Goal: Task Accomplishment & Management: Manage account settings

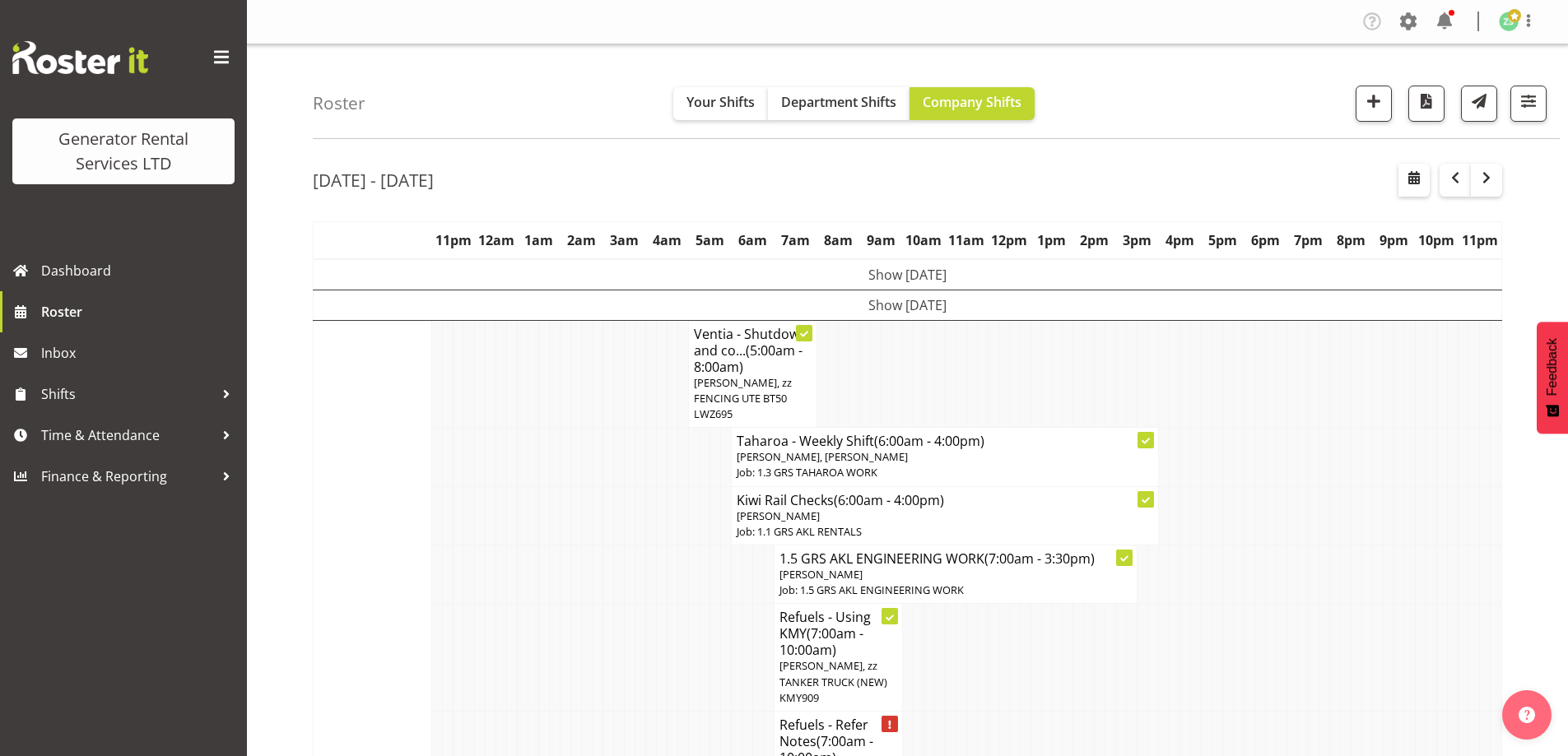
click at [558, 677] on td at bounding box center [555, 657] width 11 height 108
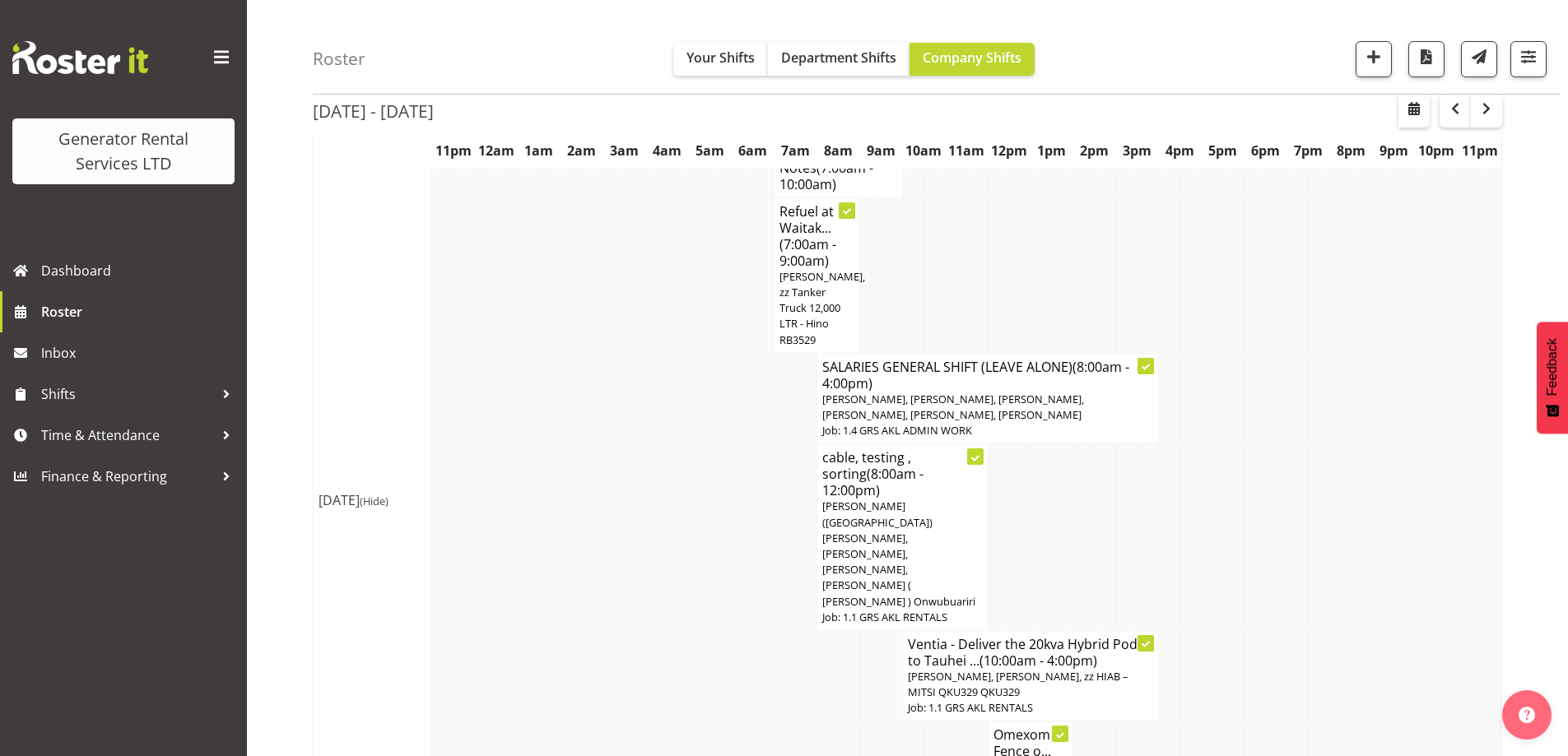
scroll to position [576, 0]
click at [1487, 119] on span "button" at bounding box center [1486, 109] width 20 height 20
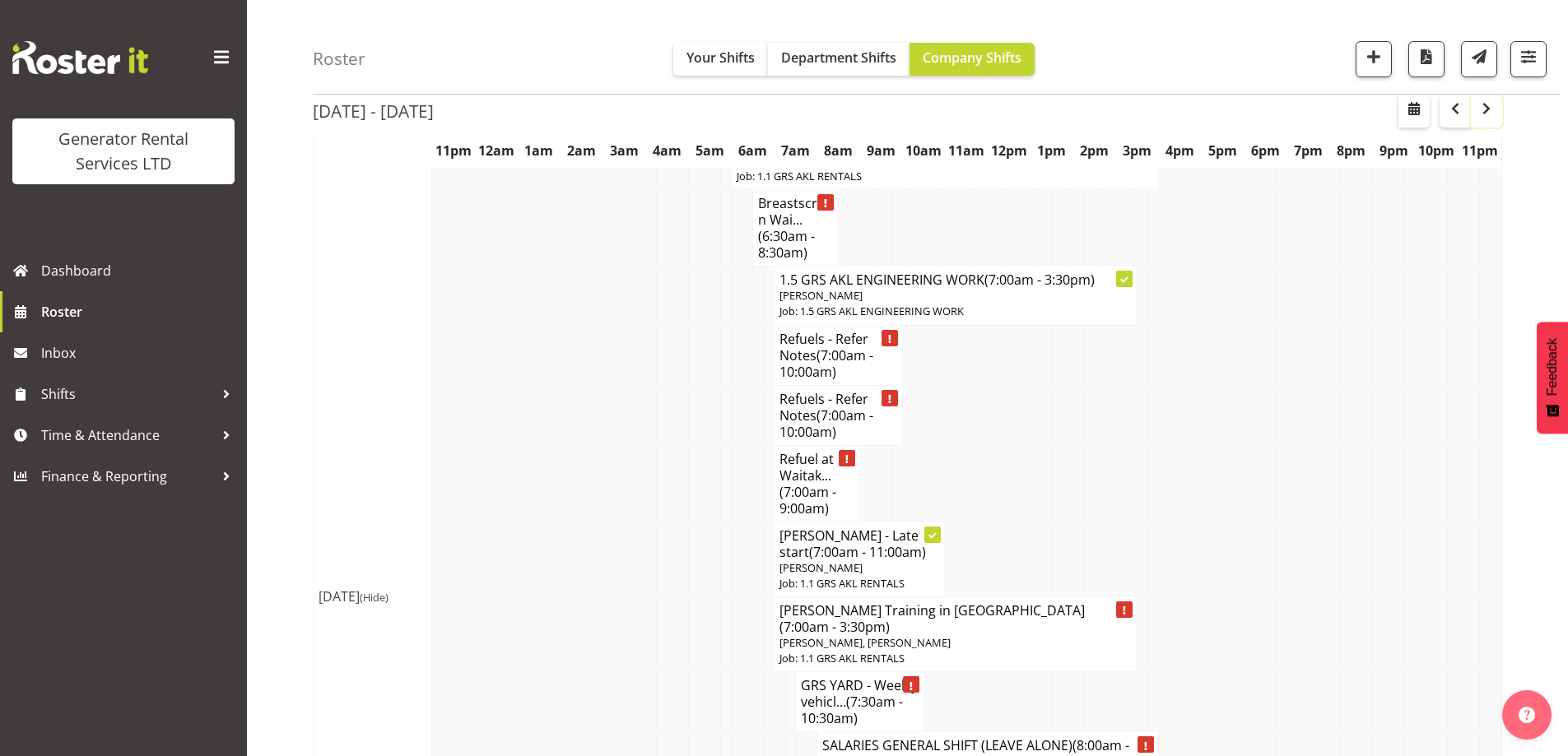
scroll to position [165, 0]
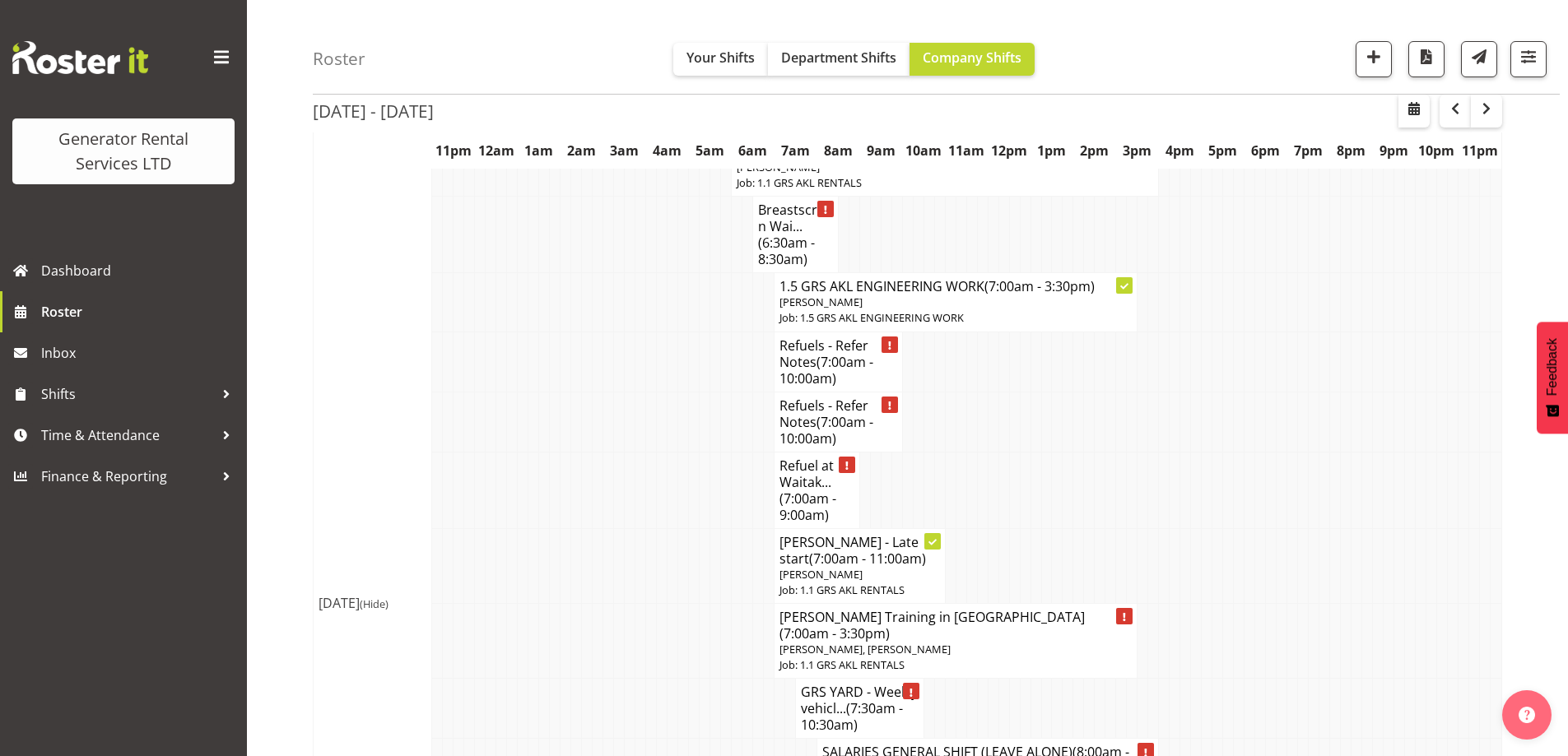
click at [628, 499] on td at bounding box center [630, 490] width 11 height 77
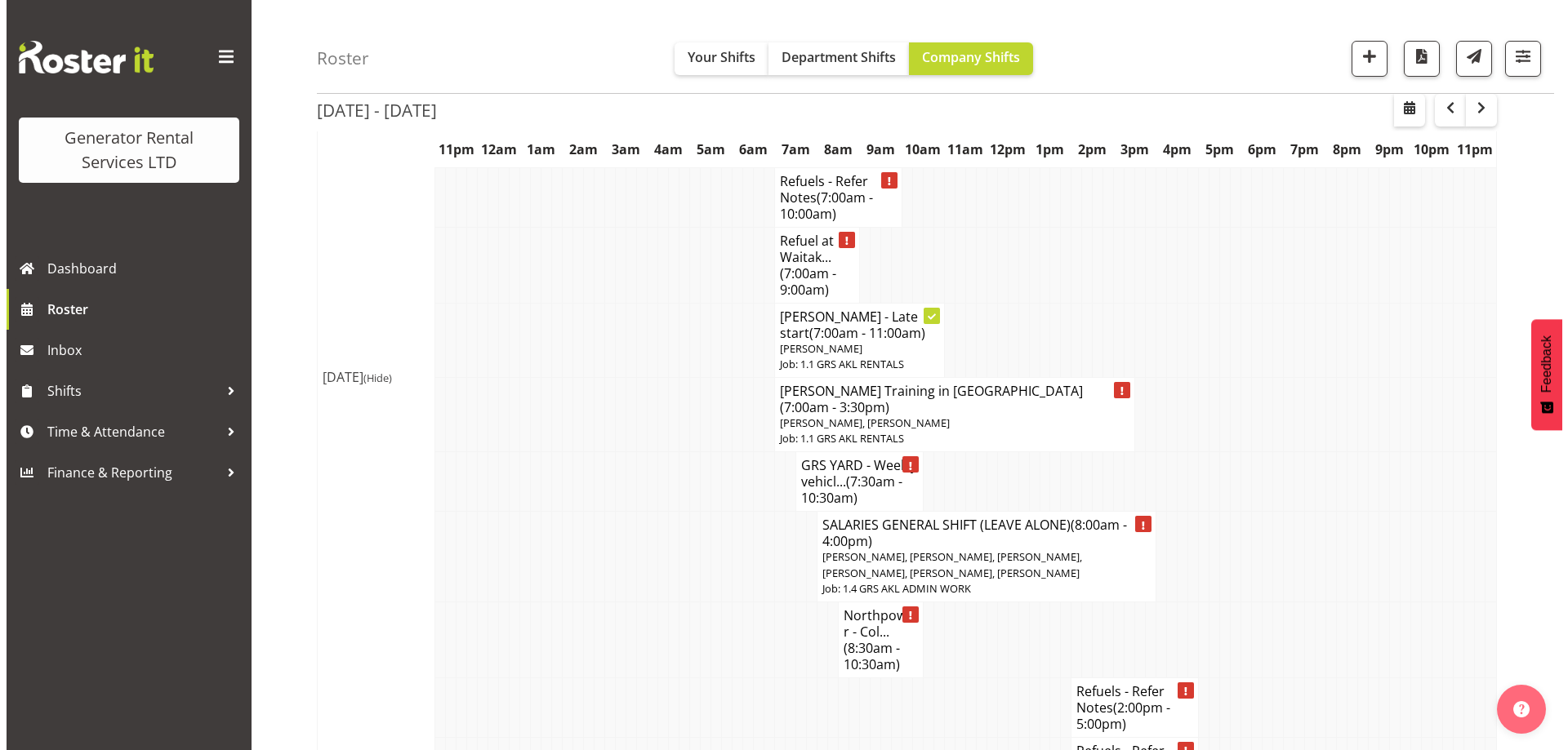
scroll to position [408, 0]
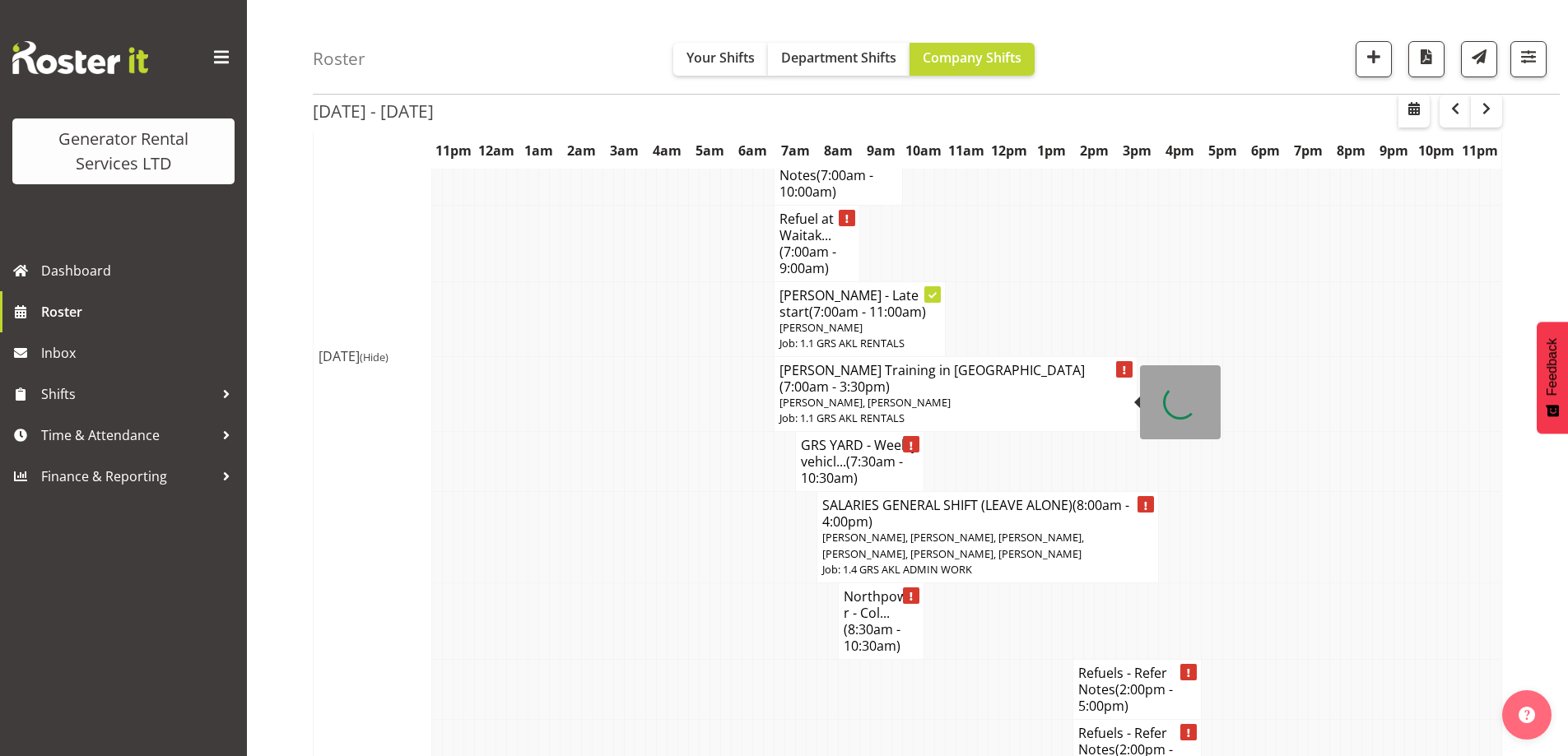
click at [789, 395] on span "Daniel Watkinson, Rob Ryan" at bounding box center [865, 402] width 171 height 15
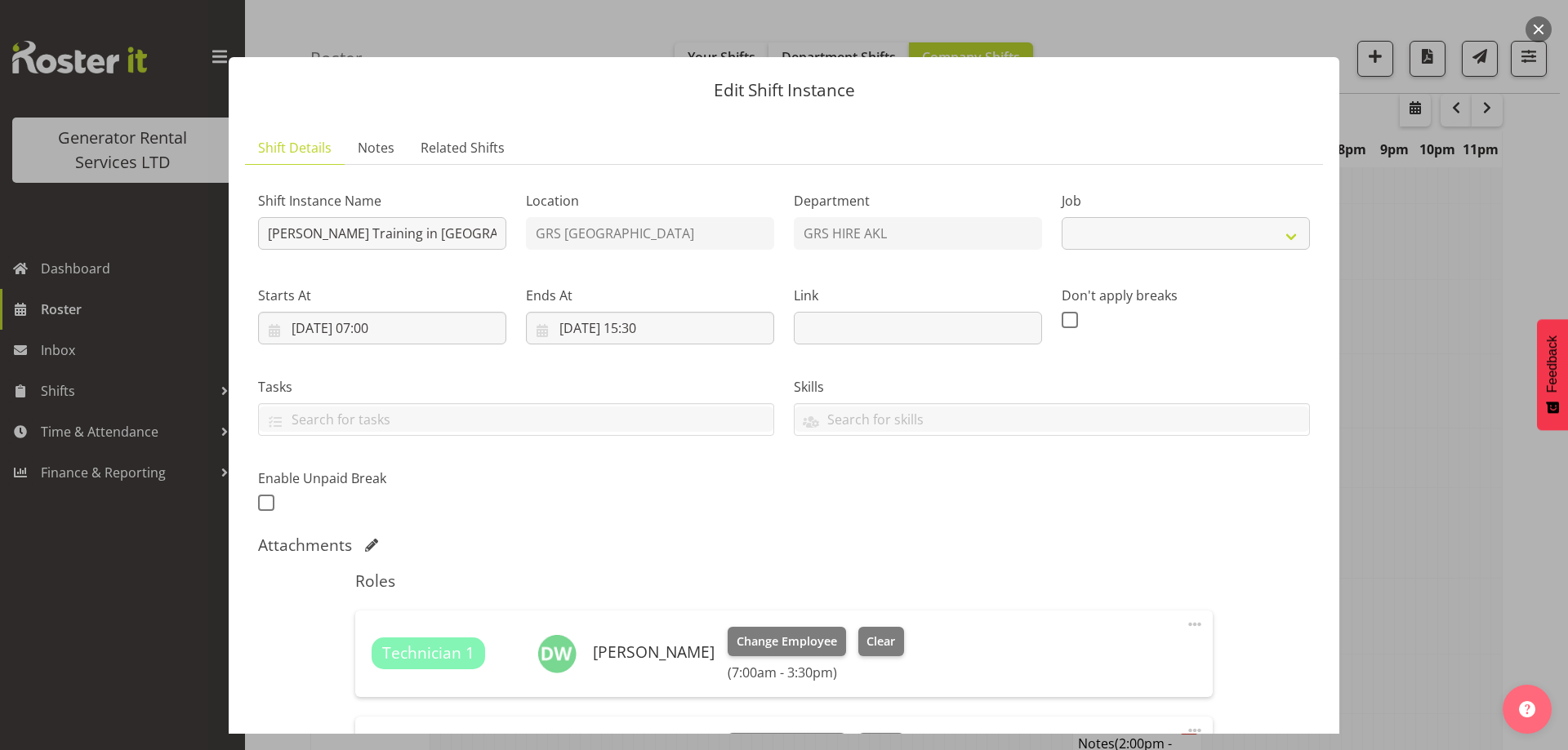
select select "9"
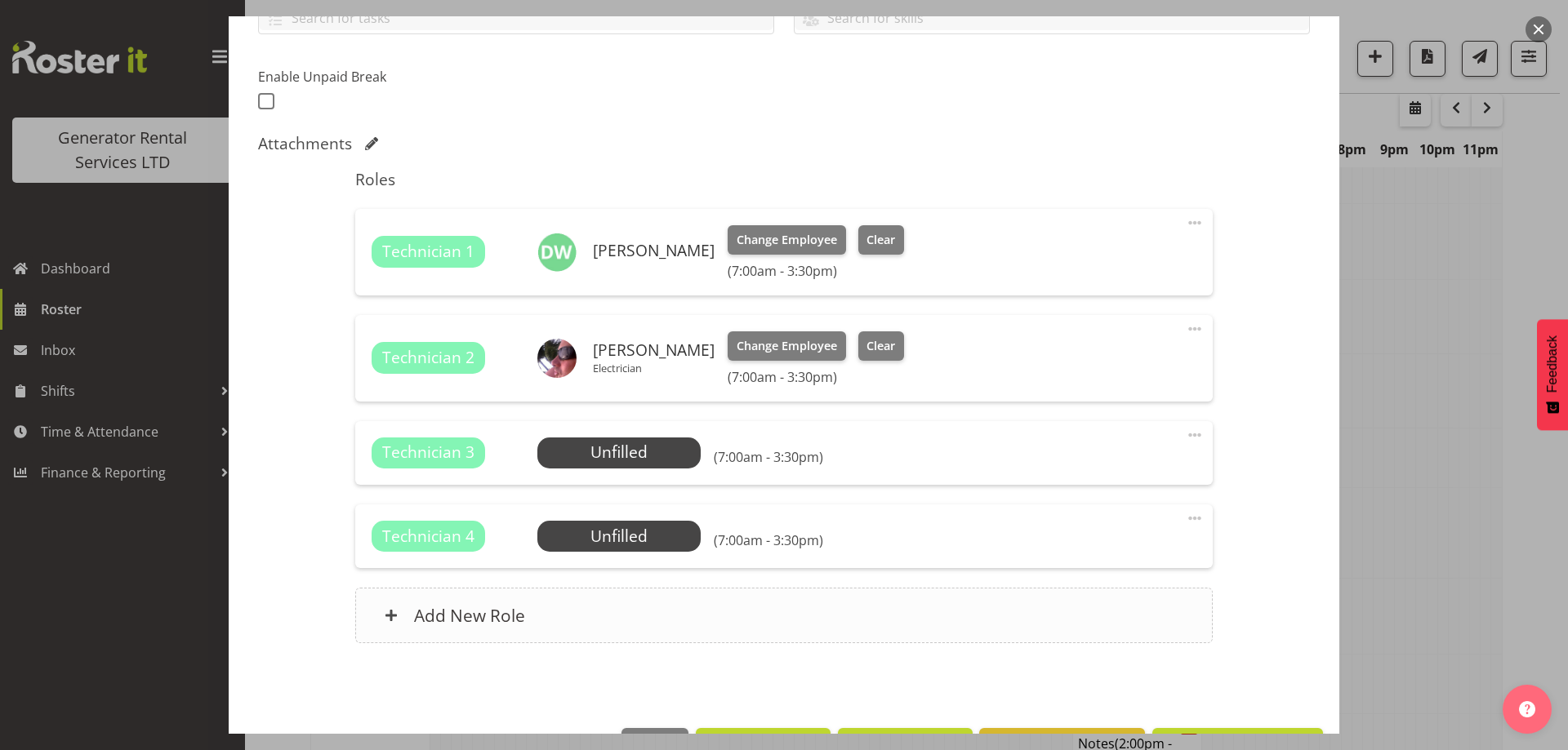
scroll to position [456, 0]
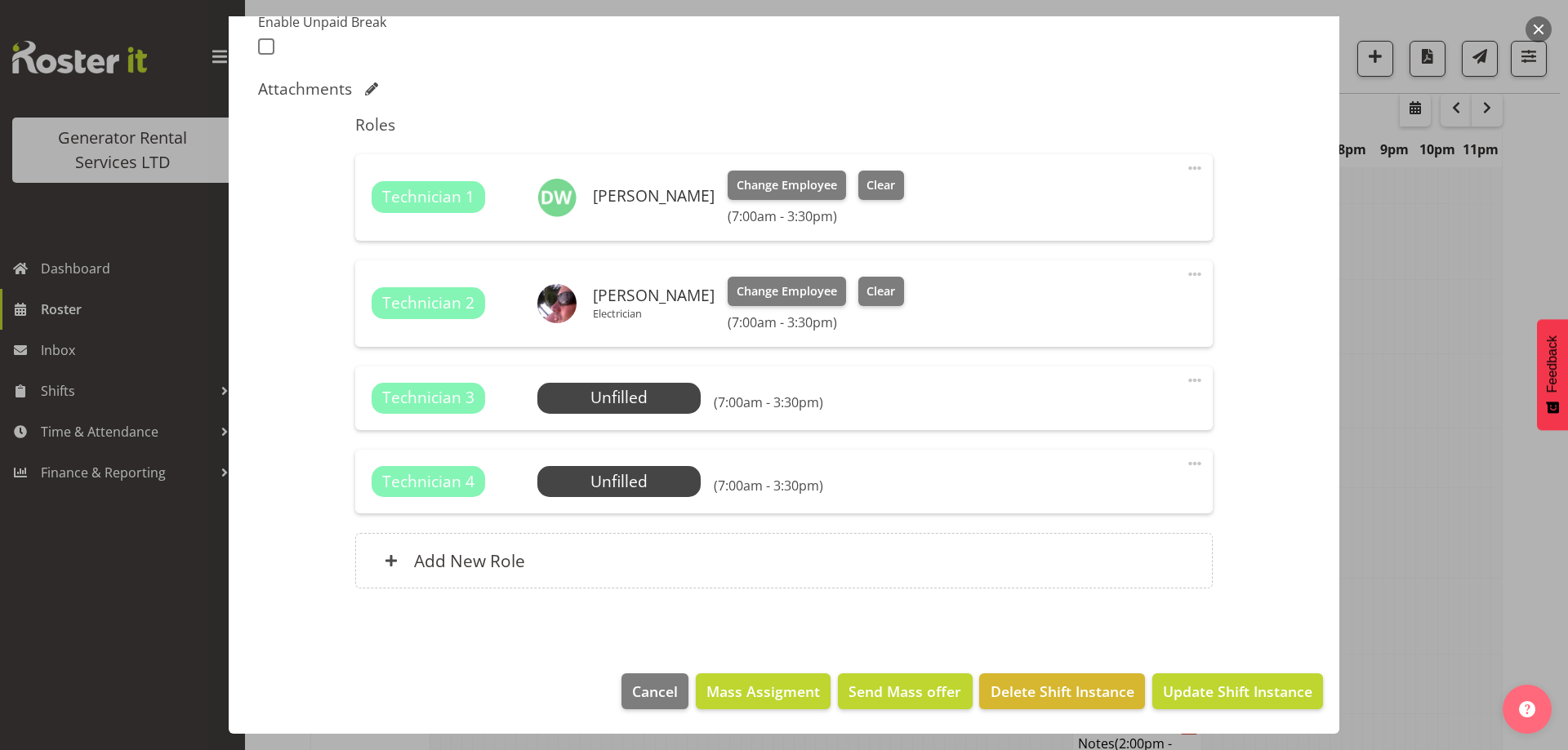
click at [1023, 664] on footer "Cancel Mass Assigment Send Mass offer Delete Shift Instance Update Shift Instan…" at bounding box center [783, 695] width 1111 height 77
click at [1021, 692] on span "Delete Shift Instance" at bounding box center [1062, 692] width 143 height 21
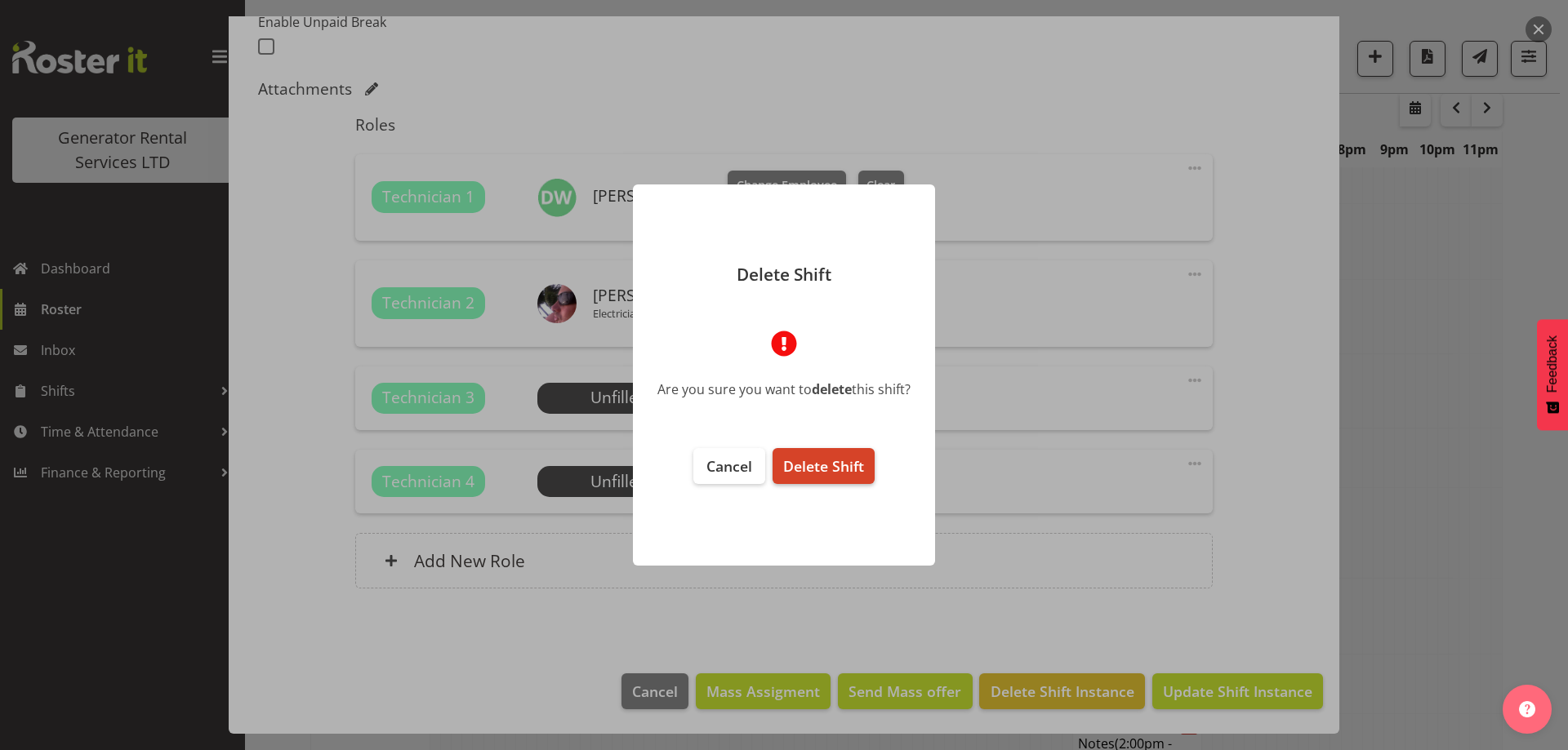
click at [825, 450] on button "Delete Shift" at bounding box center [823, 466] width 102 height 36
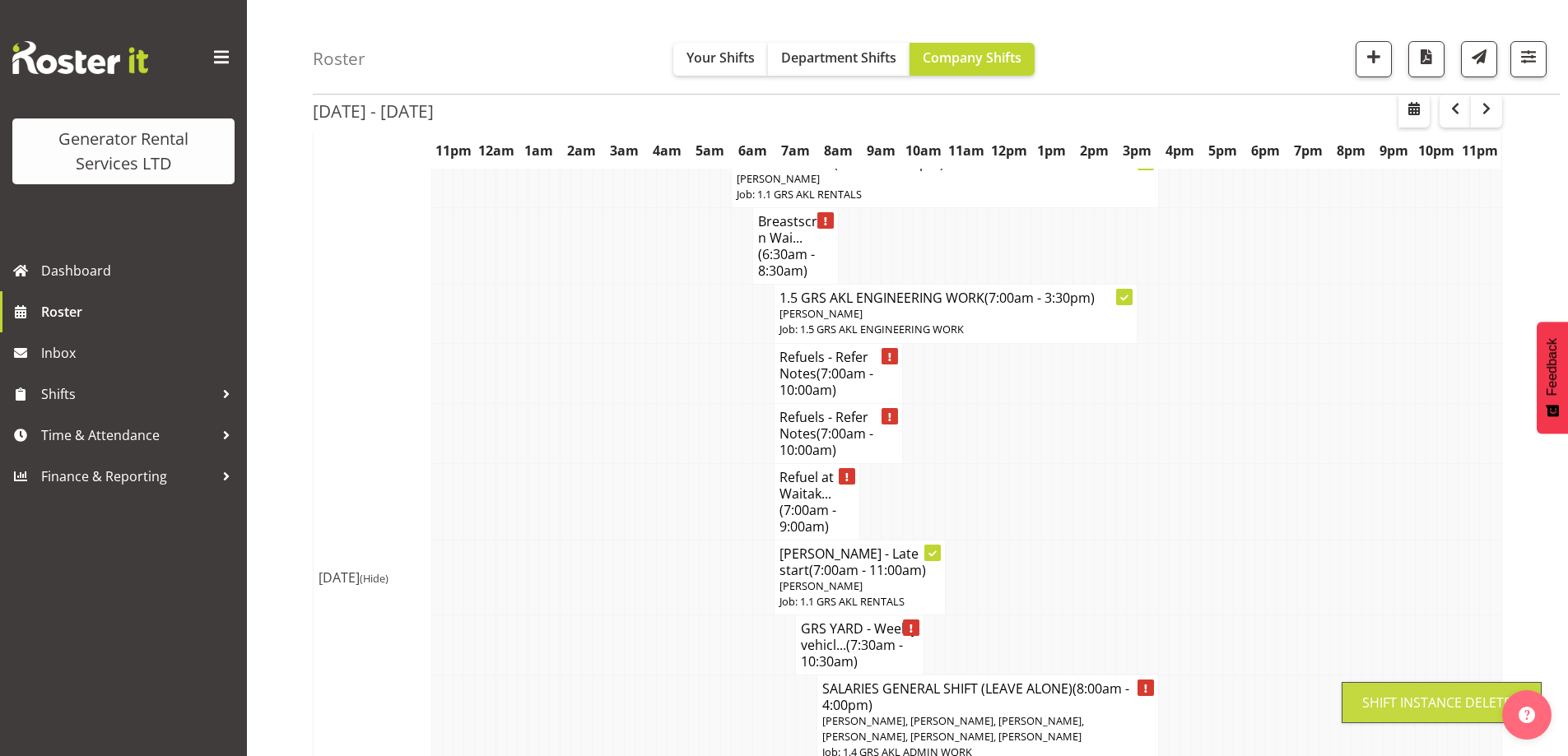
scroll to position [411, 0]
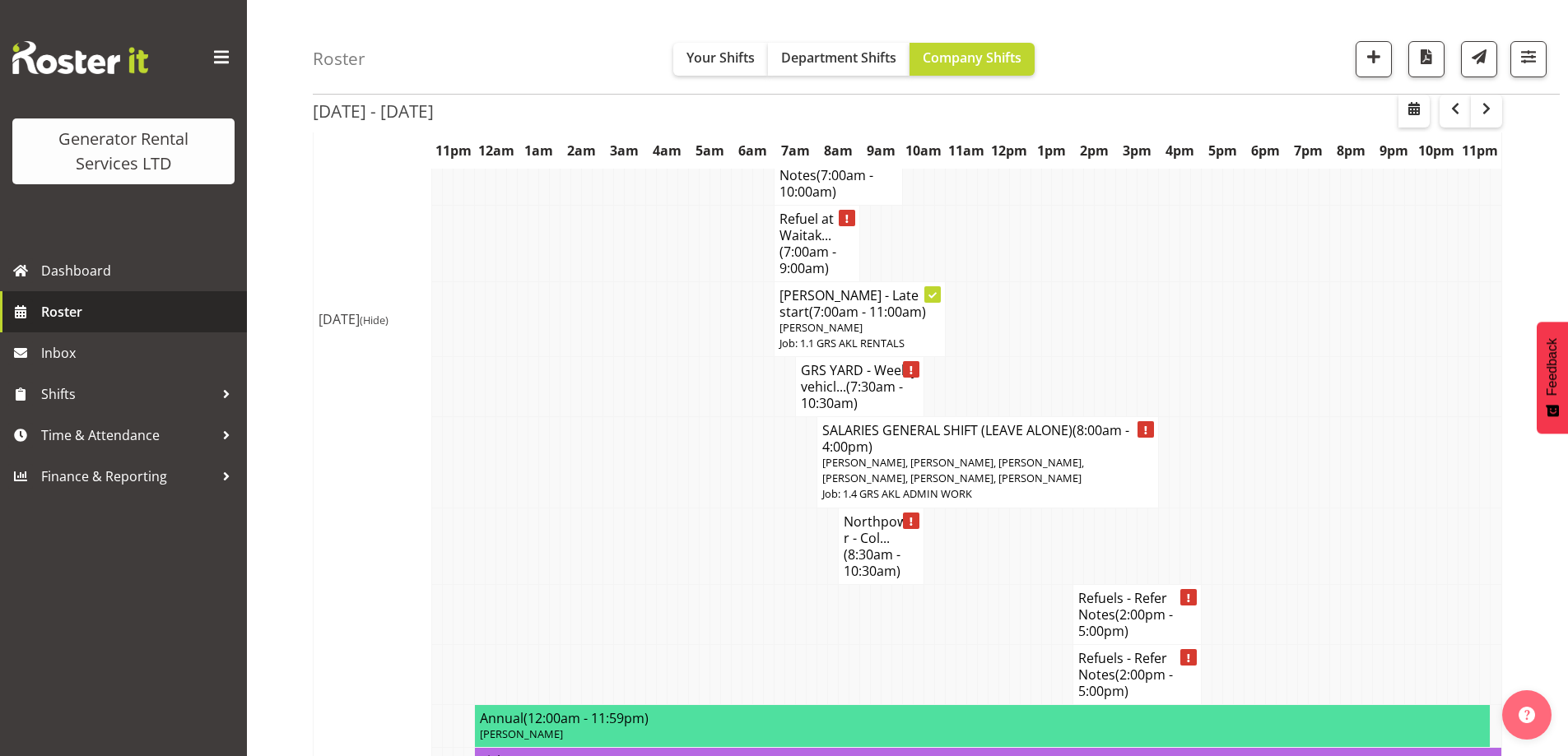
click at [151, 325] on link "Roster" at bounding box center [123, 312] width 247 height 41
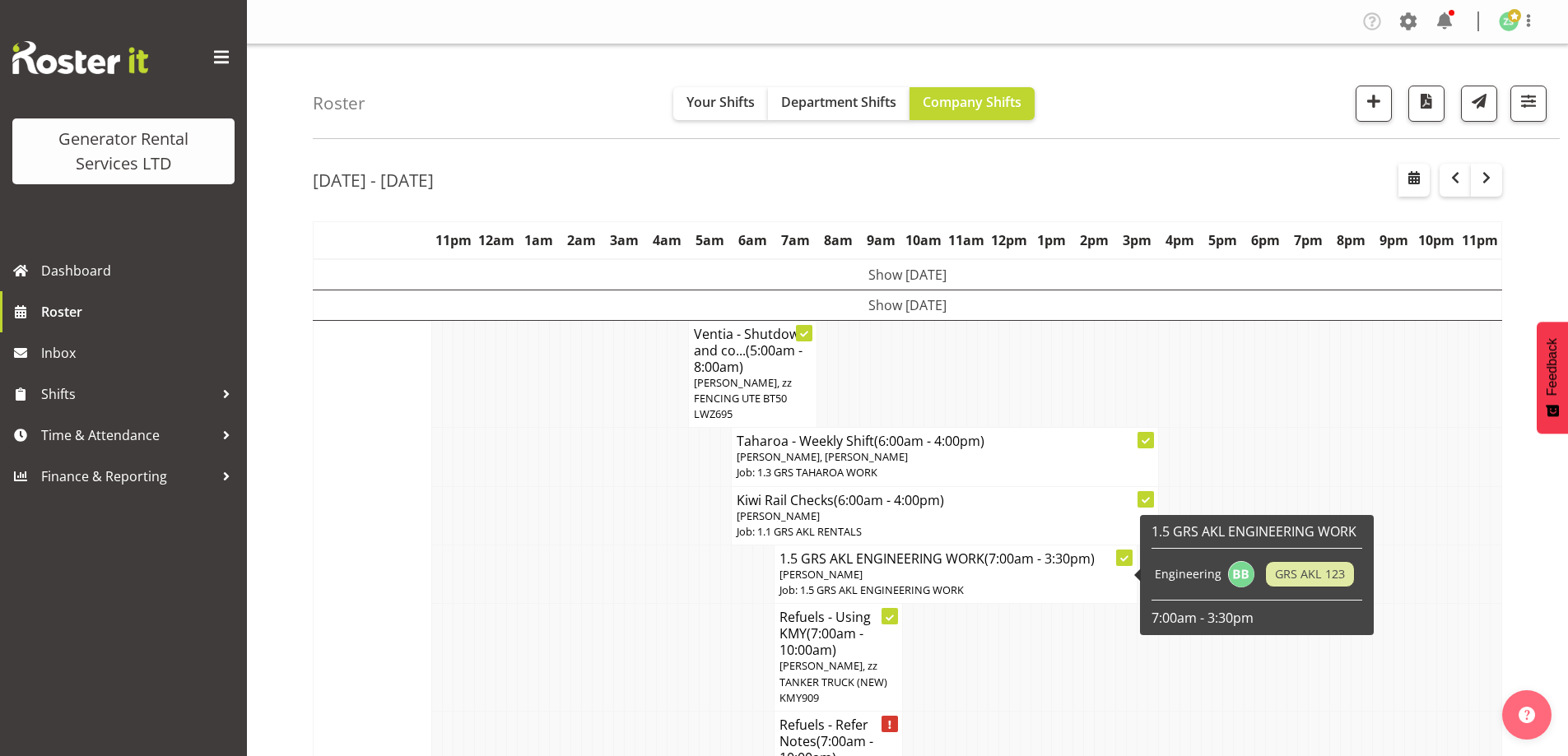
click at [640, 571] on td at bounding box center [640, 574] width 11 height 59
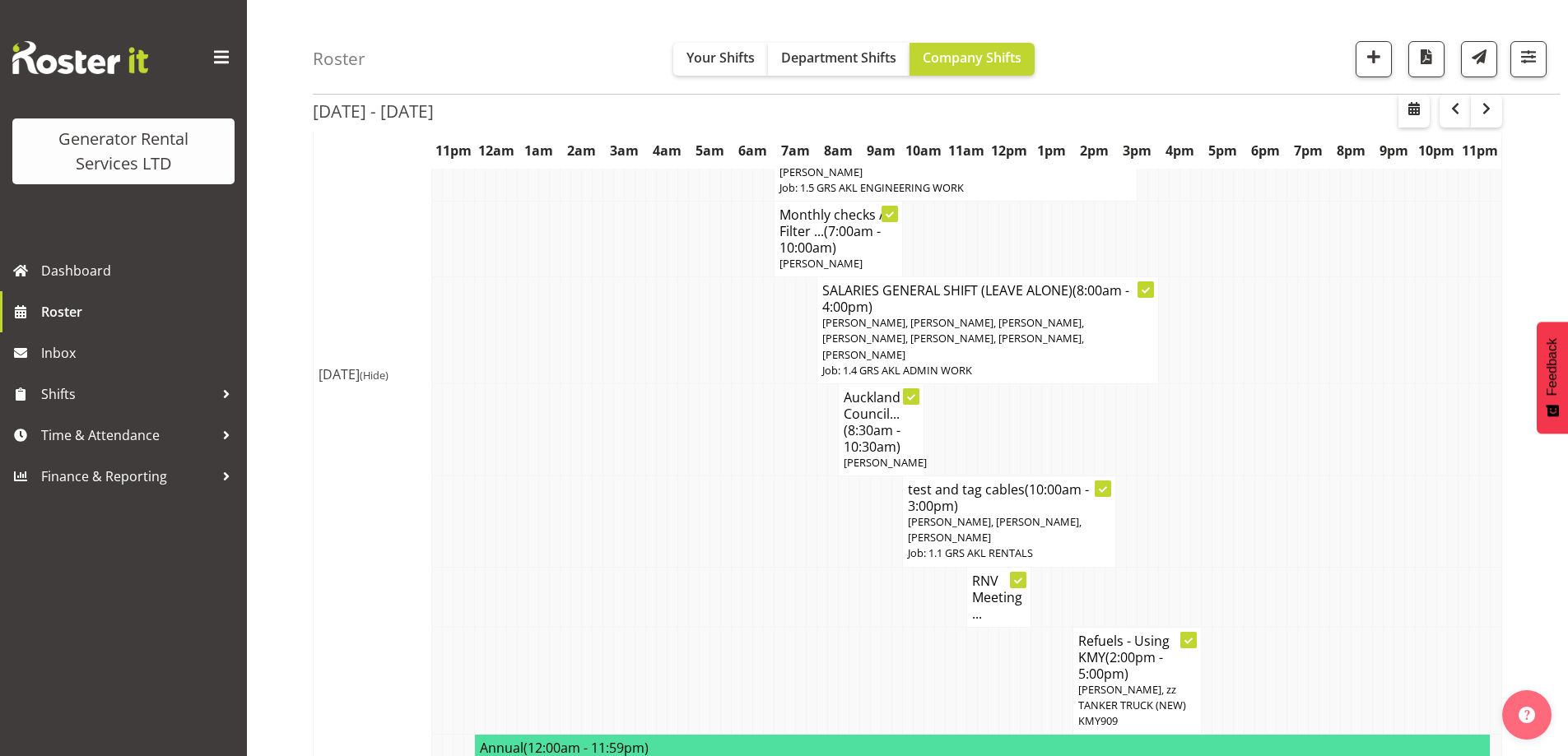
scroll to position [1974, 0]
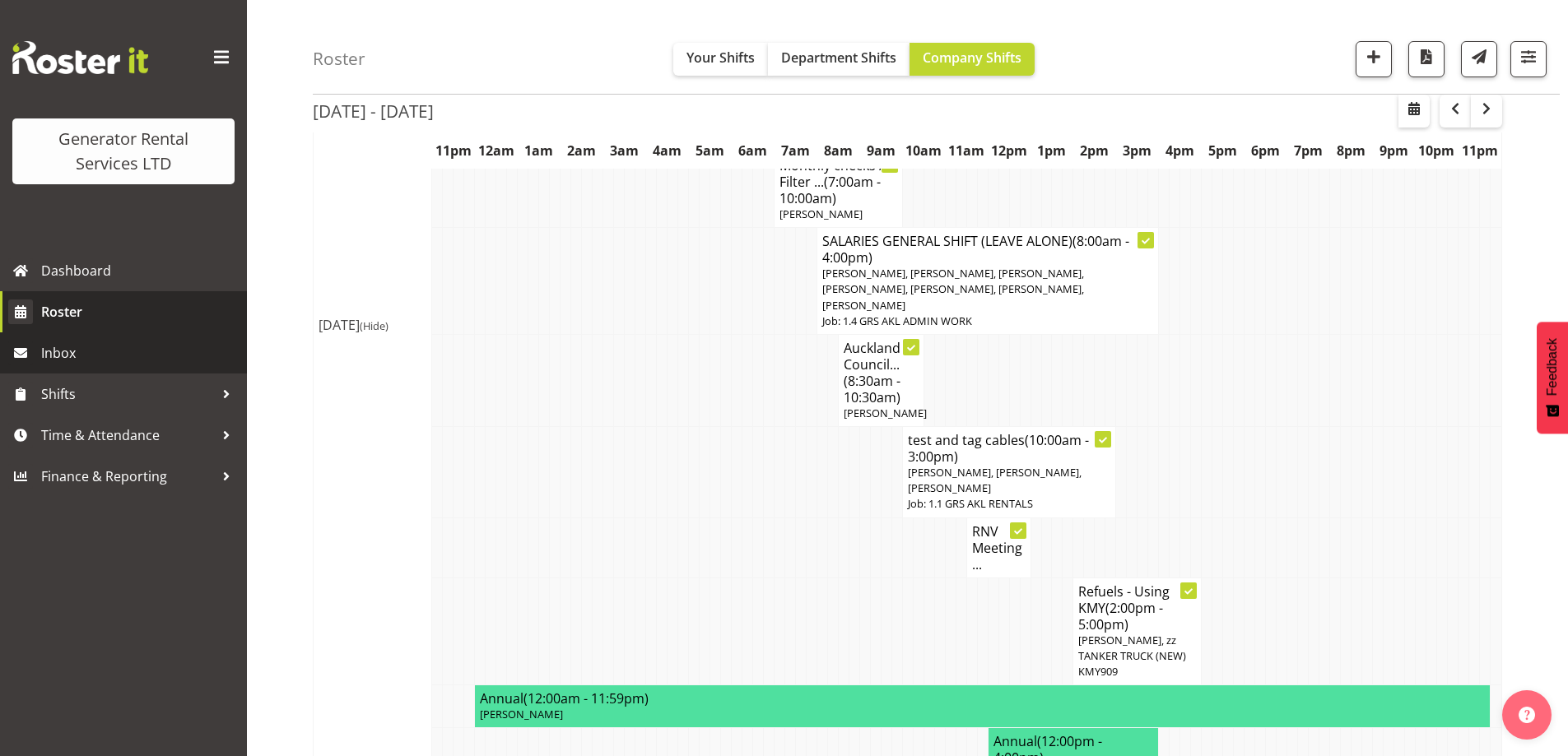
click at [84, 325] on link "Roster" at bounding box center [123, 312] width 247 height 41
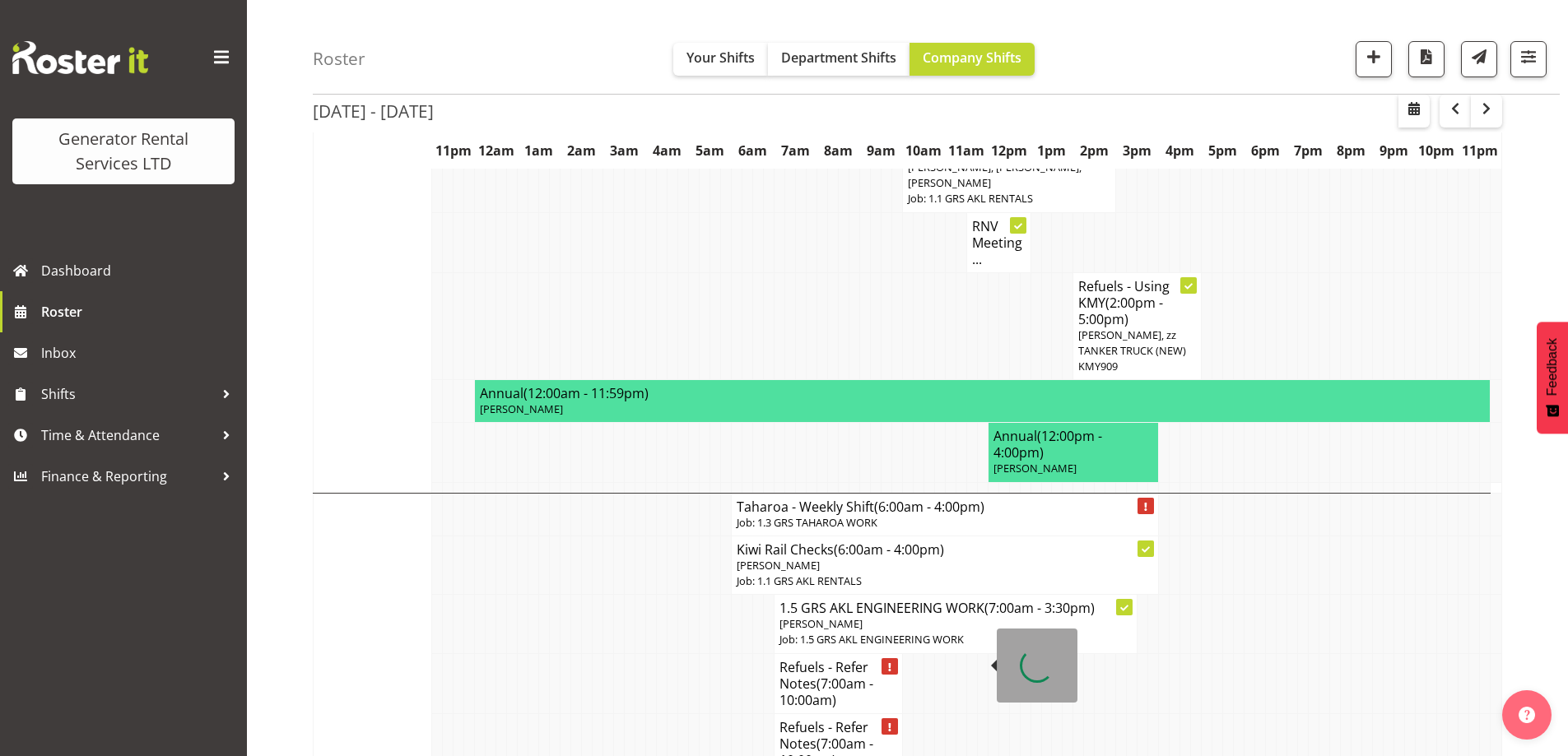
scroll to position [2303, 0]
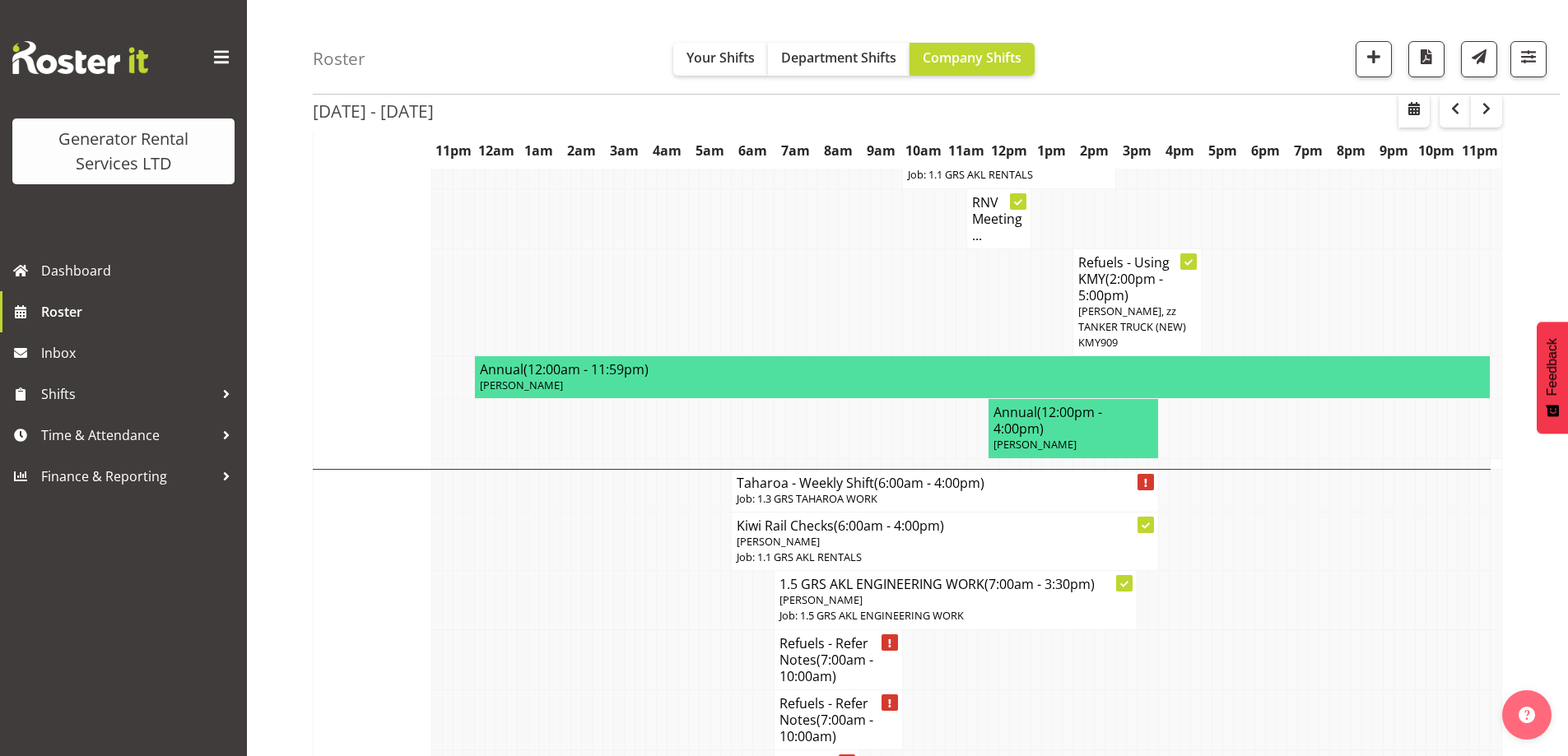
click at [534, 689] on td at bounding box center [533, 719] width 11 height 60
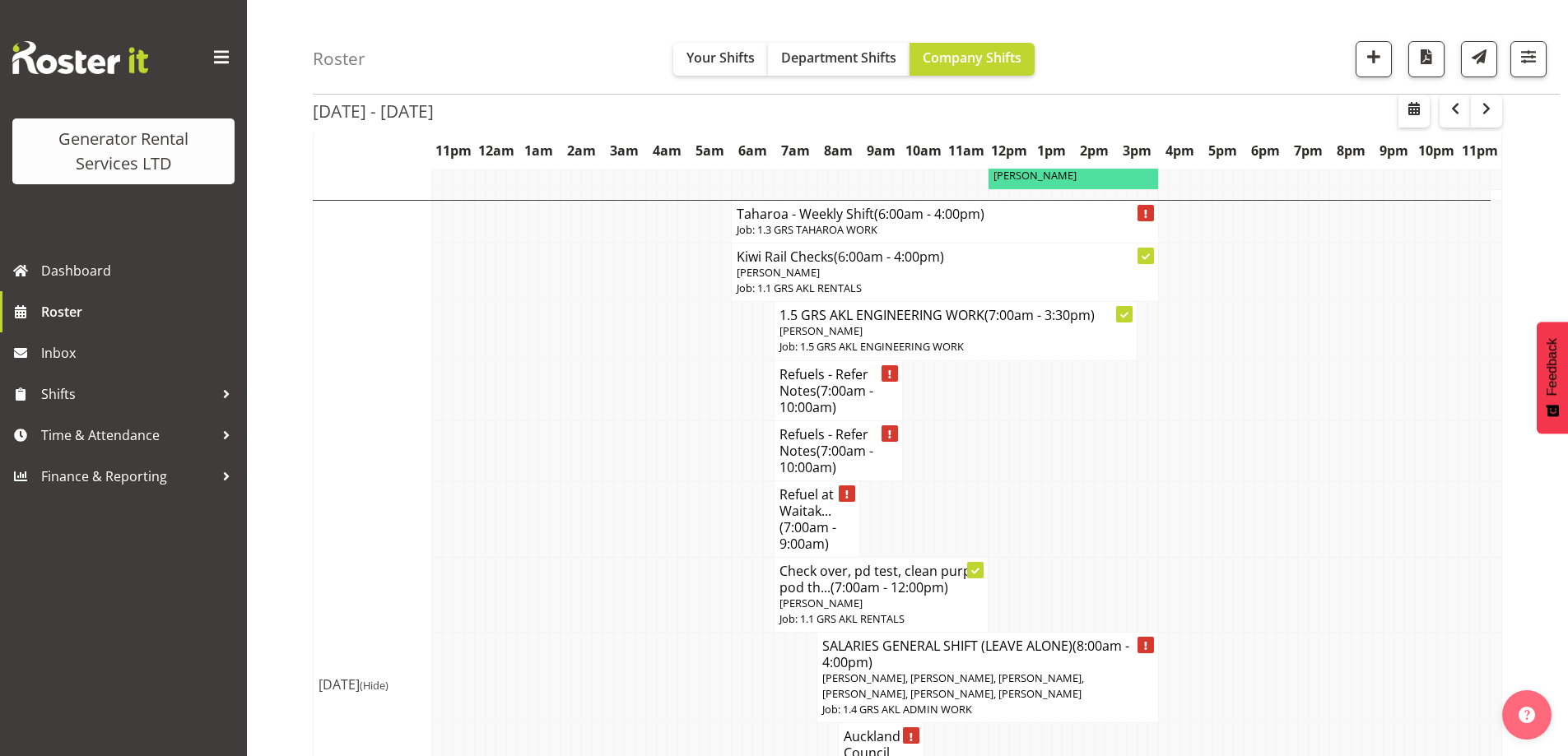
scroll to position [2715, 0]
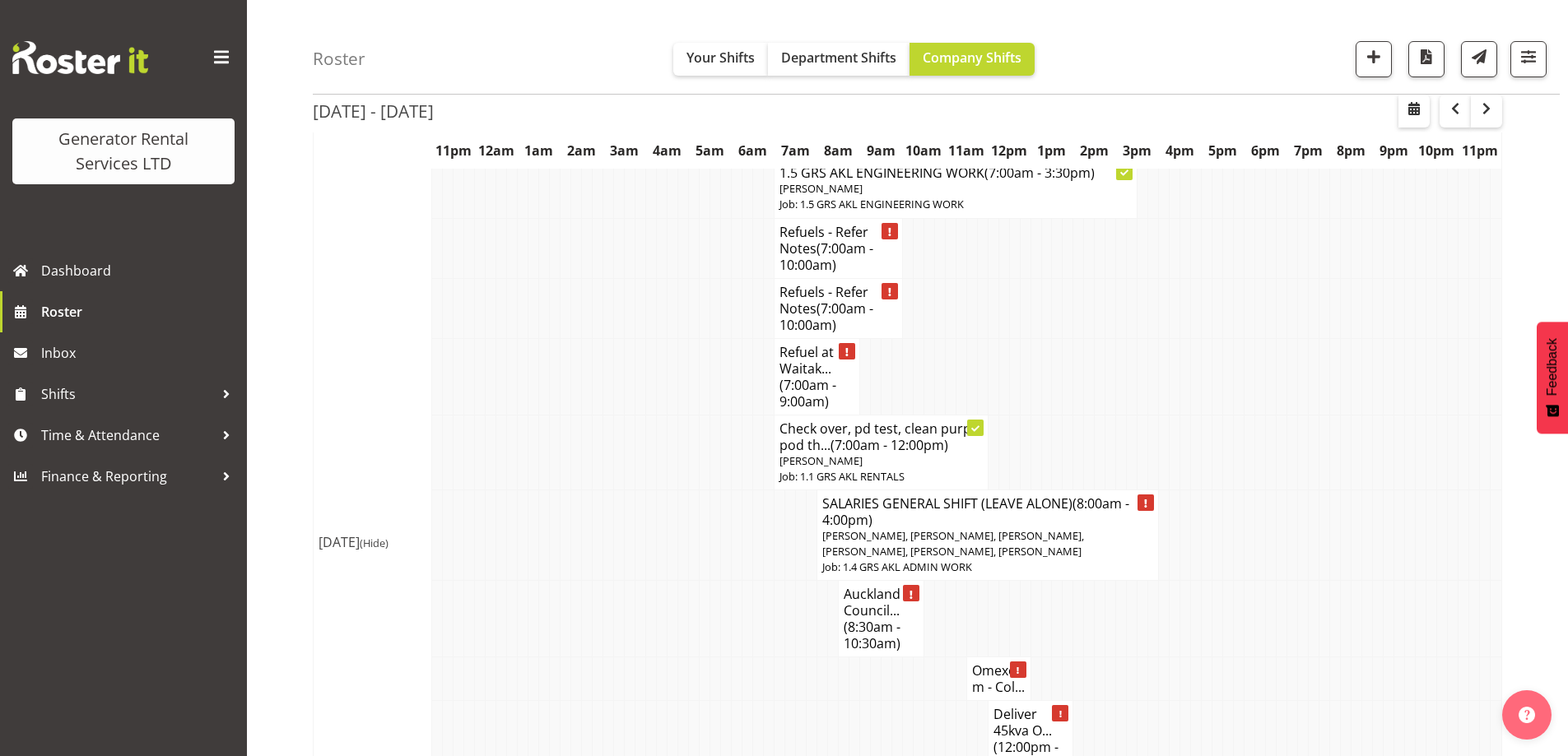
click at [1192, 580] on td at bounding box center [1196, 619] width 11 height 77
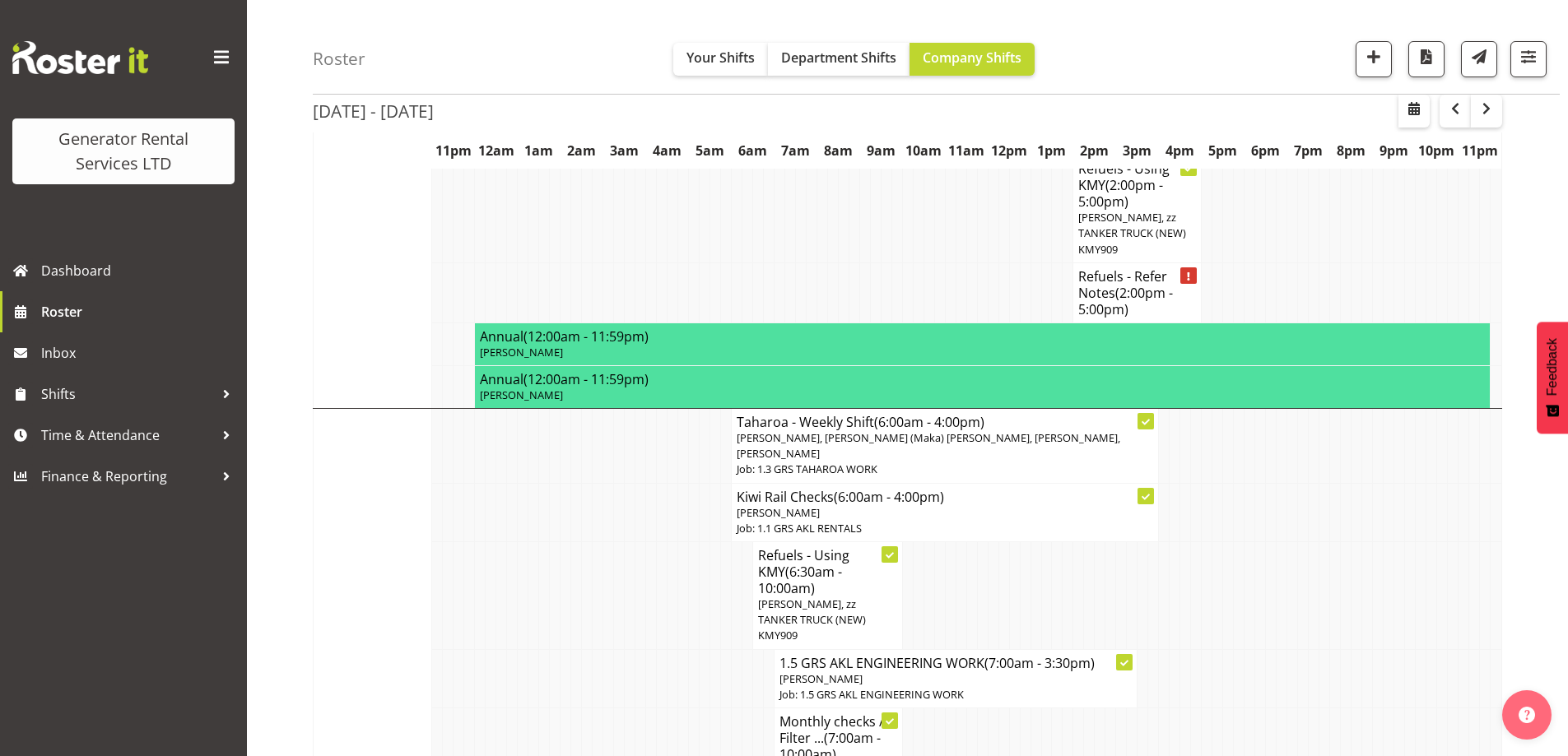
scroll to position [1316, 0]
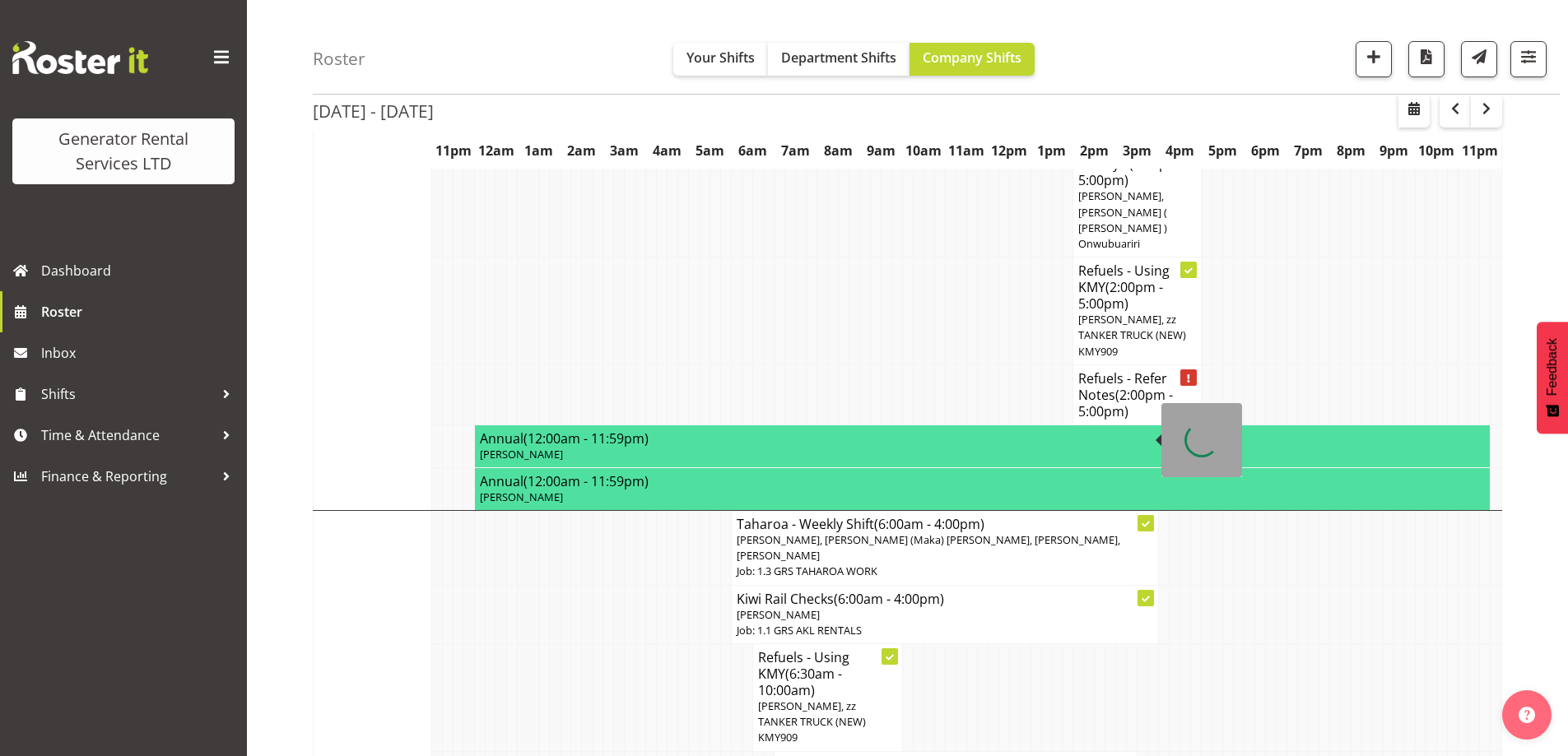
click at [664, 644] on td at bounding box center [662, 697] width 11 height 108
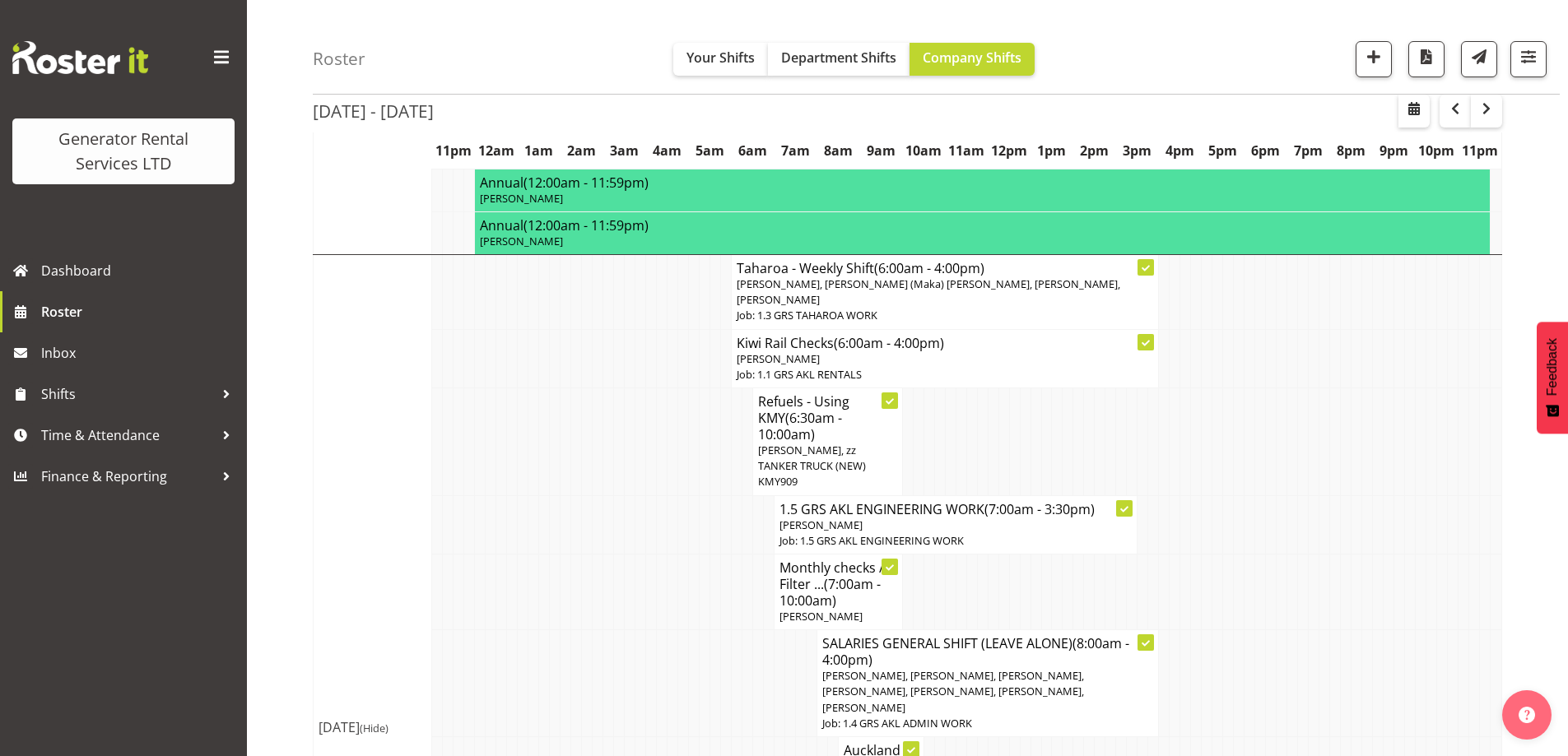
scroll to position [1563, 0]
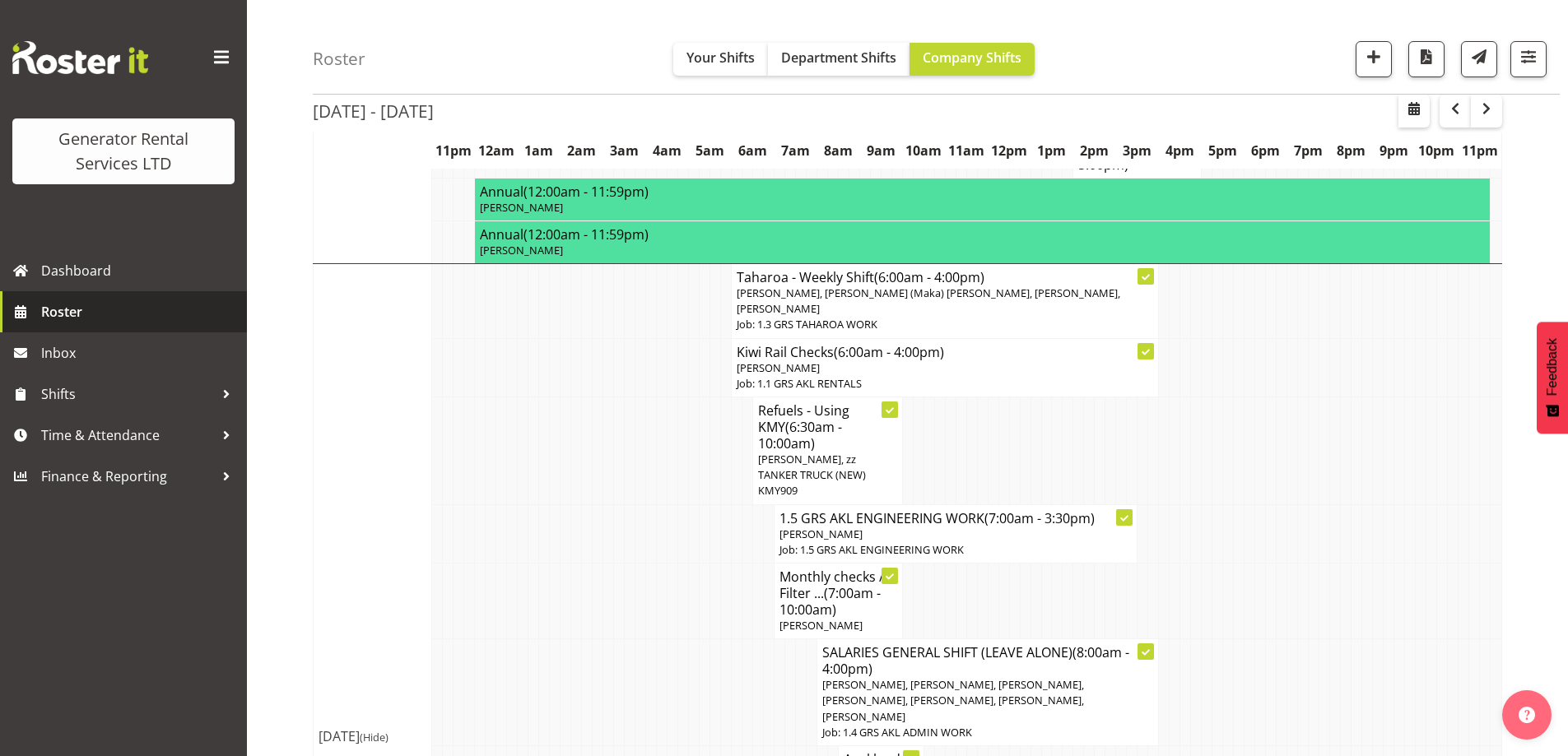
click at [105, 308] on span "Roster" at bounding box center [139, 312] width 197 height 25
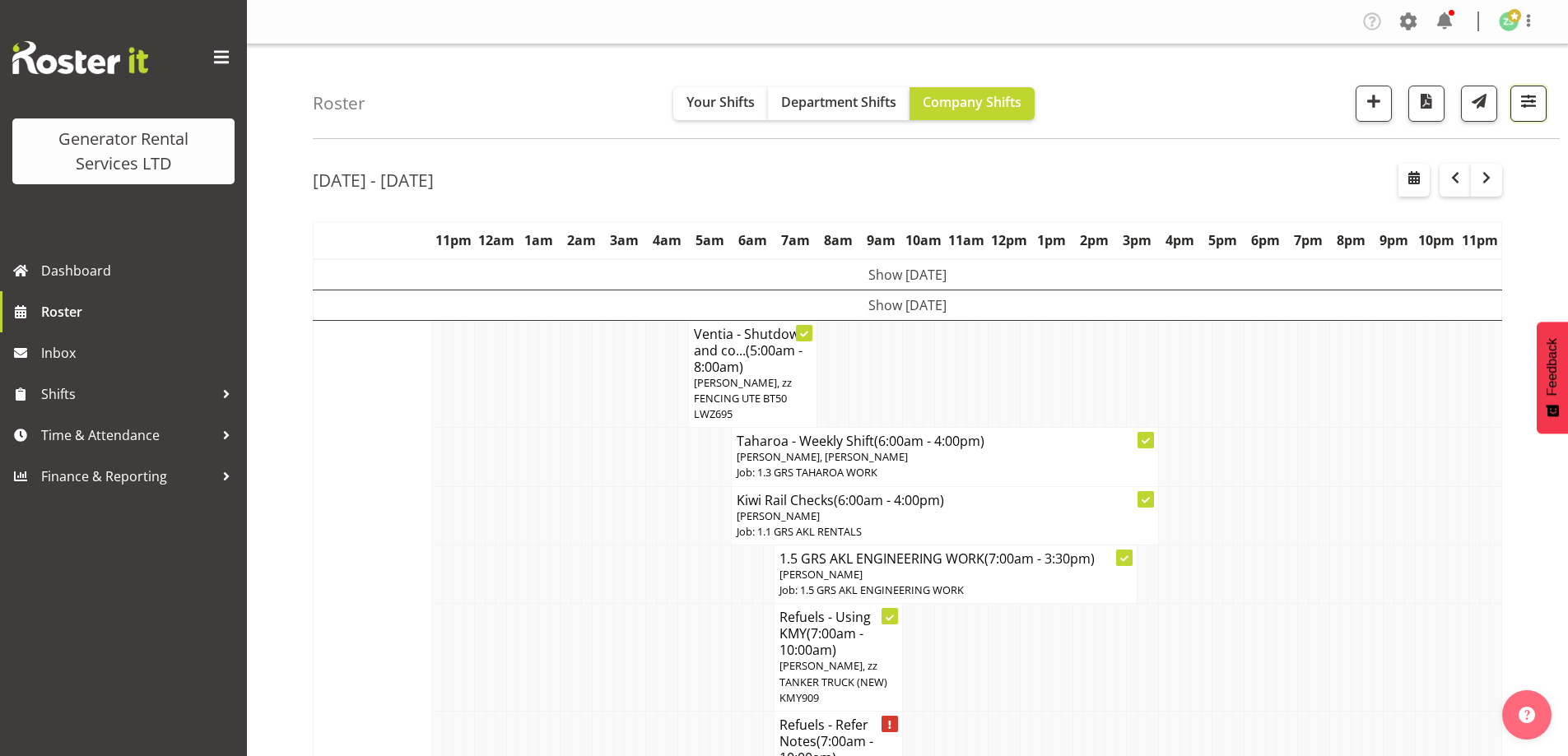
click at [1533, 105] on span "button" at bounding box center [1528, 101] width 21 height 21
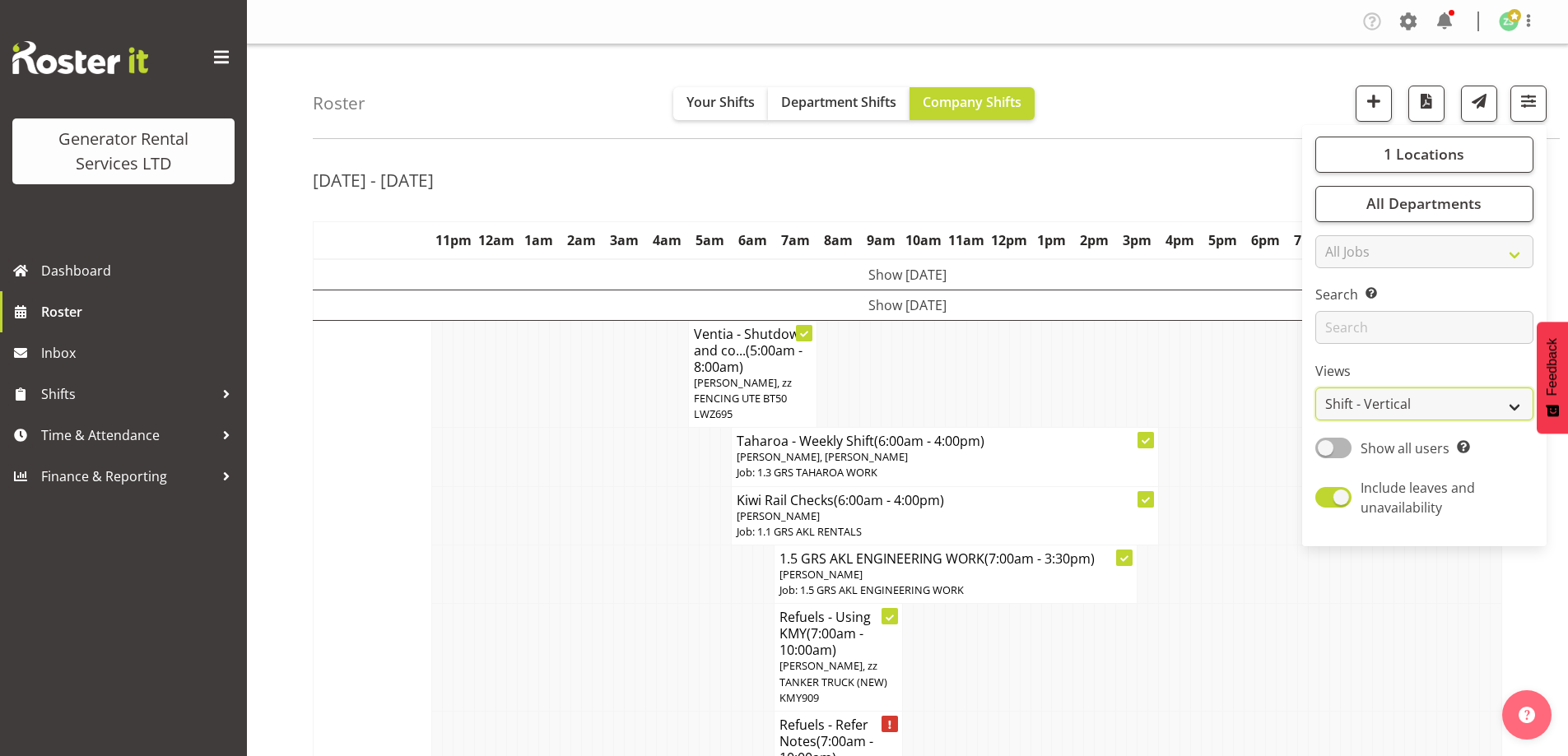
click at [1400, 401] on select "Staff Role Shift - Horizontal Shift - Vertical Staff - Location" at bounding box center [1424, 404] width 219 height 33
select select "role"
click at [1316, 388] on select "Staff Role Shift - Horizontal Shift - Vertical Staff - Location" at bounding box center [1424, 404] width 219 height 33
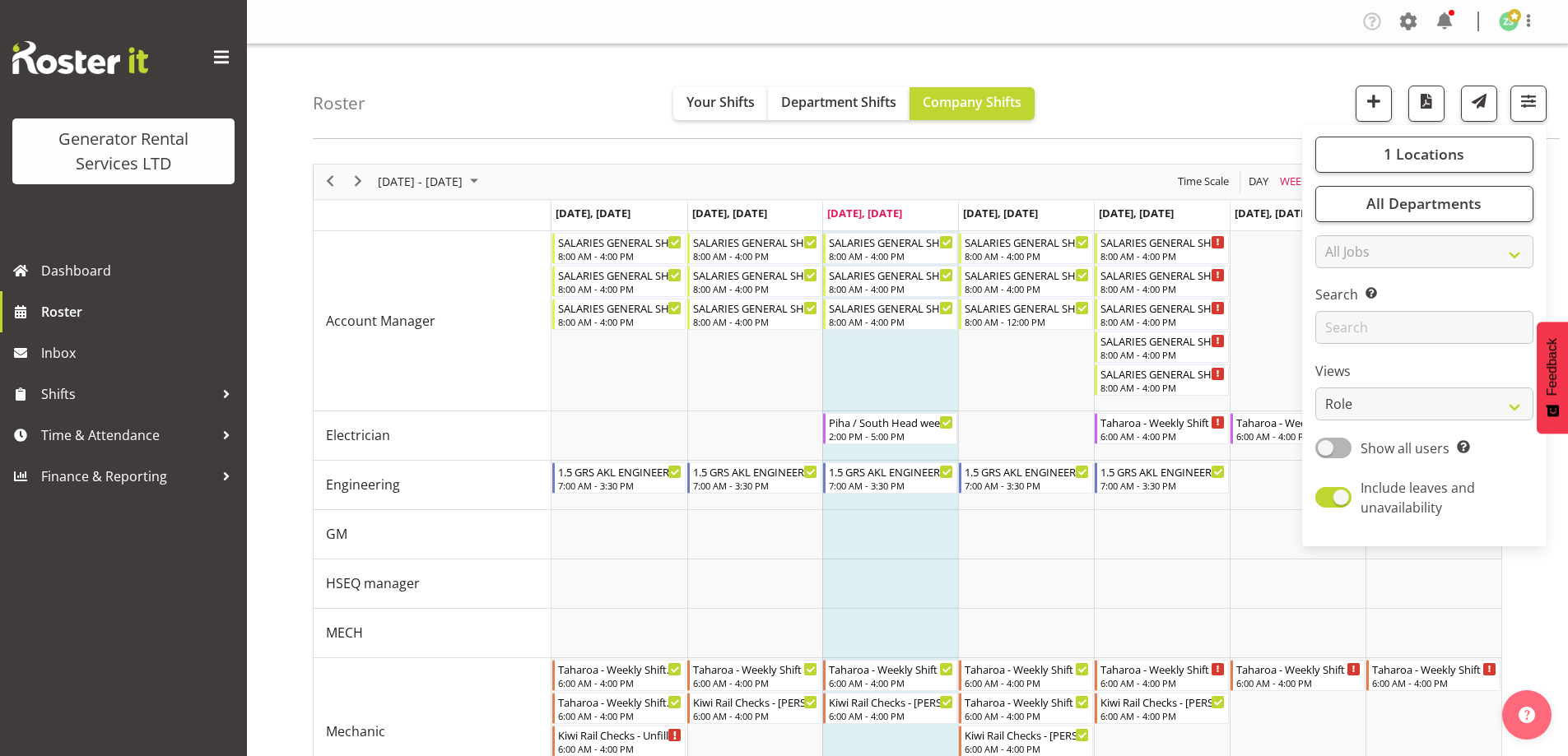
click at [1228, 119] on div "Roster Your Shifts Department Shifts Company Shifts 1 Locations Clear GRS Auckl…" at bounding box center [937, 92] width 1247 height 94
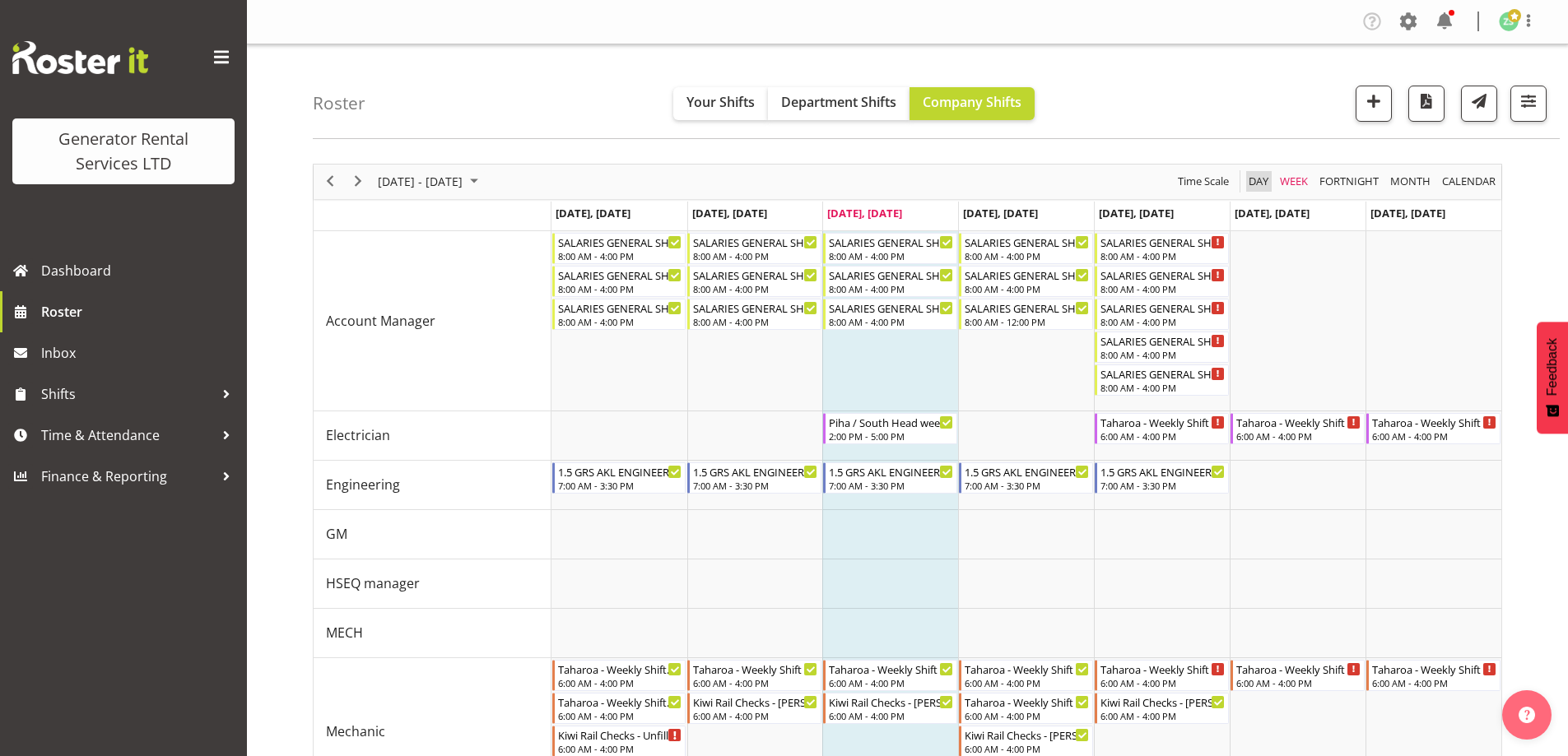
click at [1258, 178] on span "Day" at bounding box center [1259, 181] width 23 height 21
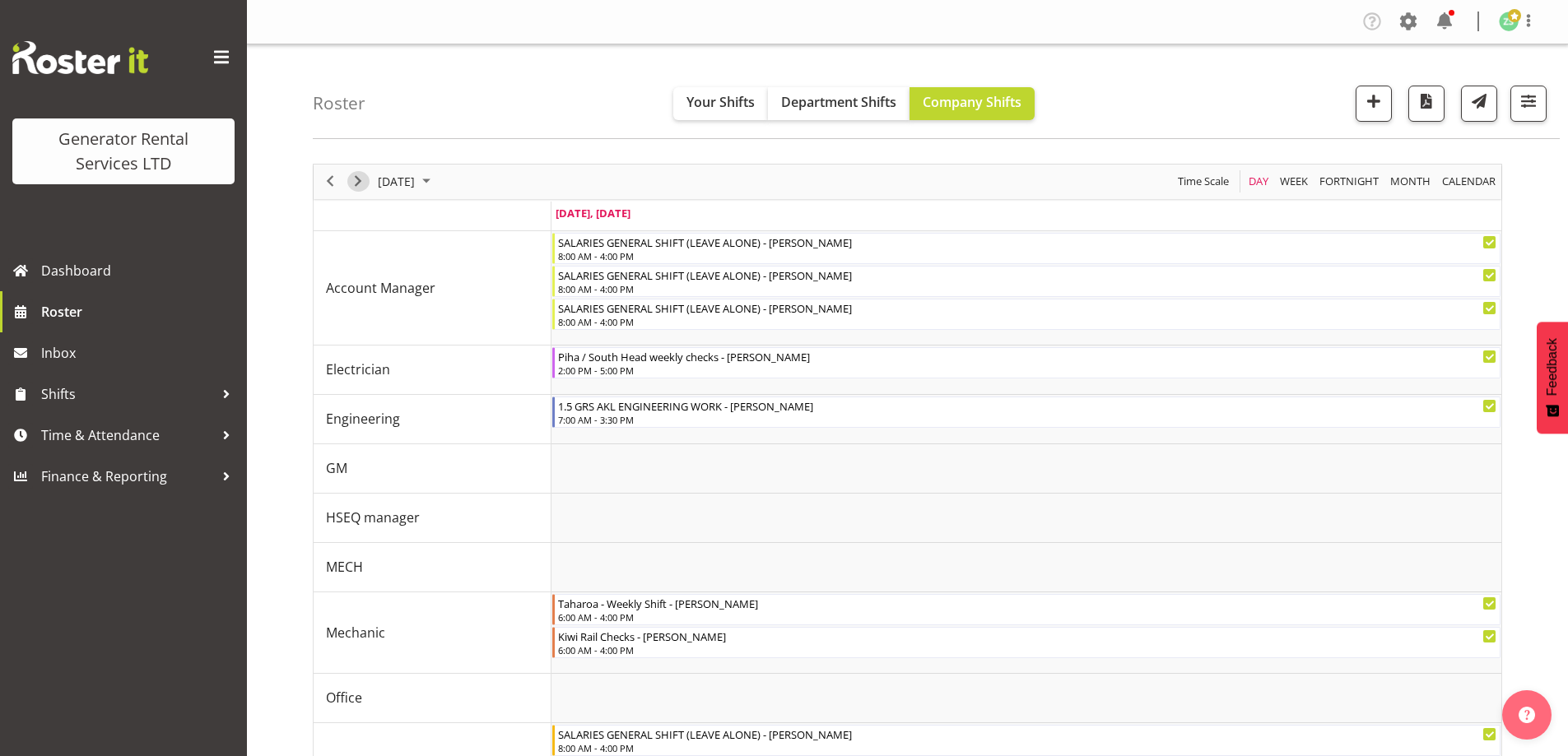
click at [360, 185] on span "Next" at bounding box center [358, 181] width 20 height 21
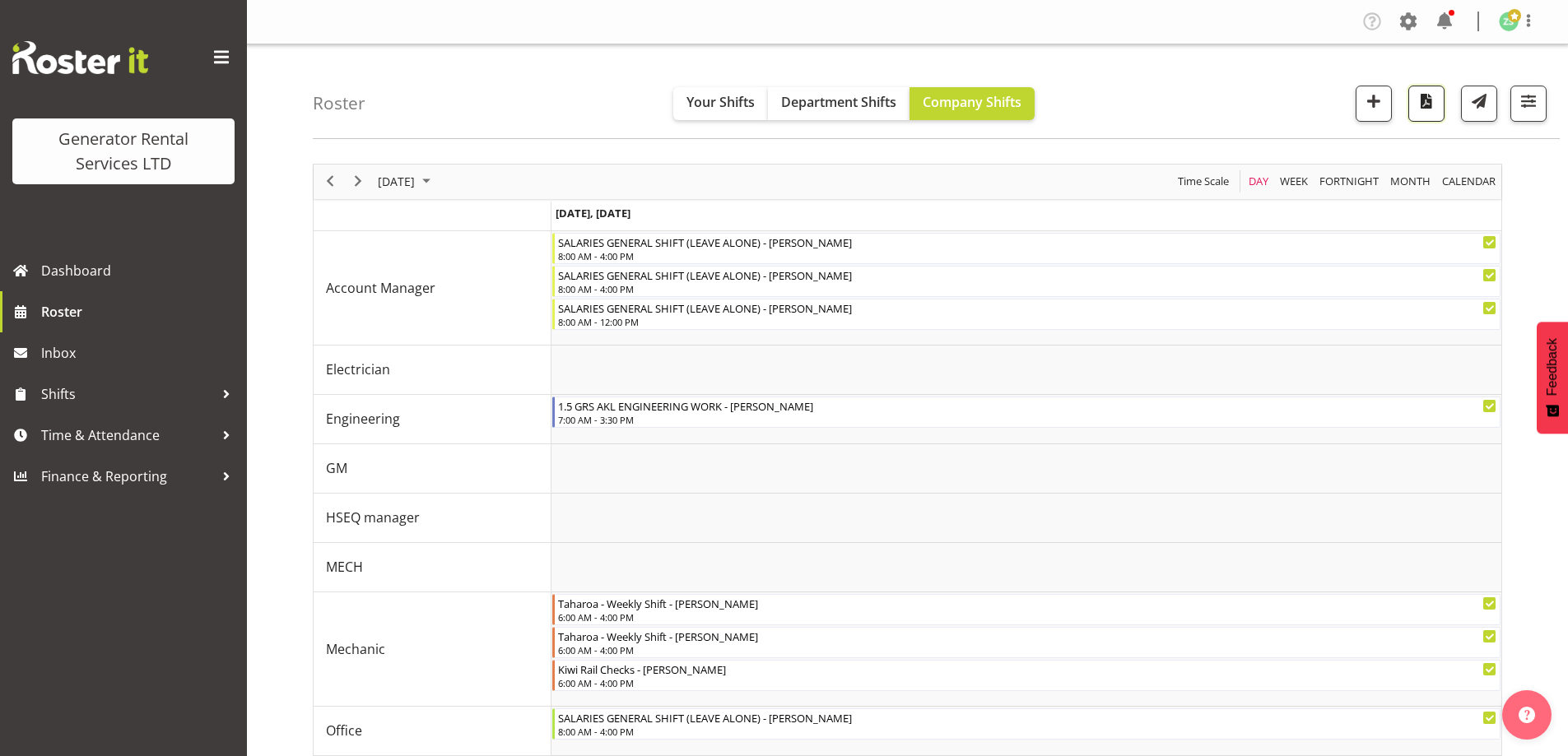
click at [1427, 104] on span "button" at bounding box center [1426, 101] width 21 height 21
click at [91, 304] on span "Roster" at bounding box center [139, 312] width 197 height 25
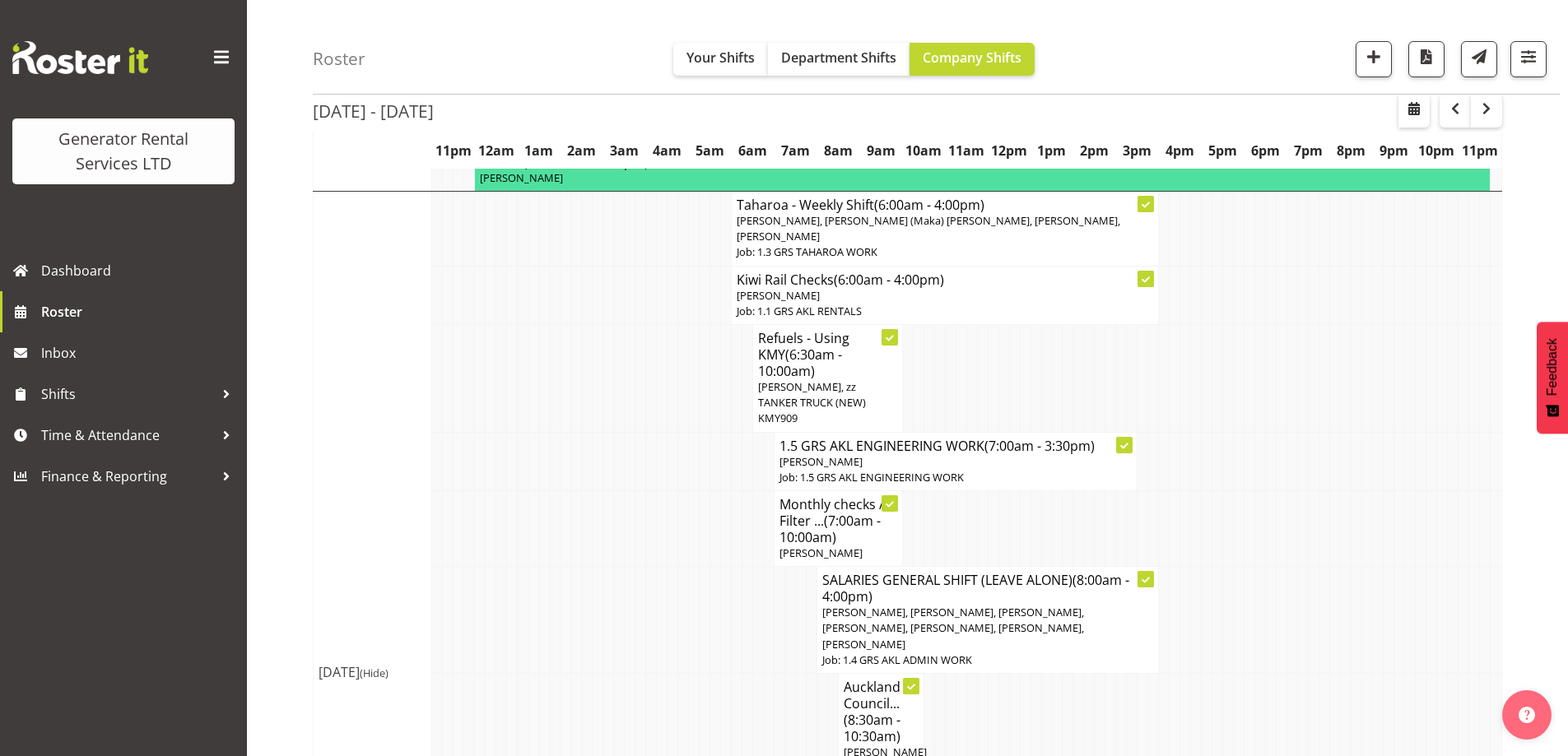
scroll to position [1645, 0]
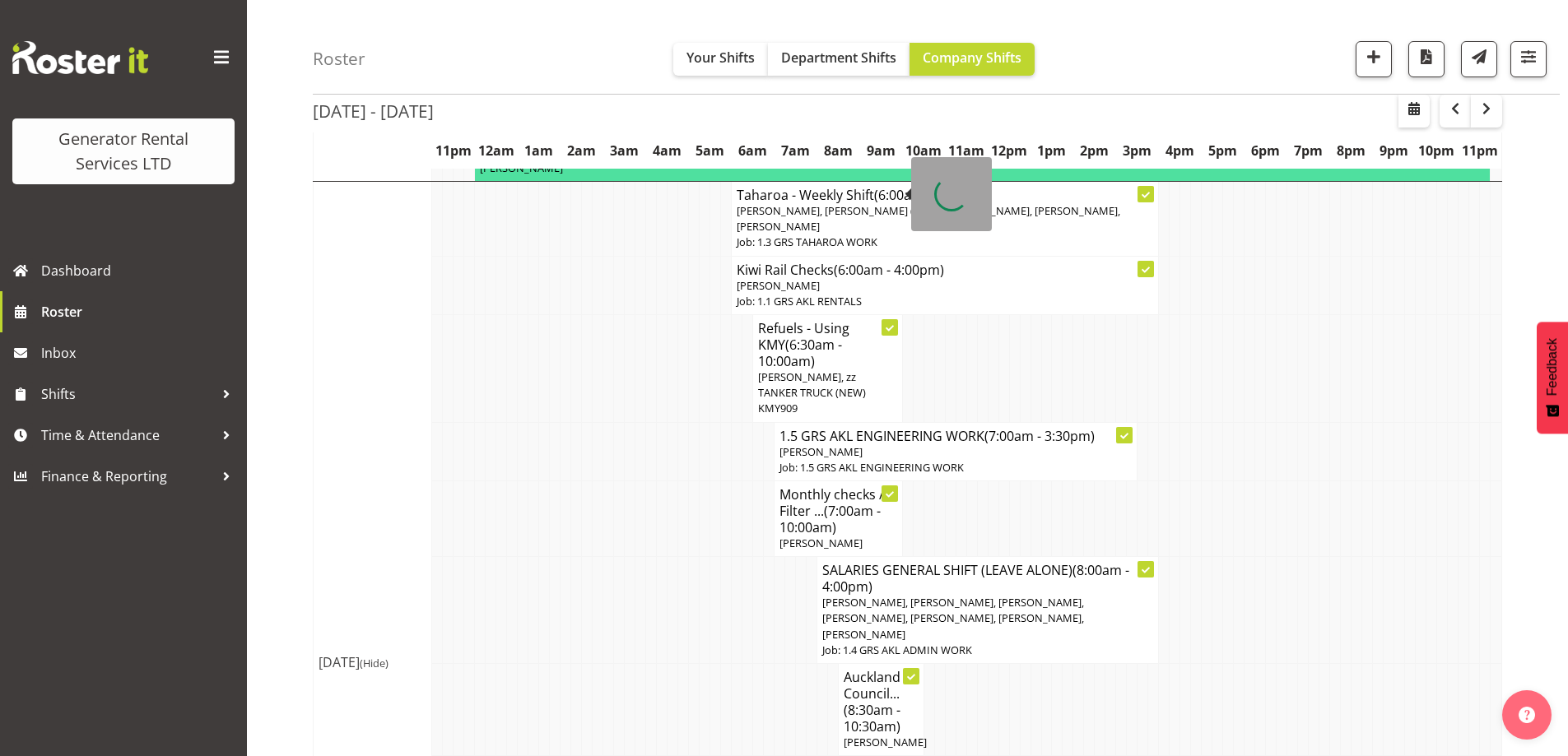
click at [814, 369] on span "[PERSON_NAME], zz TANKER TRUCK (NEW) KMY909" at bounding box center [812, 392] width 108 height 46
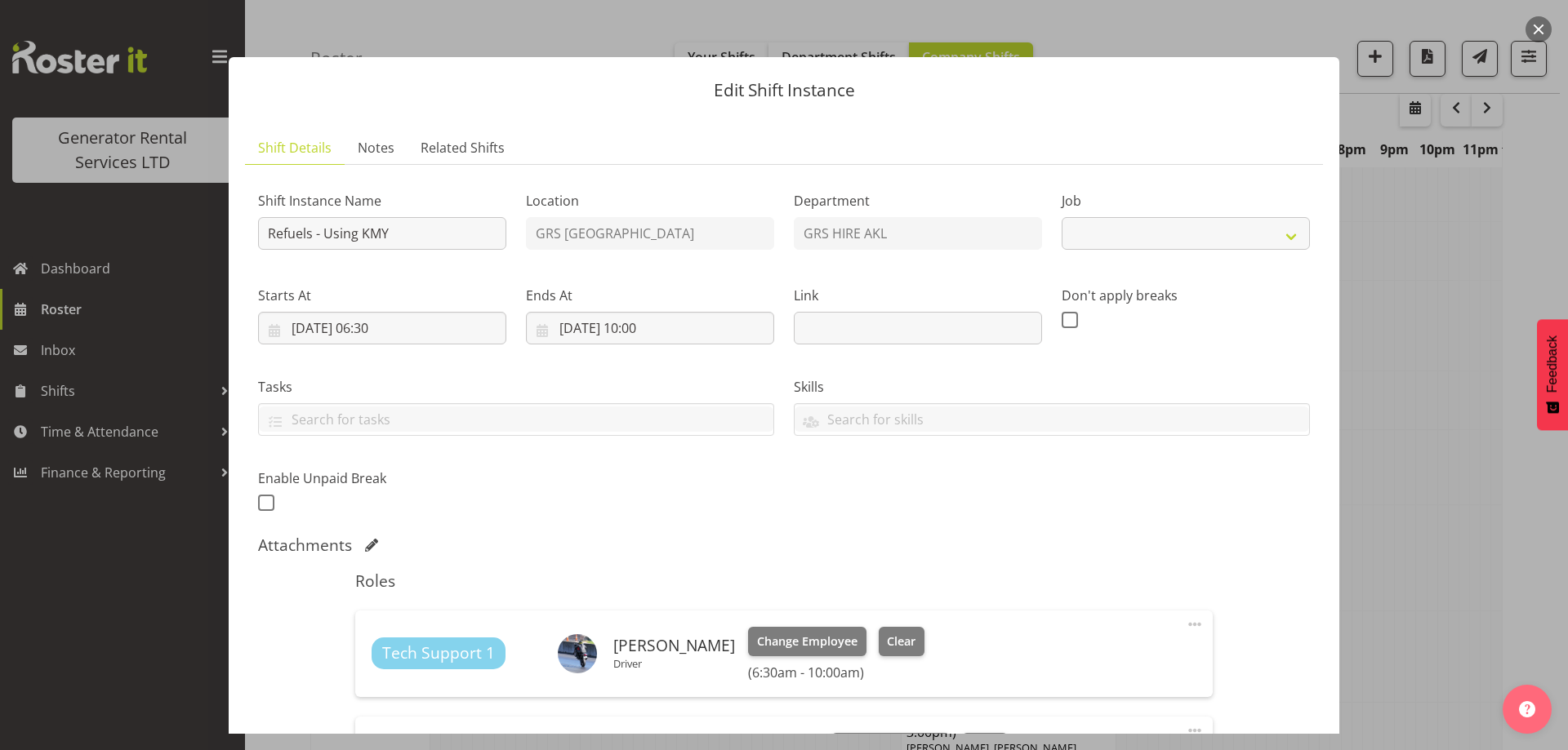
select select "9"
click at [400, 139] on link "Notes" at bounding box center [375, 149] width 63 height 34
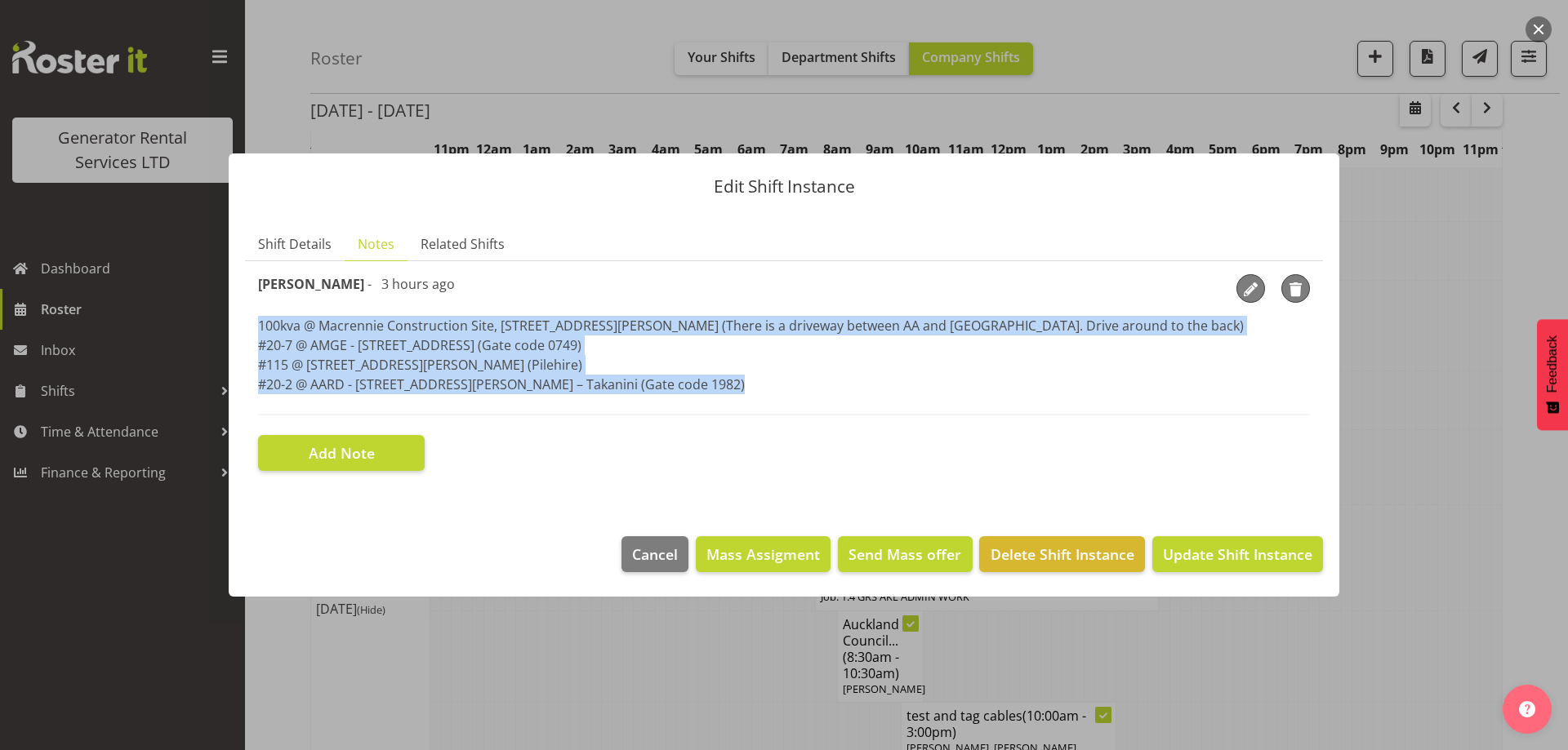
drag, startPoint x: 648, startPoint y: 398, endPoint x: 246, endPoint y: 321, distance: 409.3
click at [246, 321] on section "Shift Instance Name Refuels - Using KMY Location GRS Auckland Department GRS HI…" at bounding box center [784, 372] width 1078 height 223
copy p "100kva @ Macrennie Construction Site, [STREET_ADDRESS][PERSON_NAME] (There is a…"
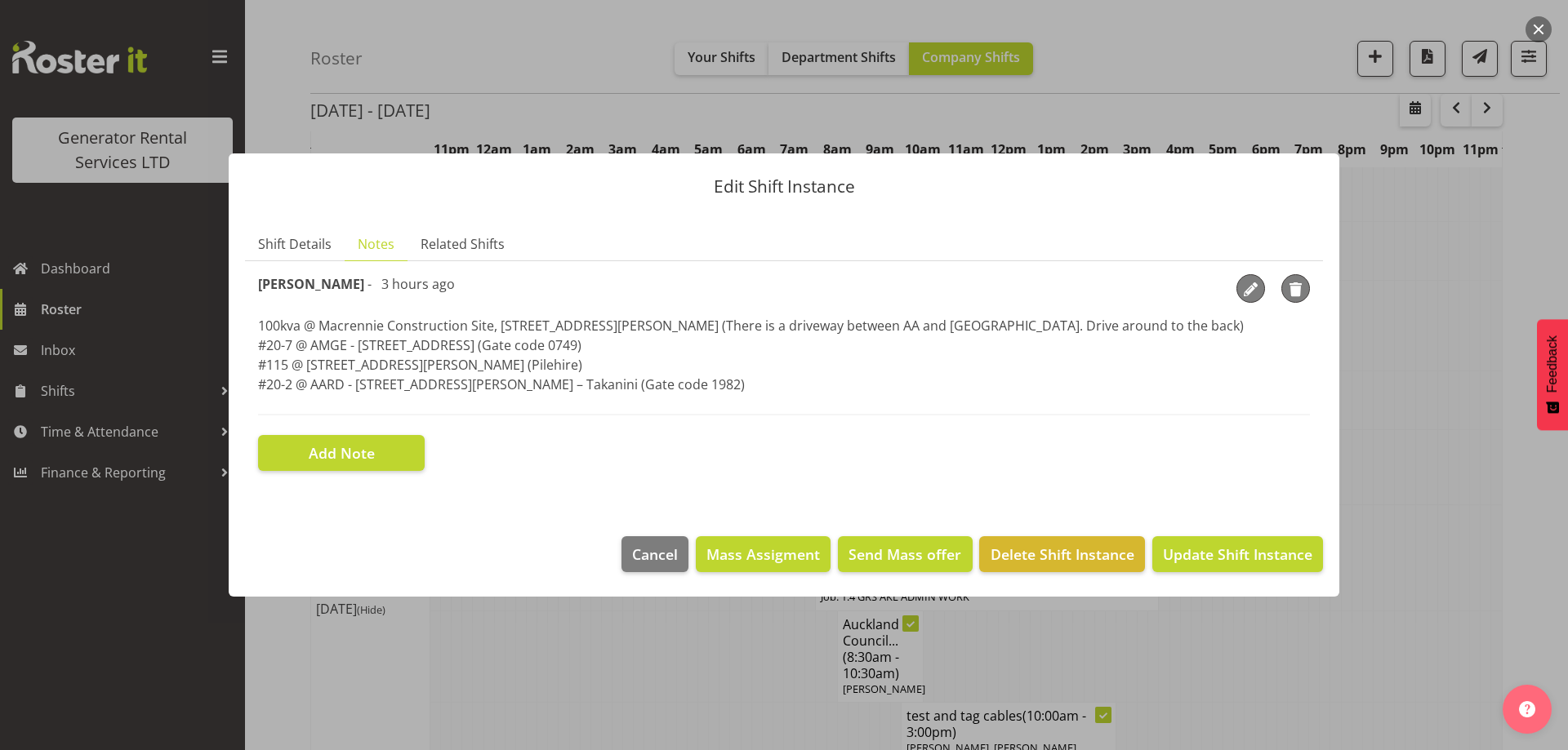
click at [691, 678] on div at bounding box center [784, 375] width 1568 height 750
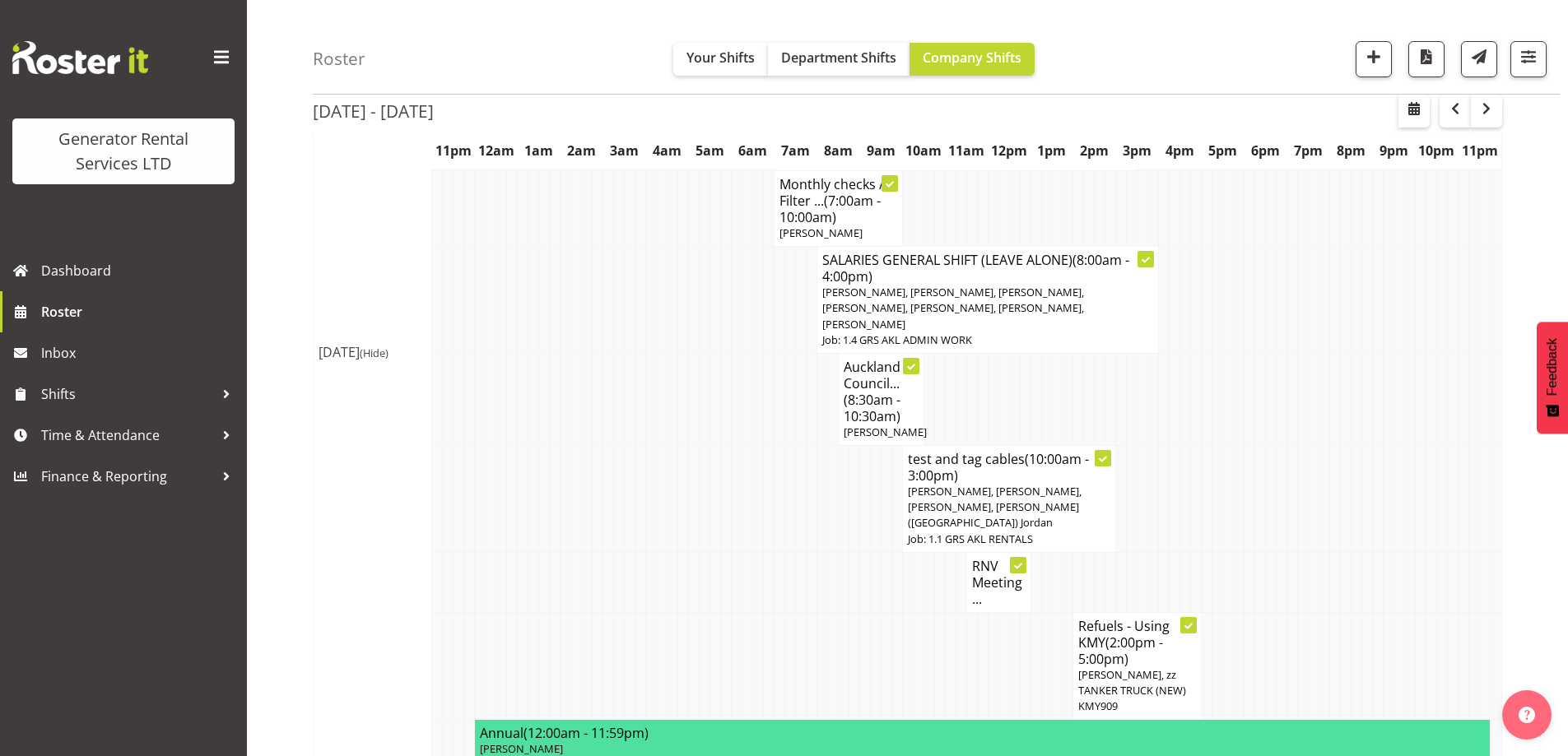
scroll to position [2057, 0]
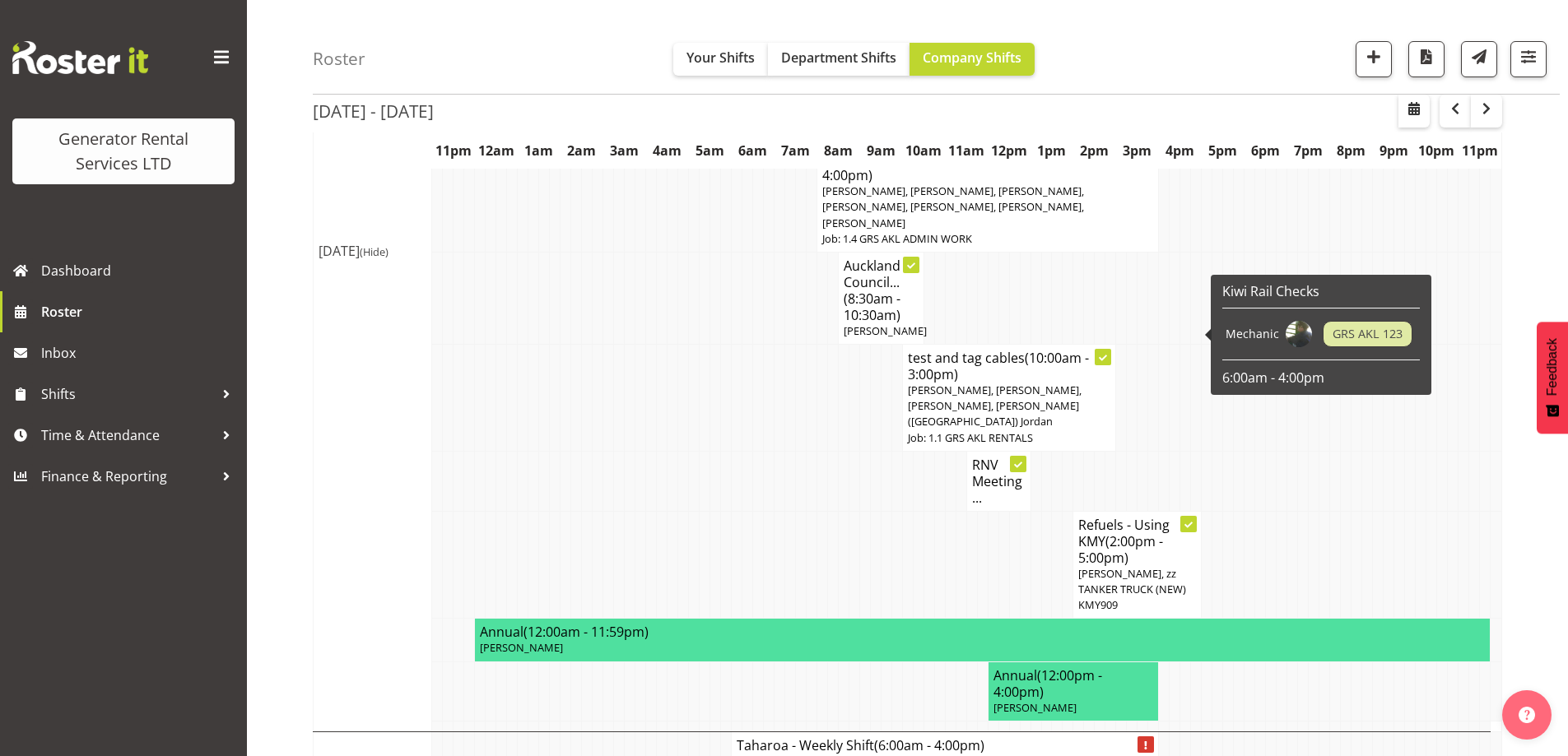
click at [1166, 516] on h4 "Refuels - Using KMY (2:00pm - 5:00pm)" at bounding box center [1137, 540] width 118 height 49
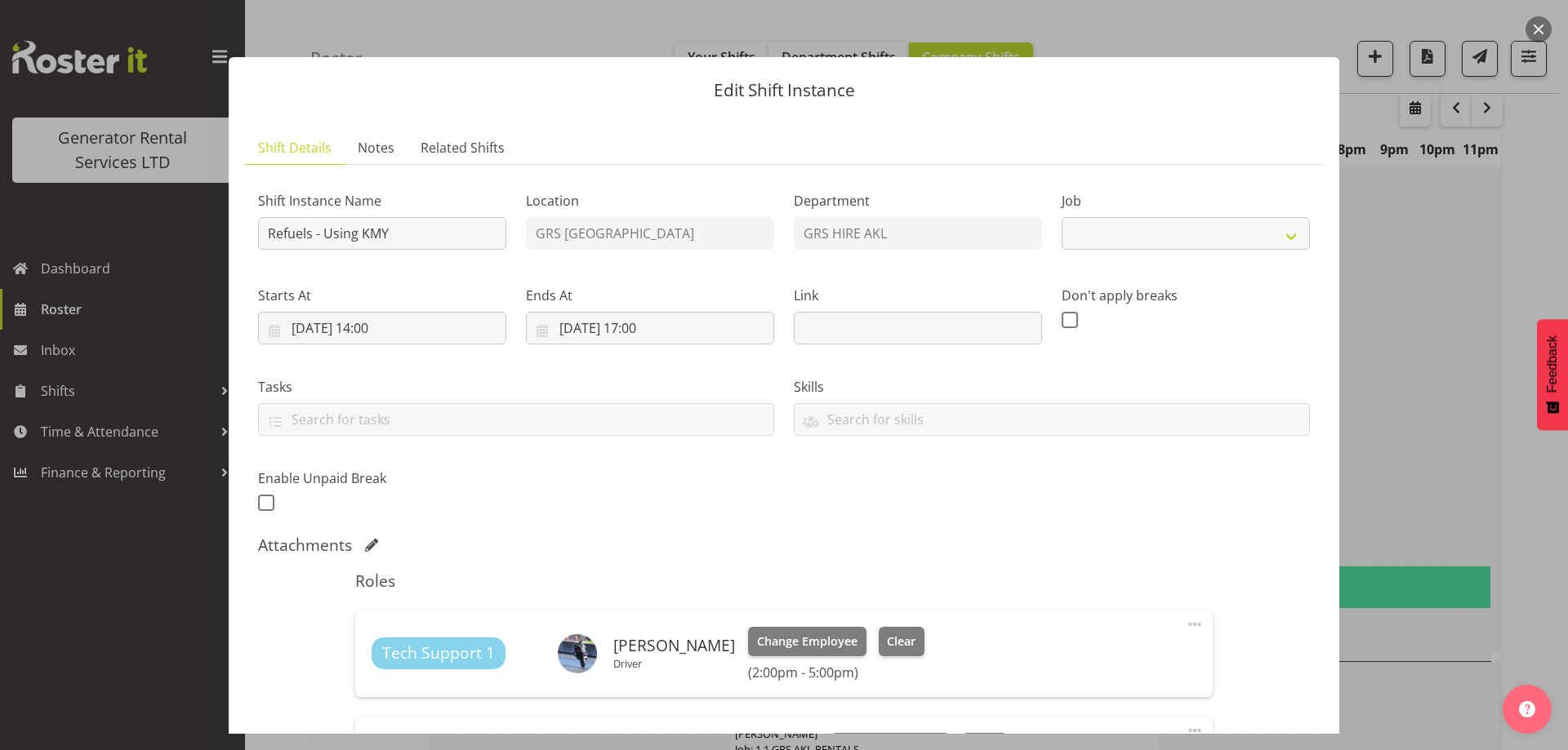
select select "9"
click at [380, 145] on span "Notes" at bounding box center [376, 148] width 37 height 19
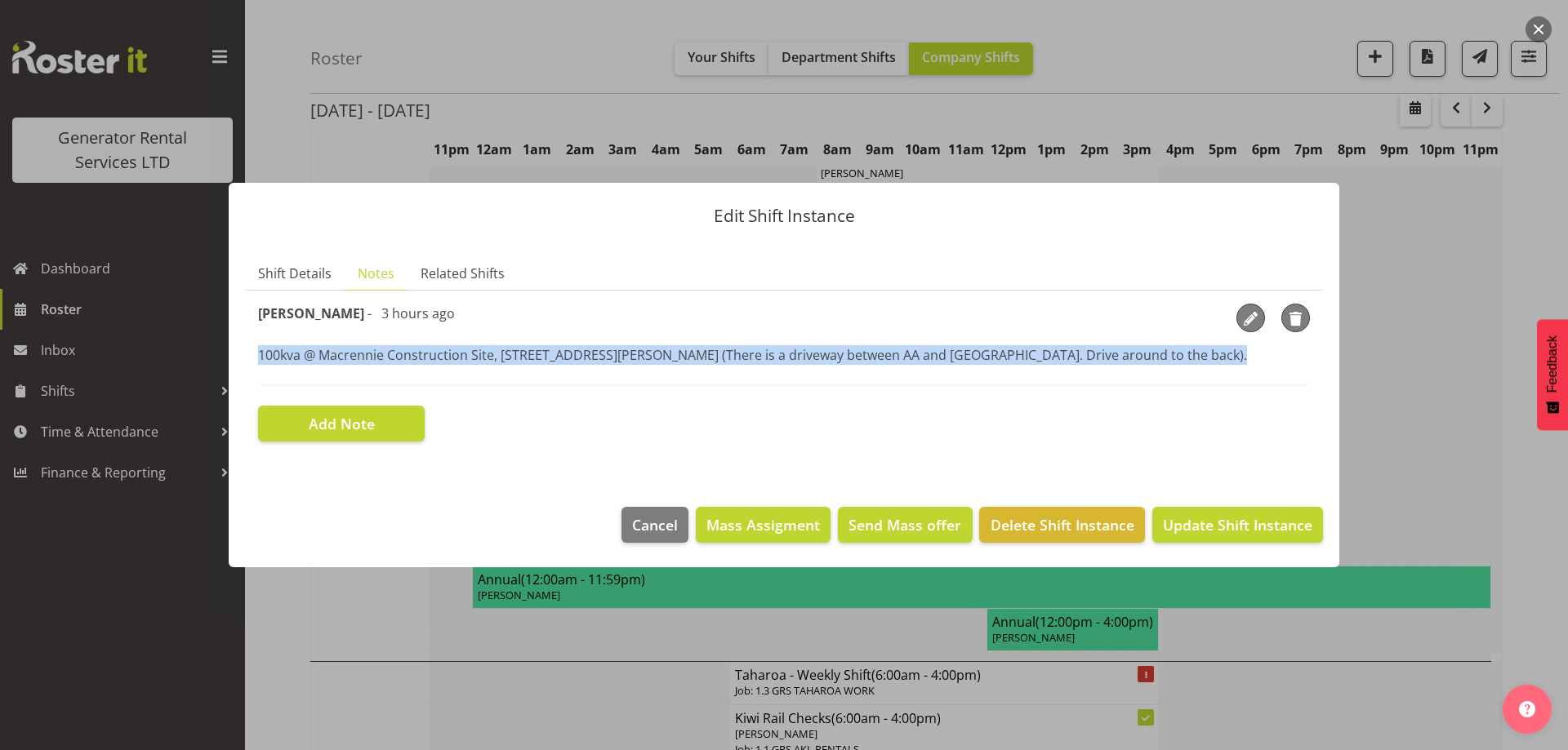
drag, startPoint x: 254, startPoint y: 345, endPoint x: 258, endPoint y: 375, distance: 30.3
click at [258, 375] on section "Shift Instance Name Refuels - Using KMY Location GRS Auckland Department GRS HI…" at bounding box center [784, 371] width 1078 height 164
copy p "100kva @ Macrennie Construction Site, [STREET_ADDRESS][PERSON_NAME] (There is a…"
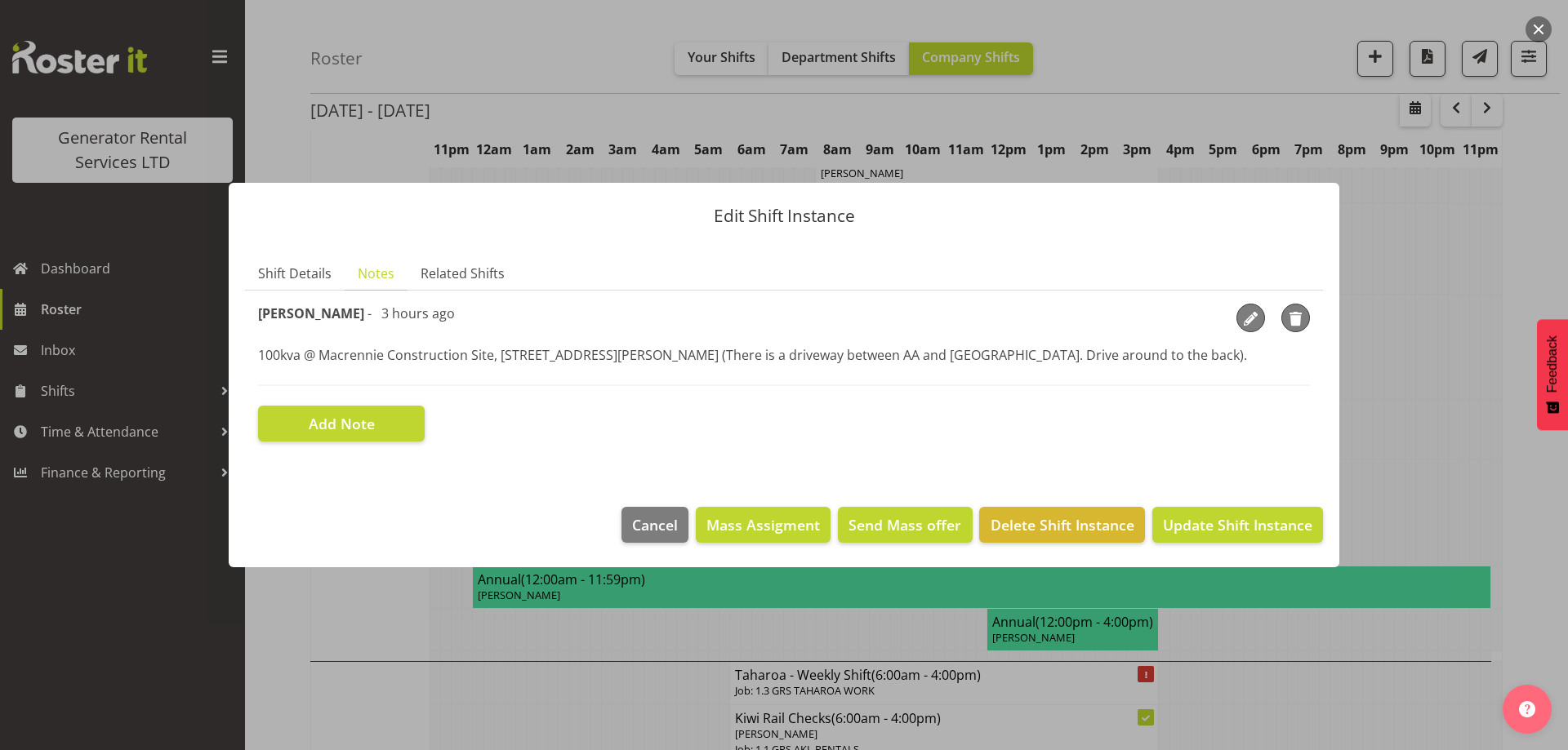
click at [499, 660] on div at bounding box center [784, 375] width 1568 height 750
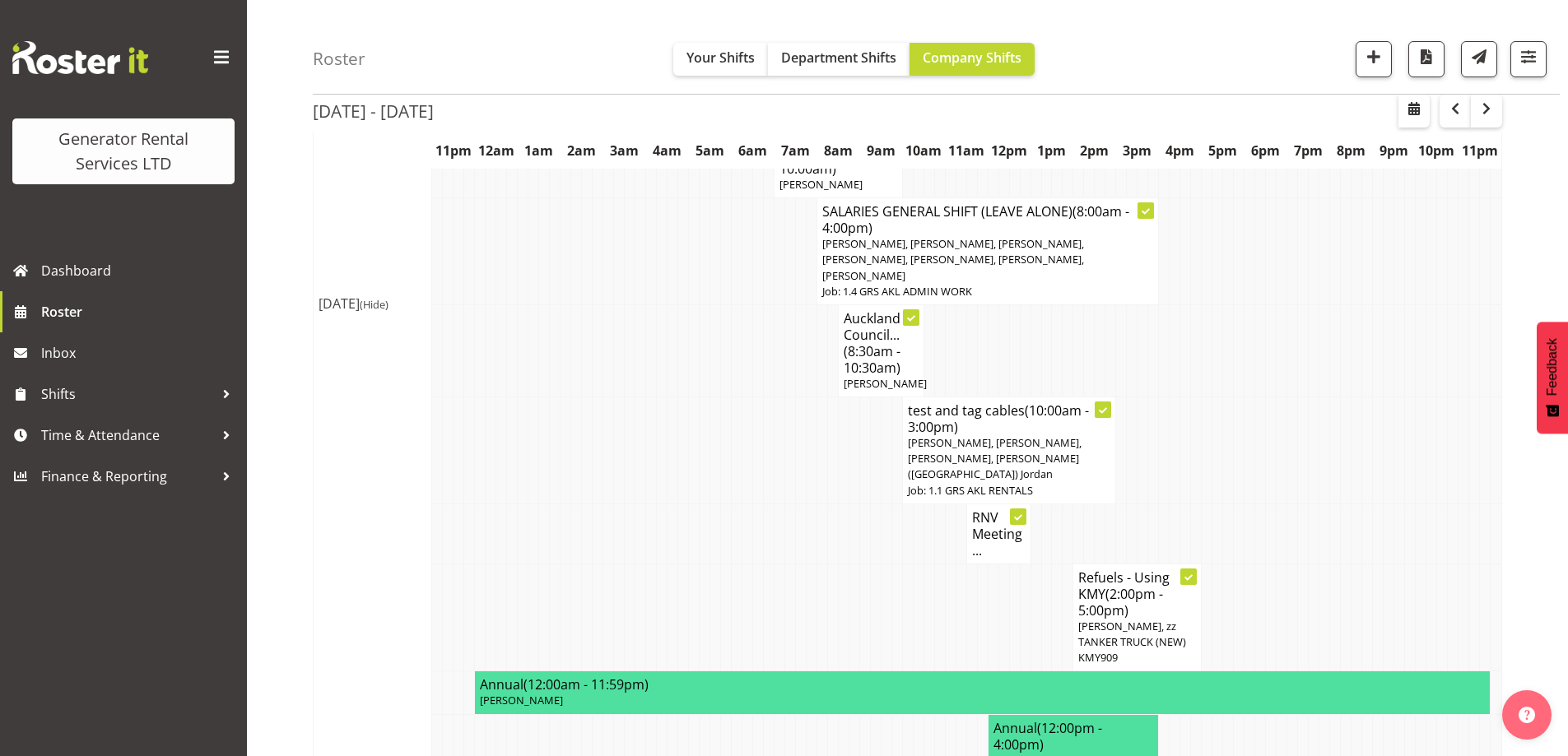
scroll to position [1810, 0]
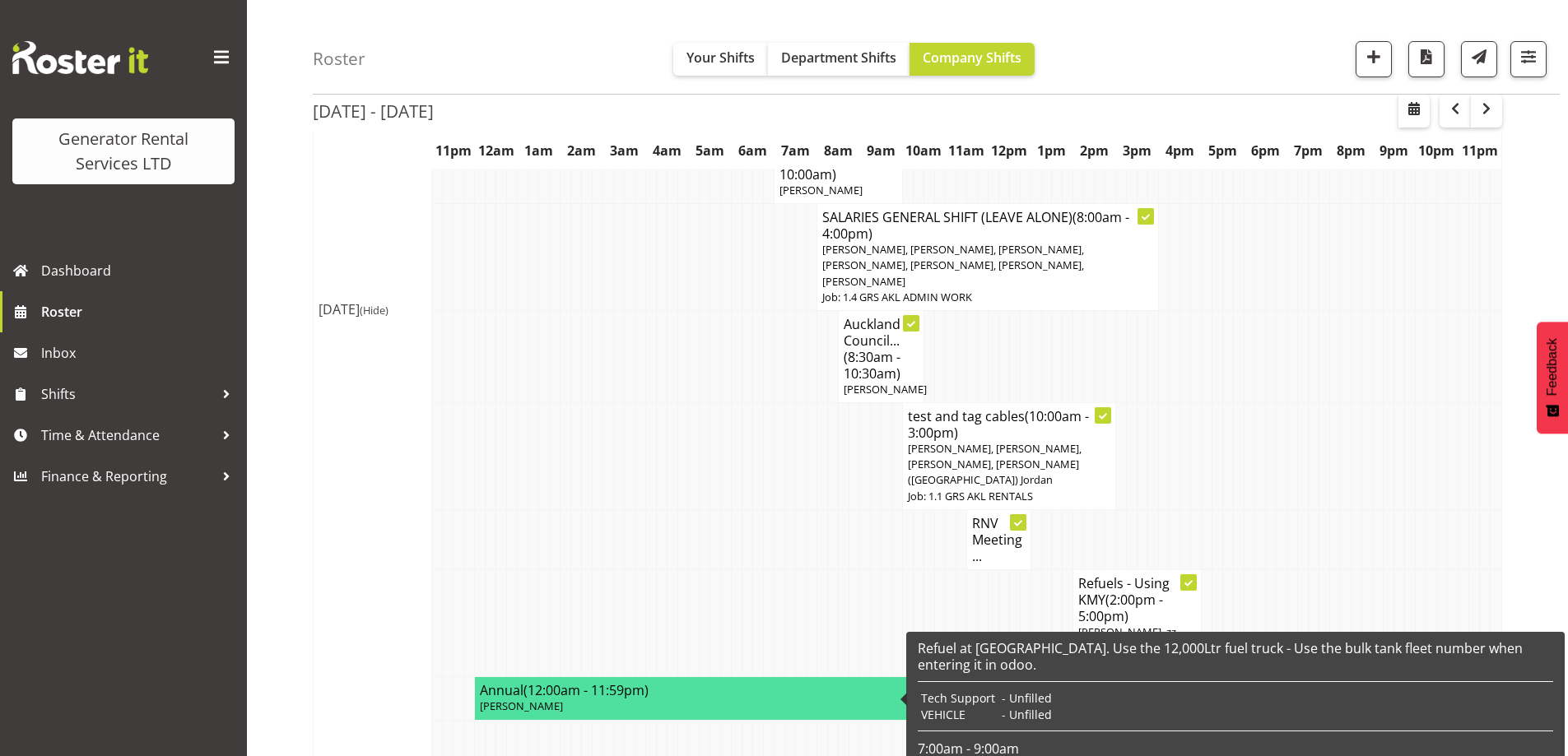
scroll to position [1974, 0]
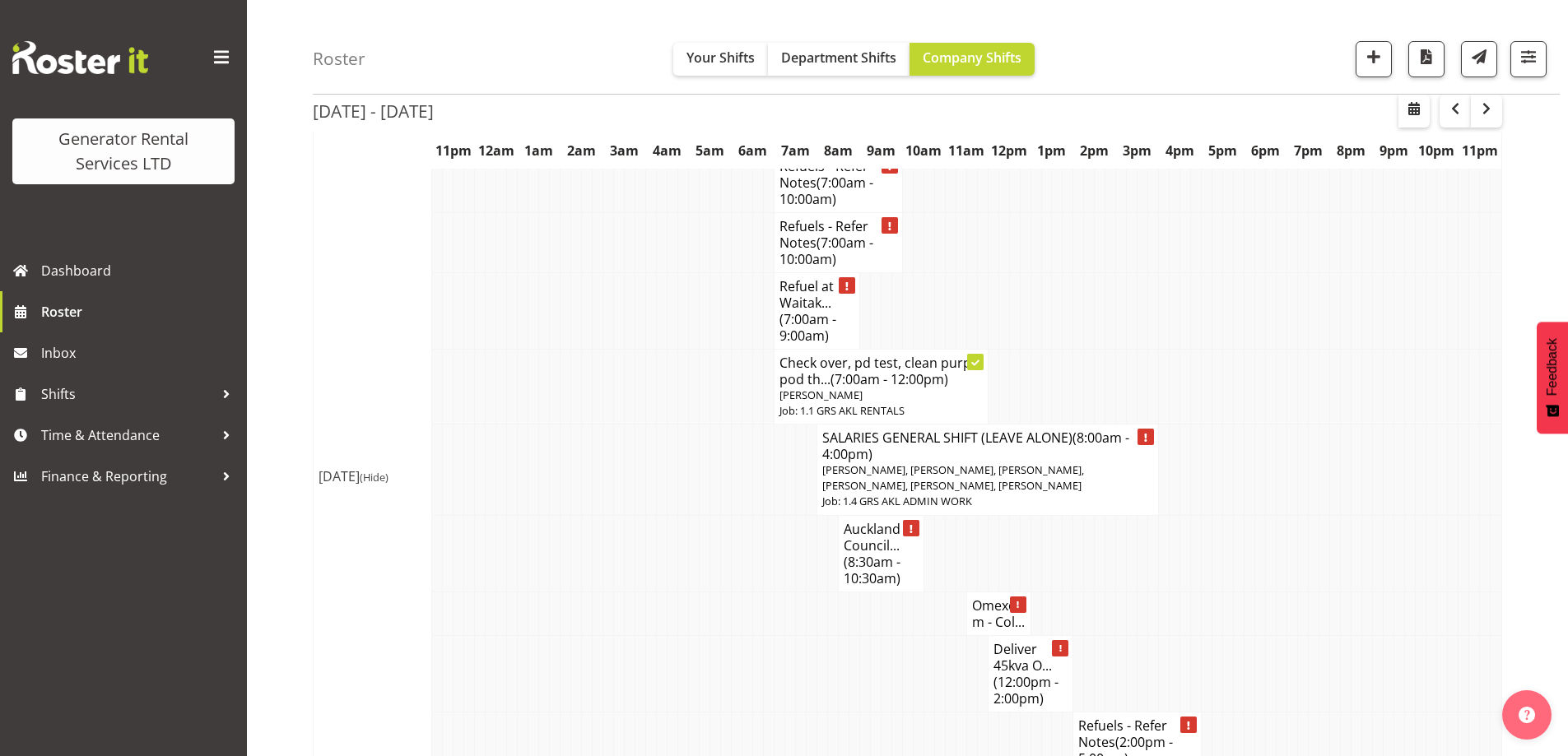
scroll to position [2797, 0]
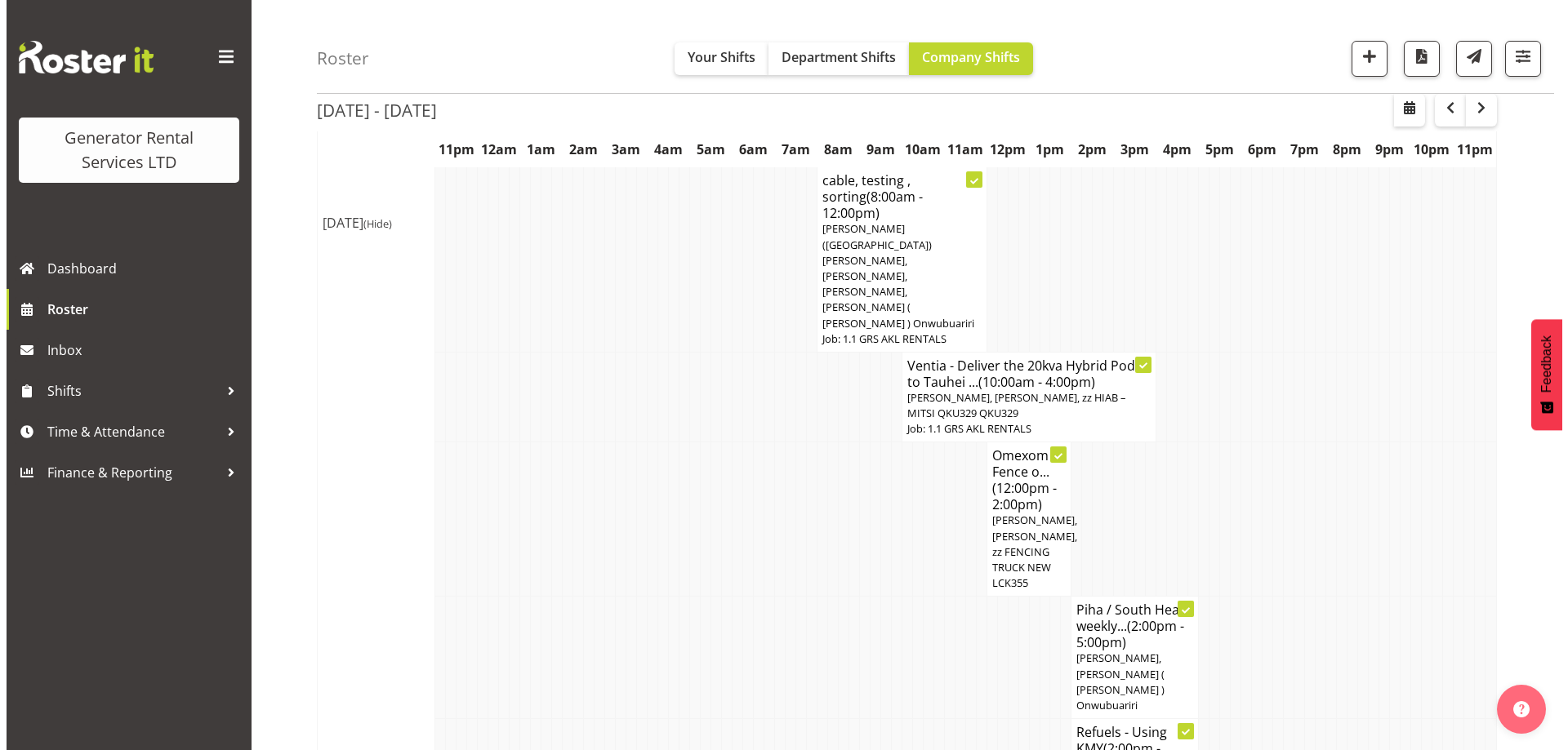
scroll to position [816, 0]
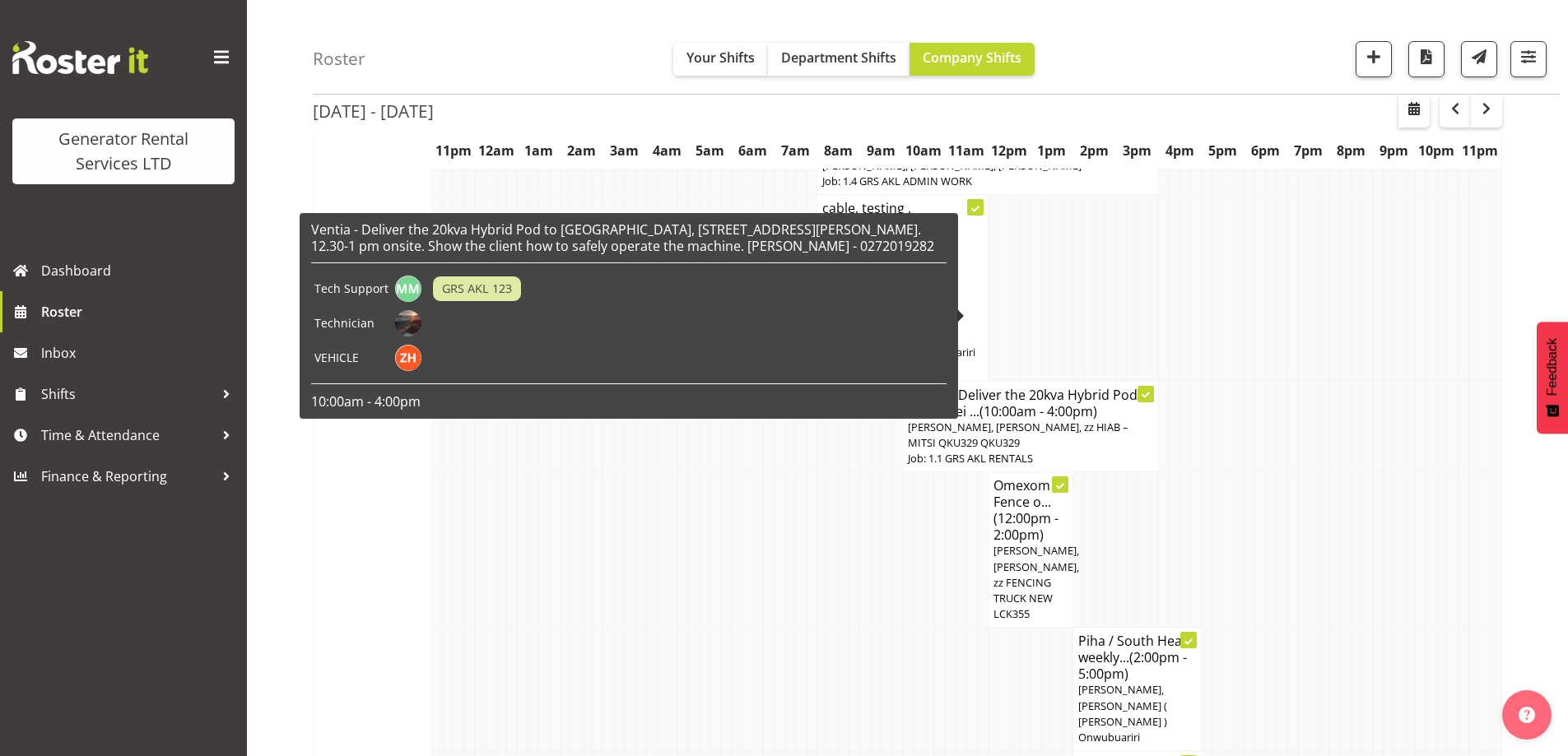
click at [940, 317] on div "Ventia - Deliver the 20kva Hybrid Pod to [GEOGRAPHIC_DATA], [STREET_ADDRESS][PE…" at bounding box center [629, 316] width 635 height 189
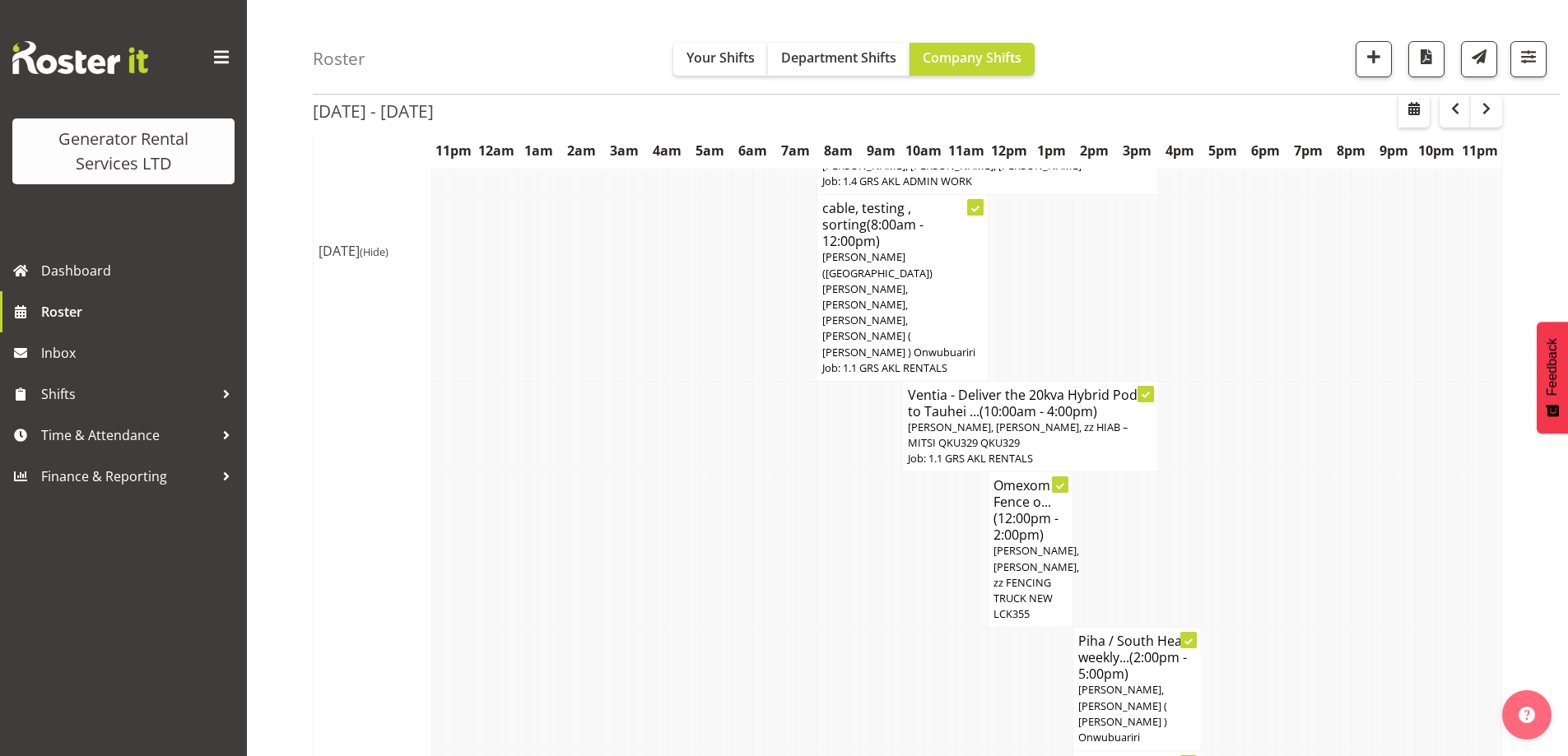
click at [977, 420] on span "[PERSON_NAME], [PERSON_NAME], zz HIAB – MITSI QKU329 QKU329" at bounding box center [1018, 435] width 219 height 30
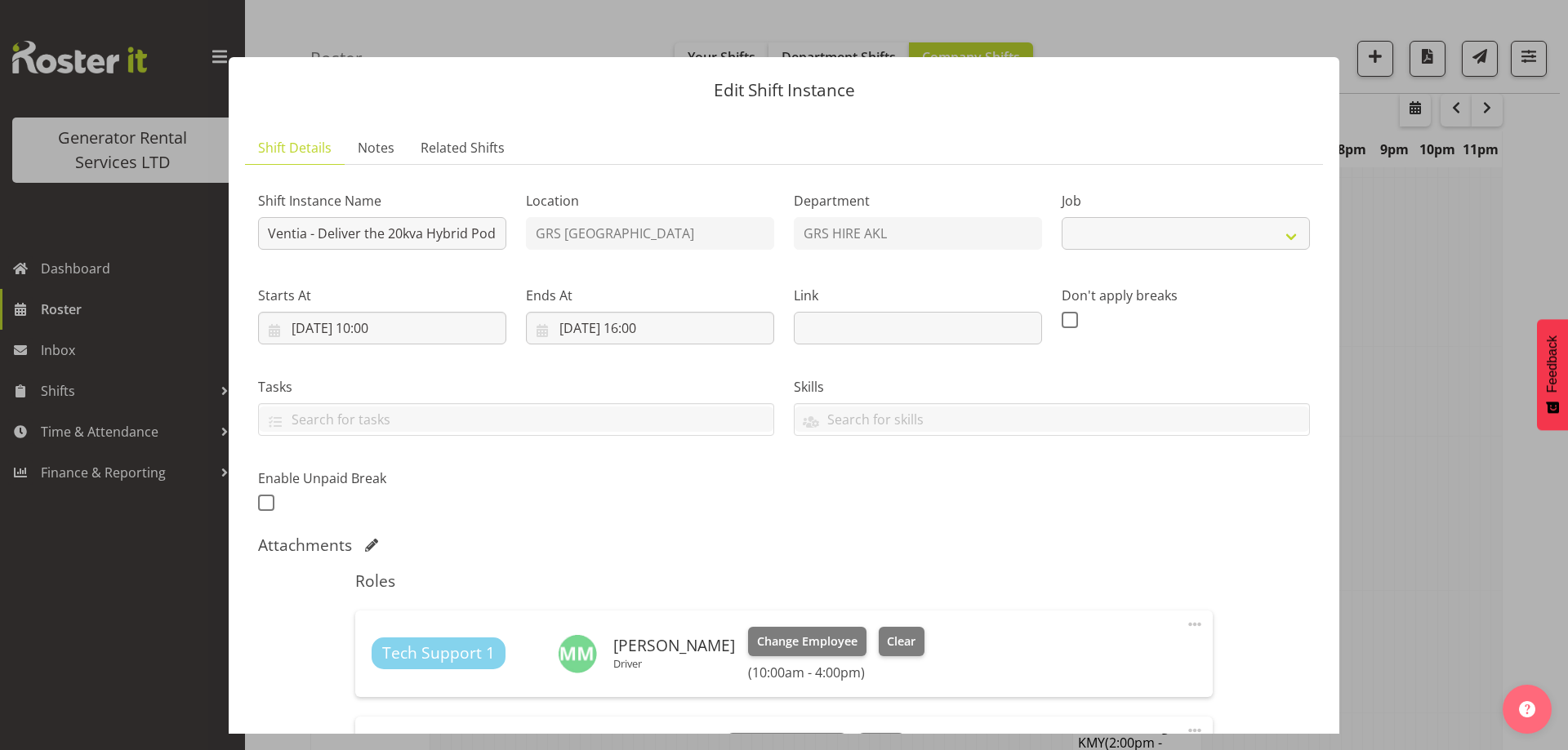
select select "9"
click at [1441, 399] on div at bounding box center [784, 375] width 1568 height 750
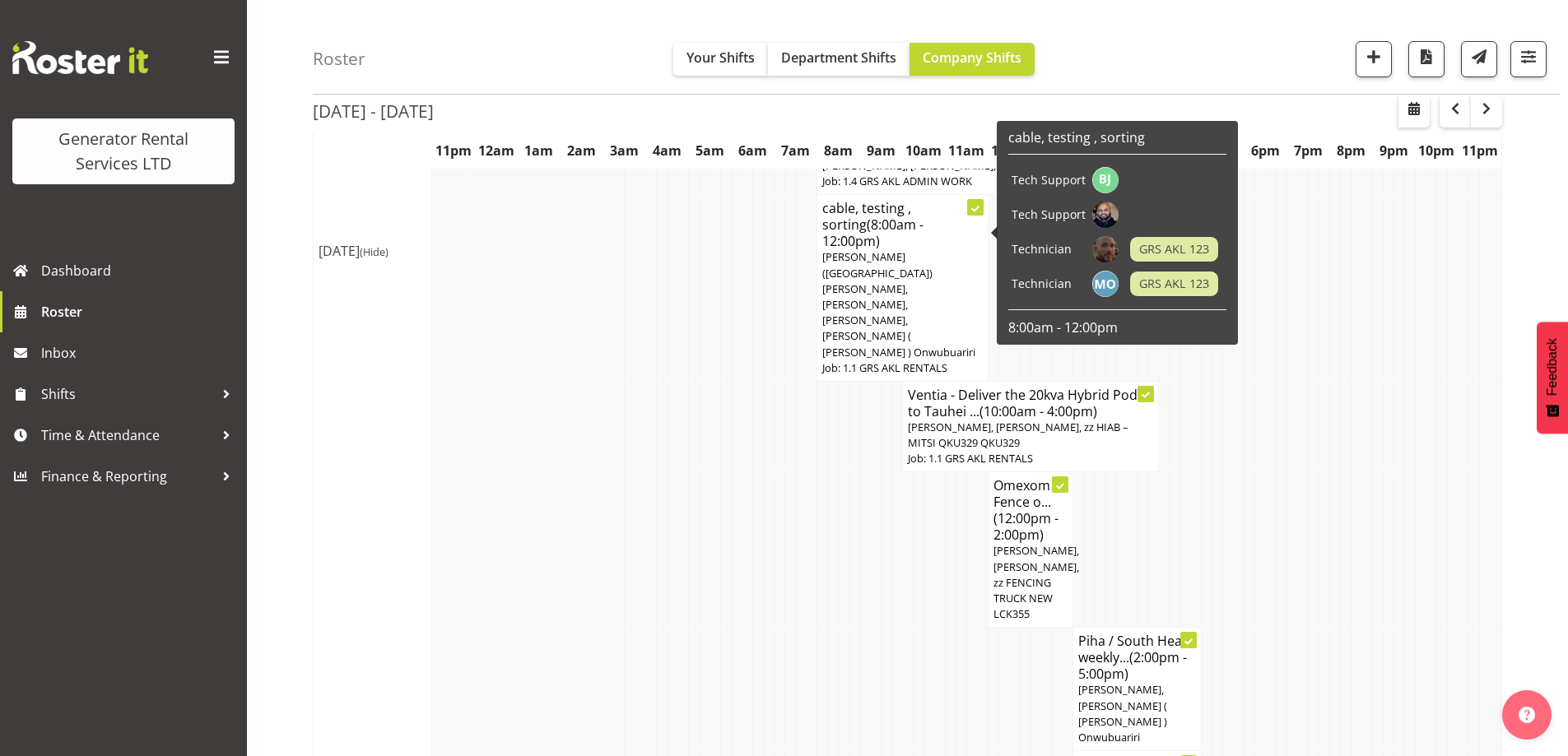
click at [900, 250] on span "[PERSON_NAME] ([GEOGRAPHIC_DATA]) [PERSON_NAME], [PERSON_NAME], [PERSON_NAME], …" at bounding box center [899, 304] width 153 height 110
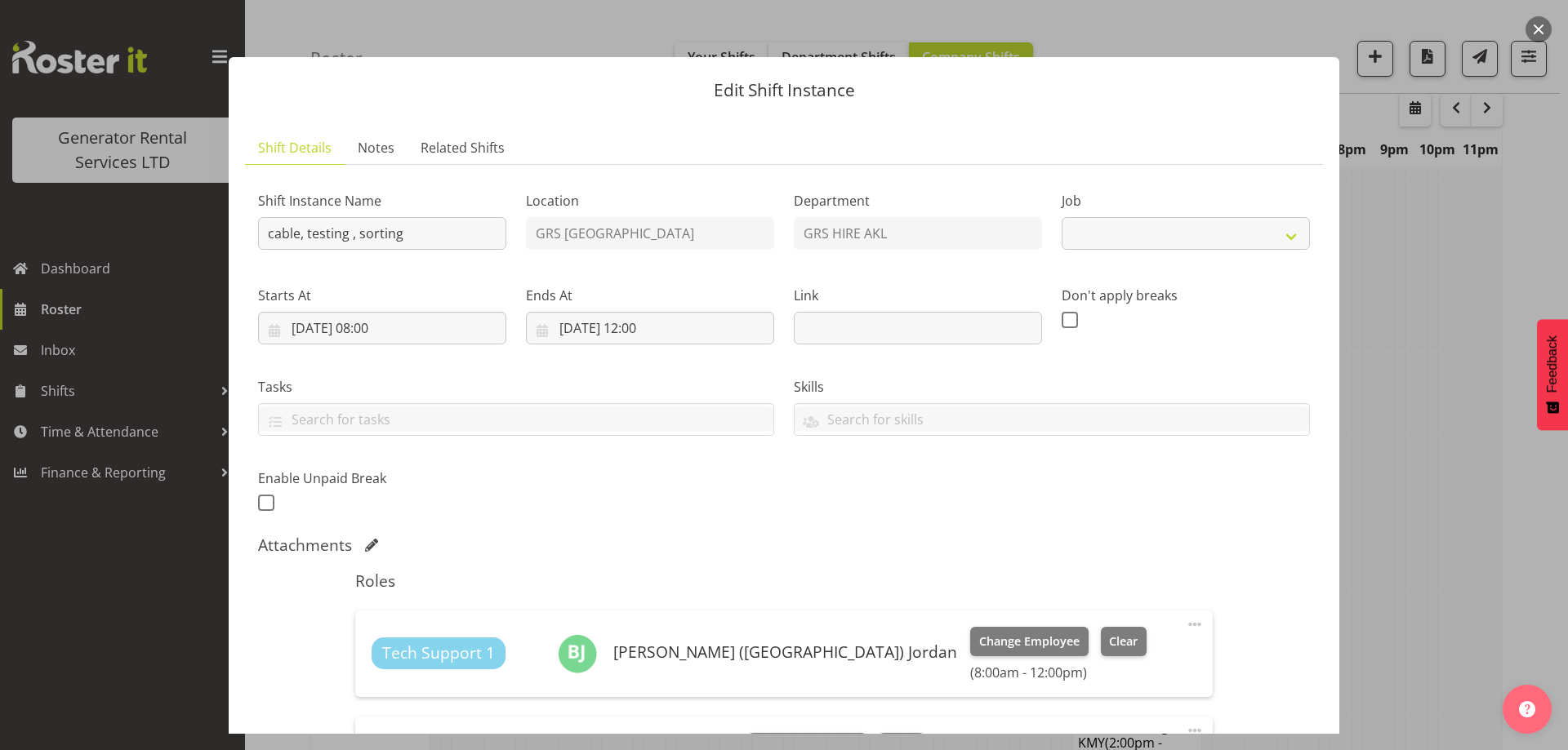
select select "9"
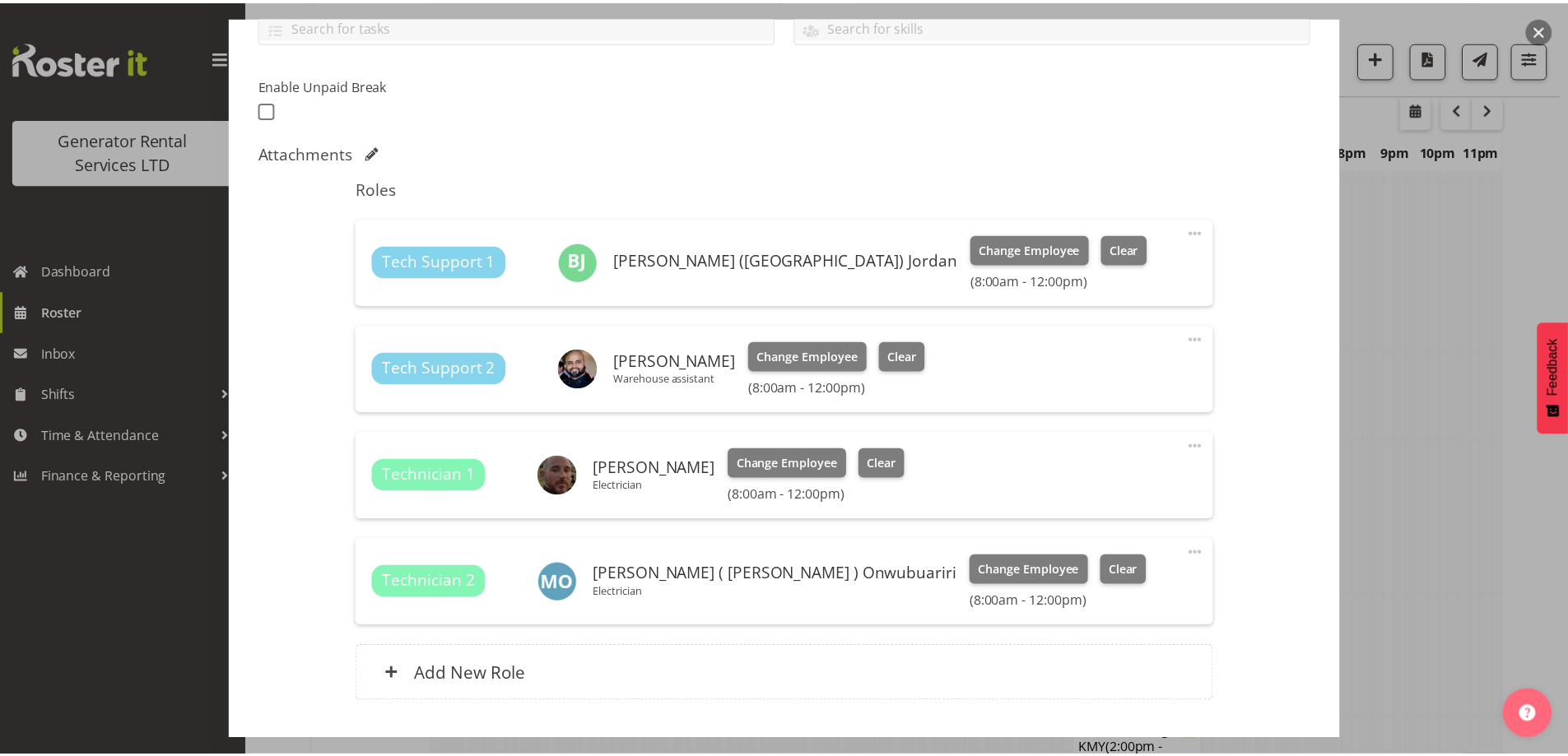
scroll to position [411, 0]
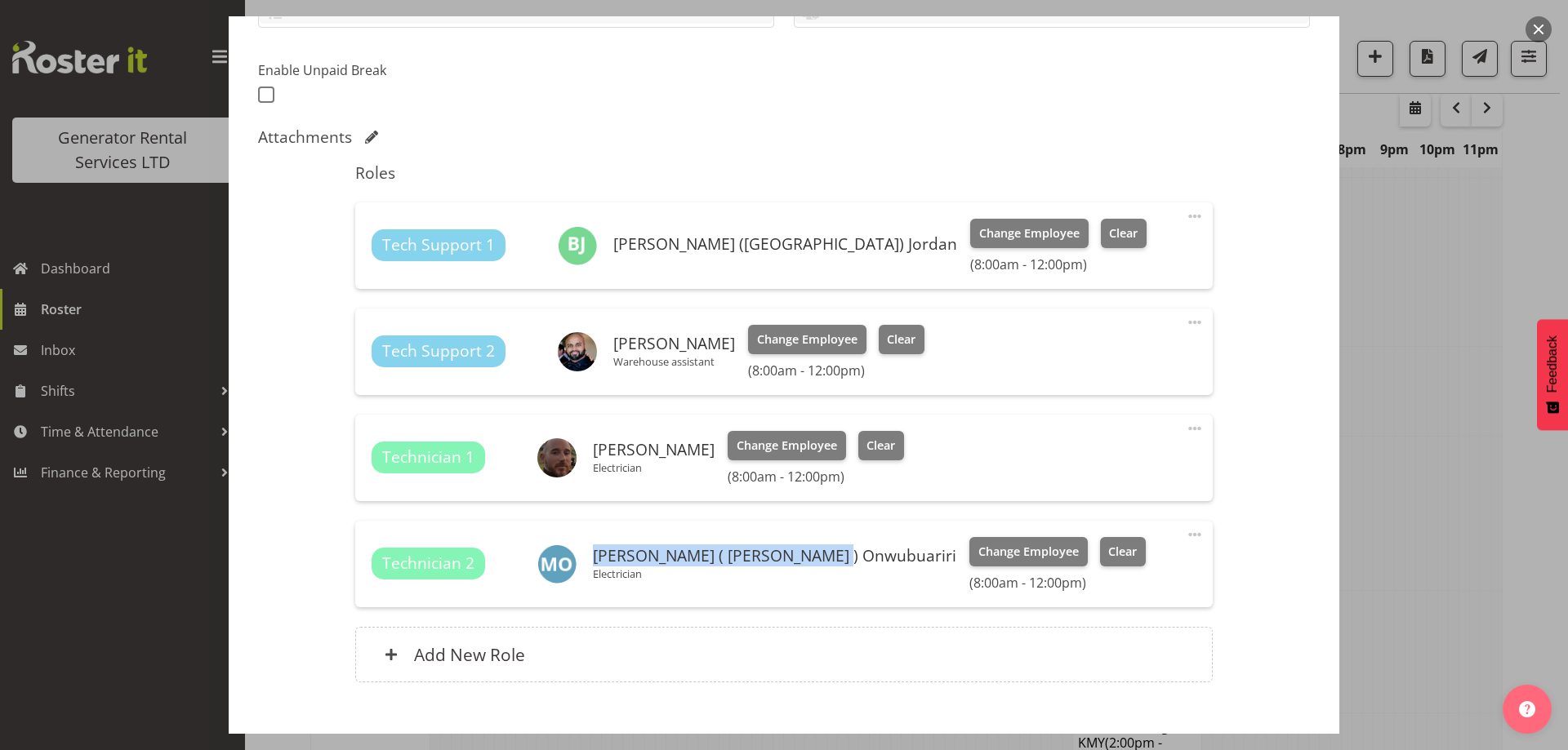
drag, startPoint x: 592, startPoint y: 557, endPoint x: 823, endPoint y: 554, distance: 231.0
click at [835, 555] on h6 "[PERSON_NAME] ( [PERSON_NAME] ) Onwubuariri" at bounding box center [774, 555] width 364 height 18
copy h6 "[PERSON_NAME] ( [PERSON_NAME] ) Onwubuariri"
click at [1394, 536] on div at bounding box center [784, 375] width 1568 height 750
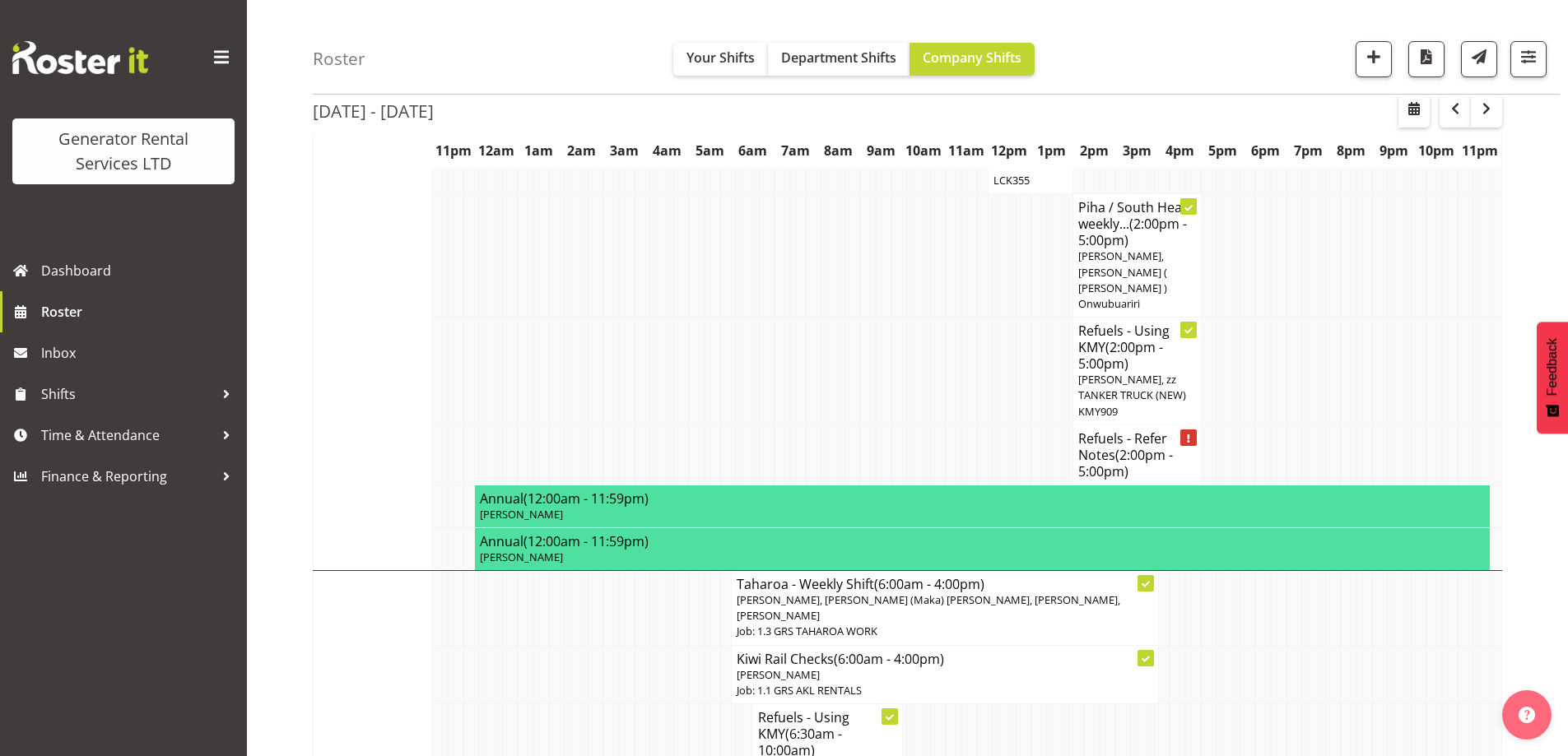
scroll to position [1316, 0]
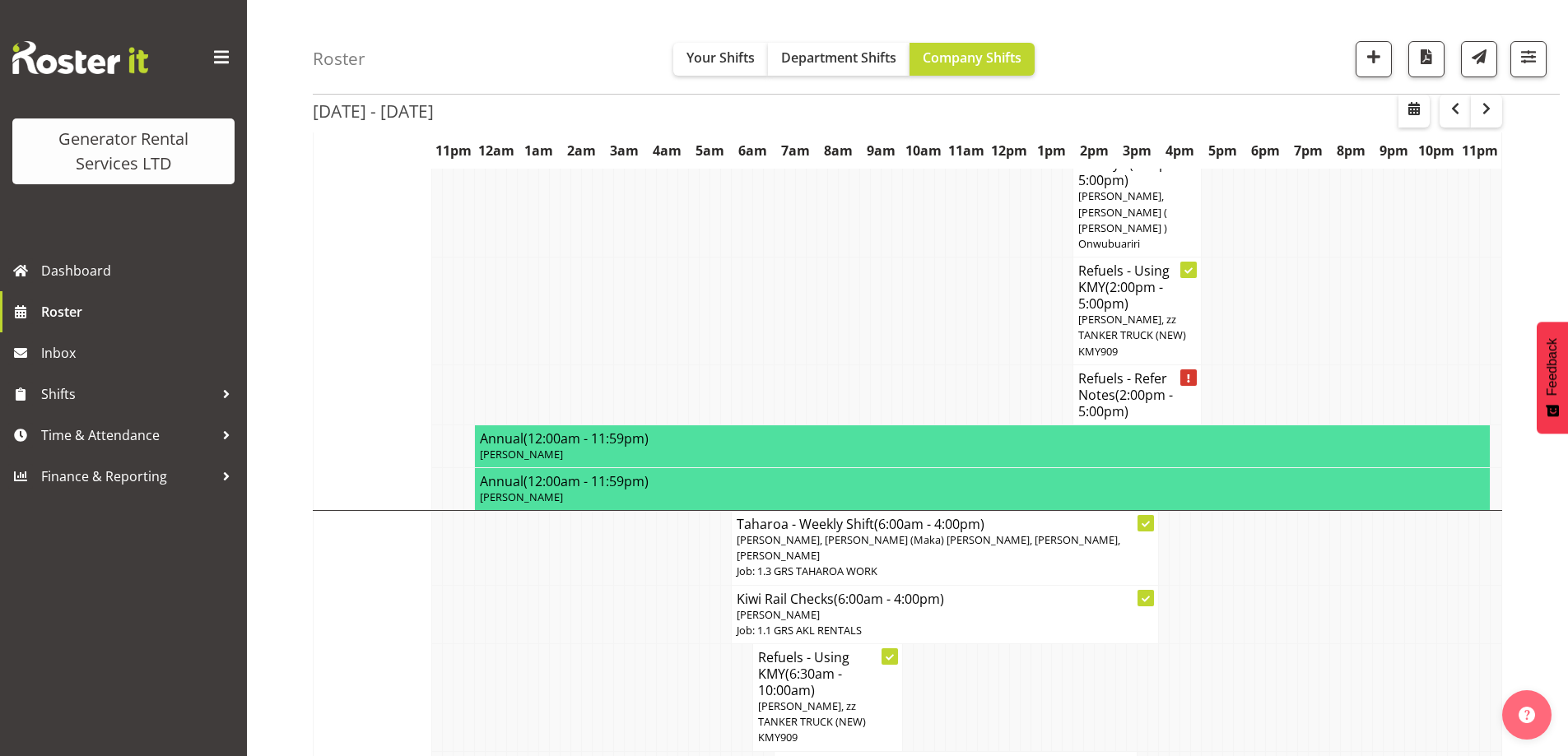
click at [495, 644] on td at bounding box center [491, 697] width 11 height 108
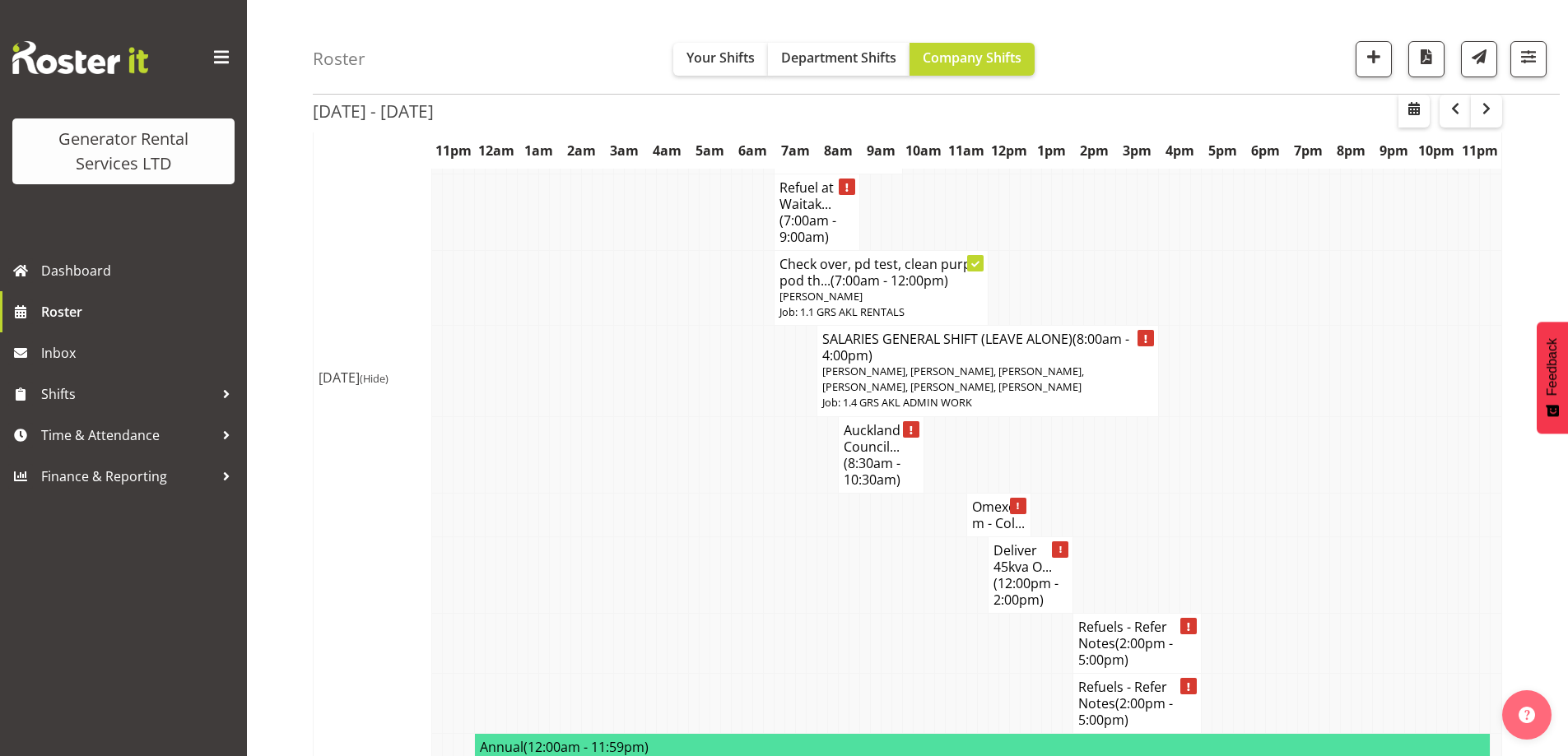
scroll to position [3044, 0]
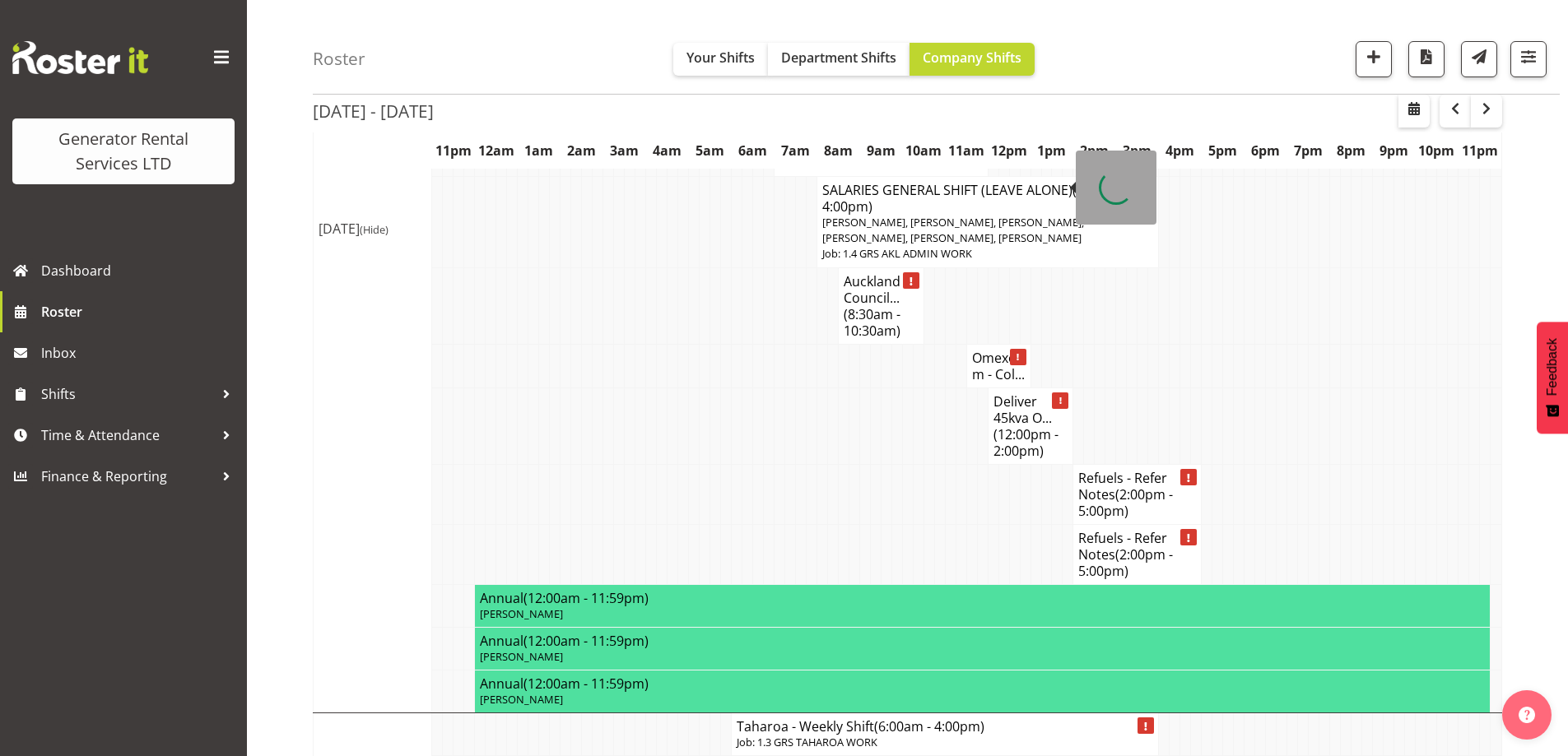
click at [918, 464] on td at bounding box center [918, 493] width 11 height 60
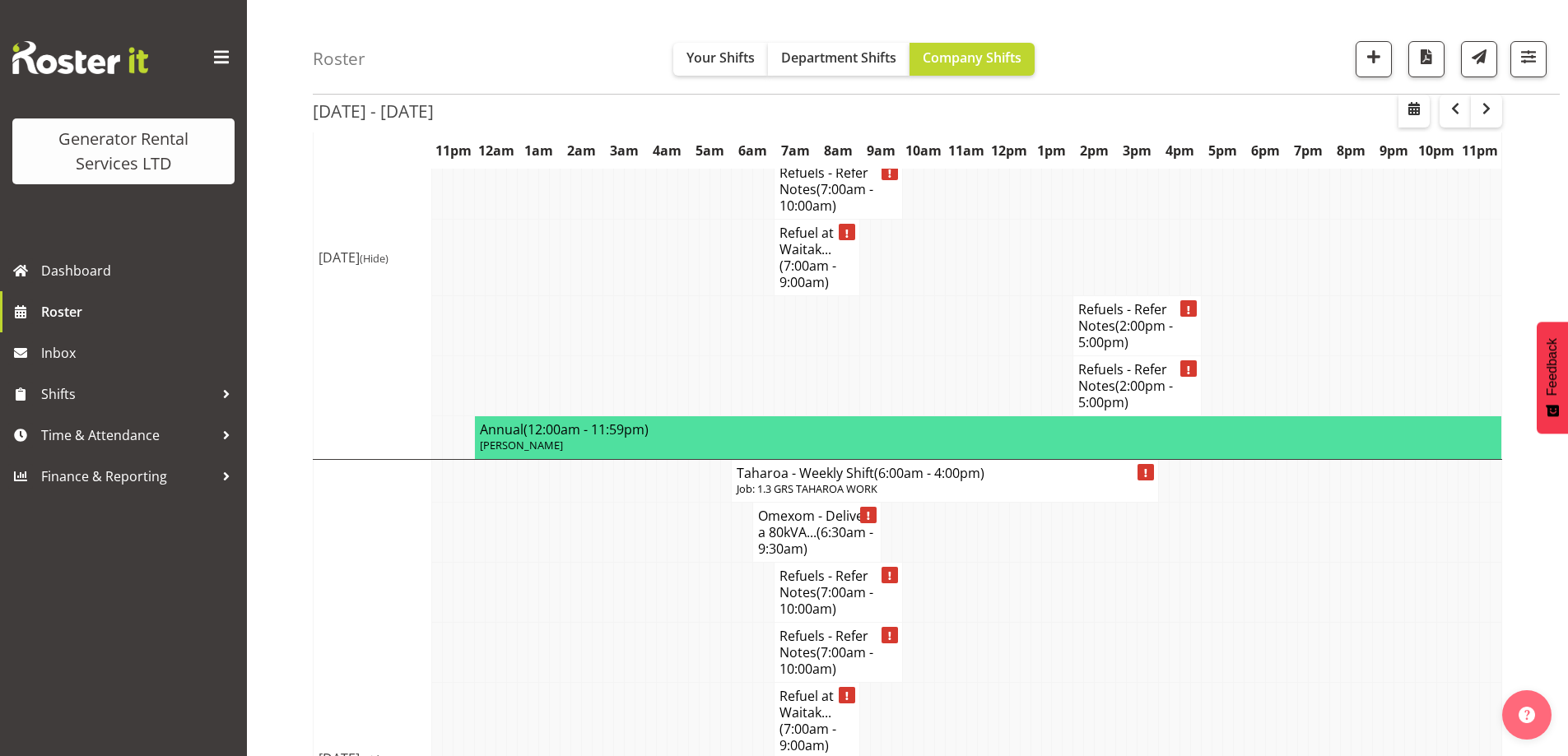
scroll to position [3702, 0]
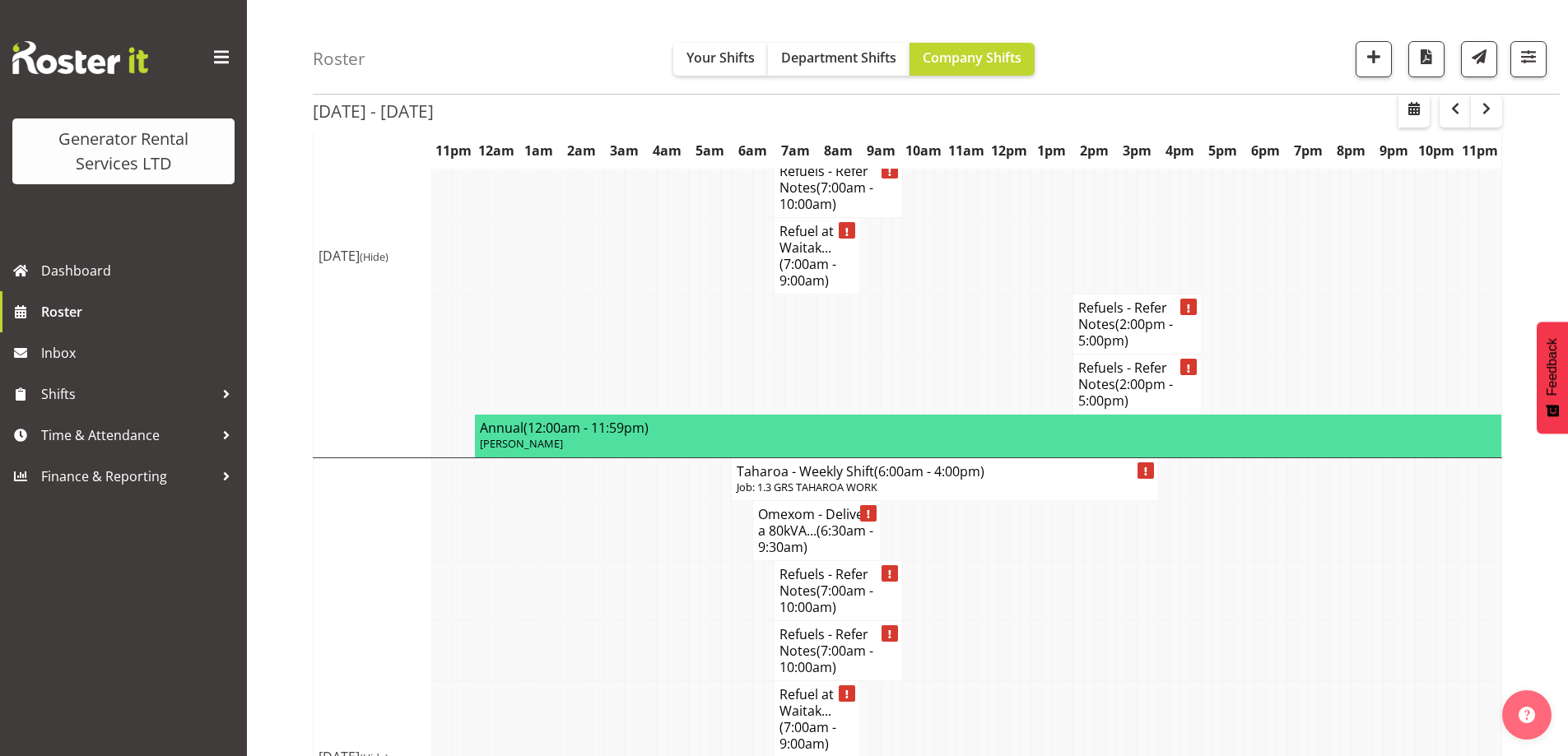
click at [1148, 680] on td at bounding box center [1153, 719] width 11 height 77
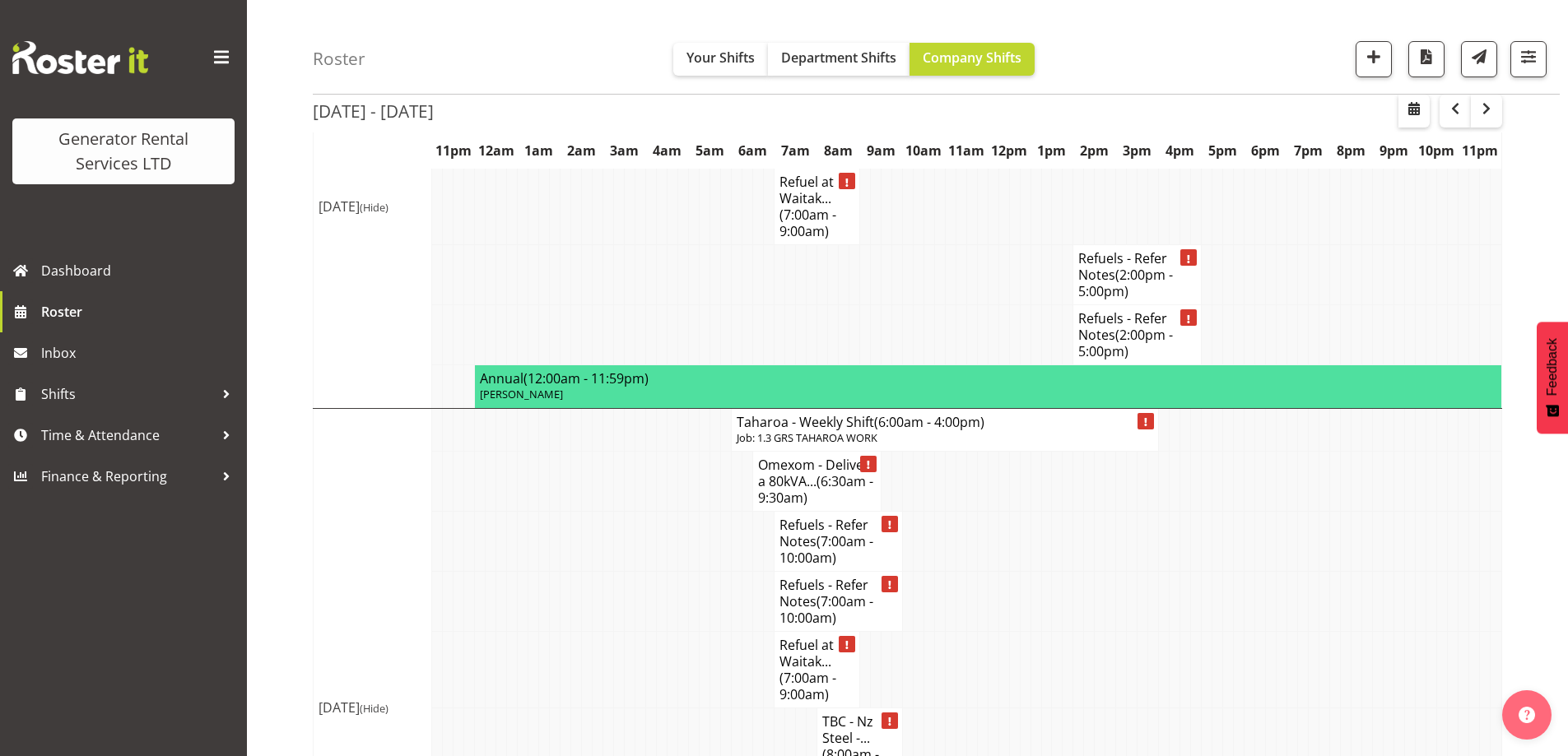
scroll to position [3777, 0]
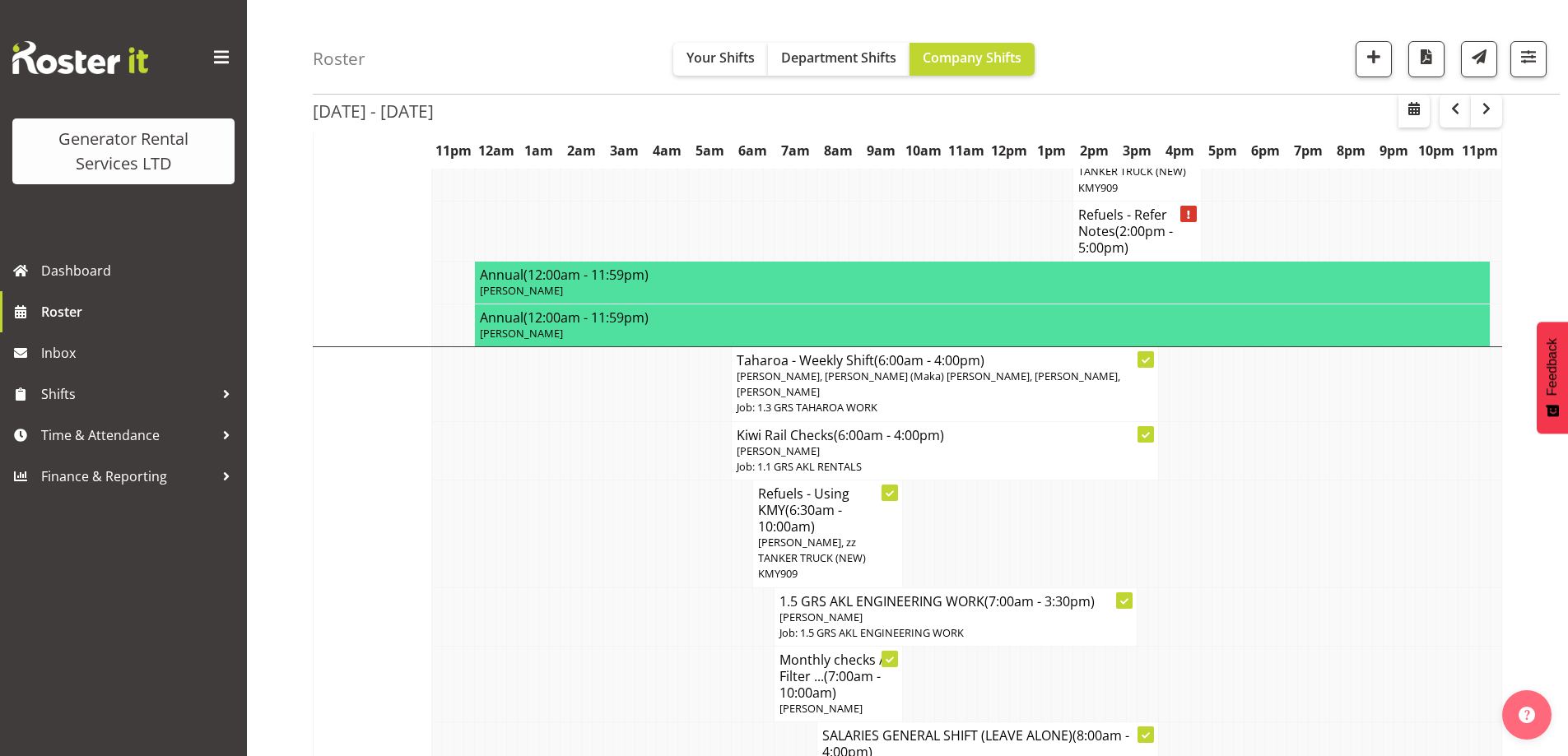
scroll to position [1557, 0]
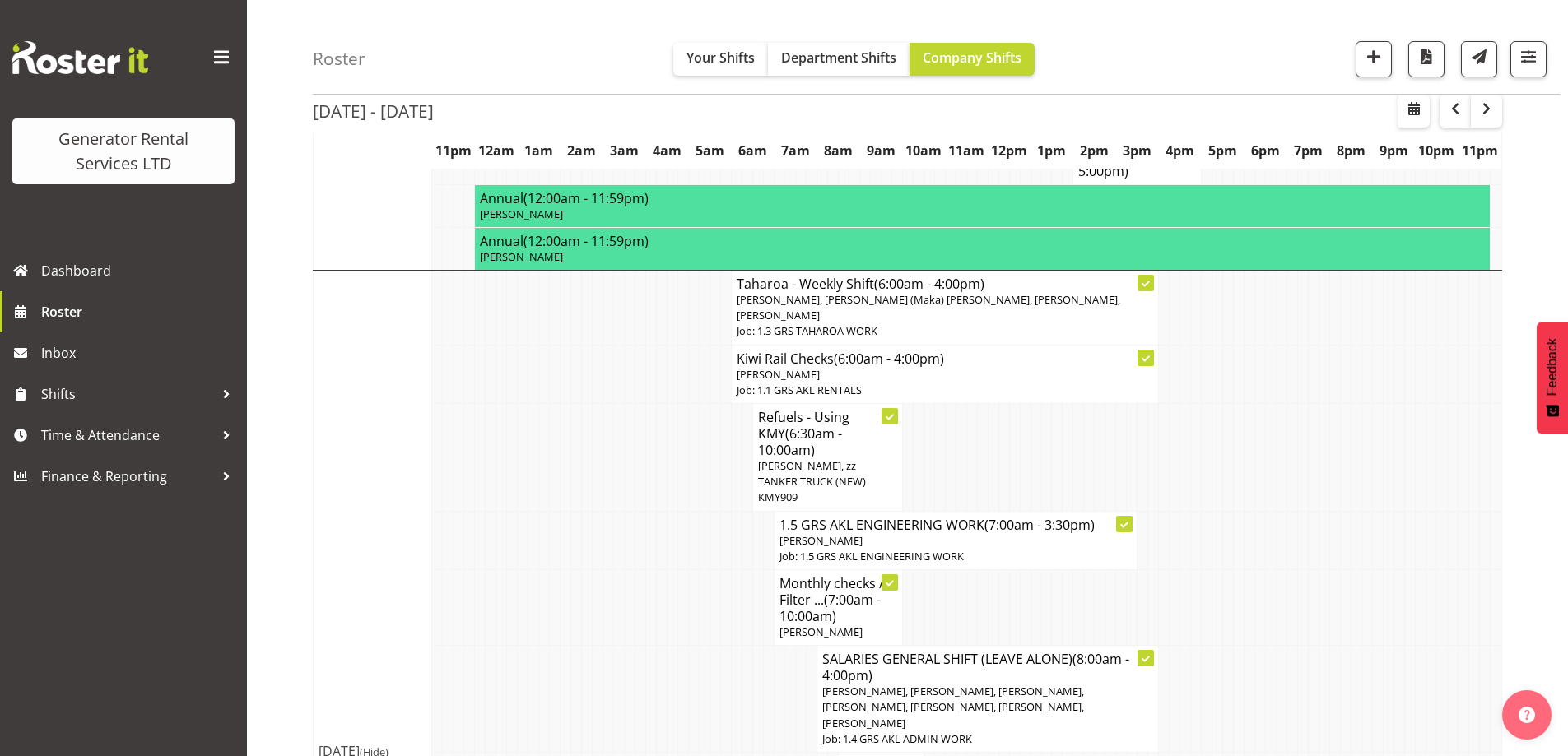
click at [614, 645] on td at bounding box center [619, 699] width 11 height 107
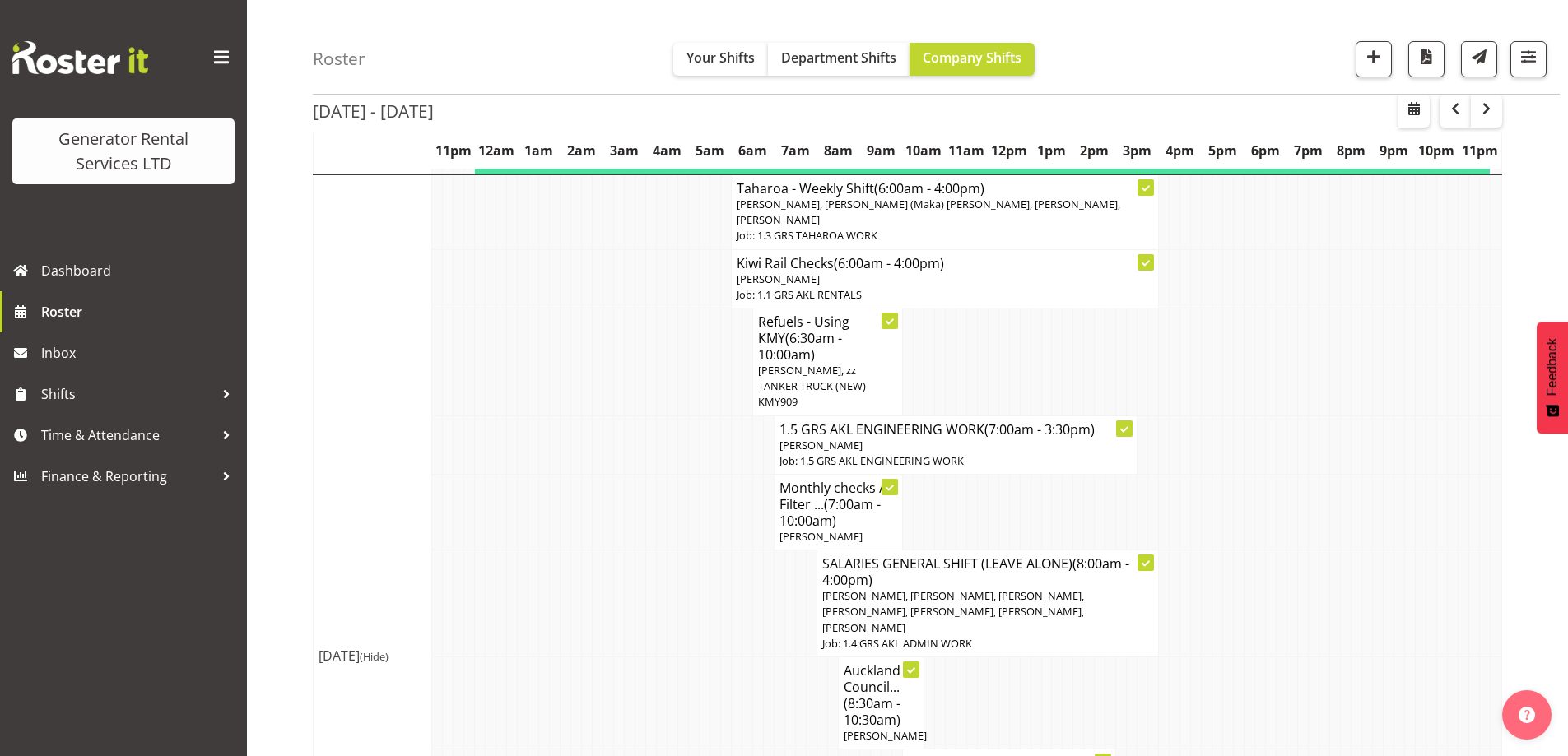
scroll to position [1804, 0]
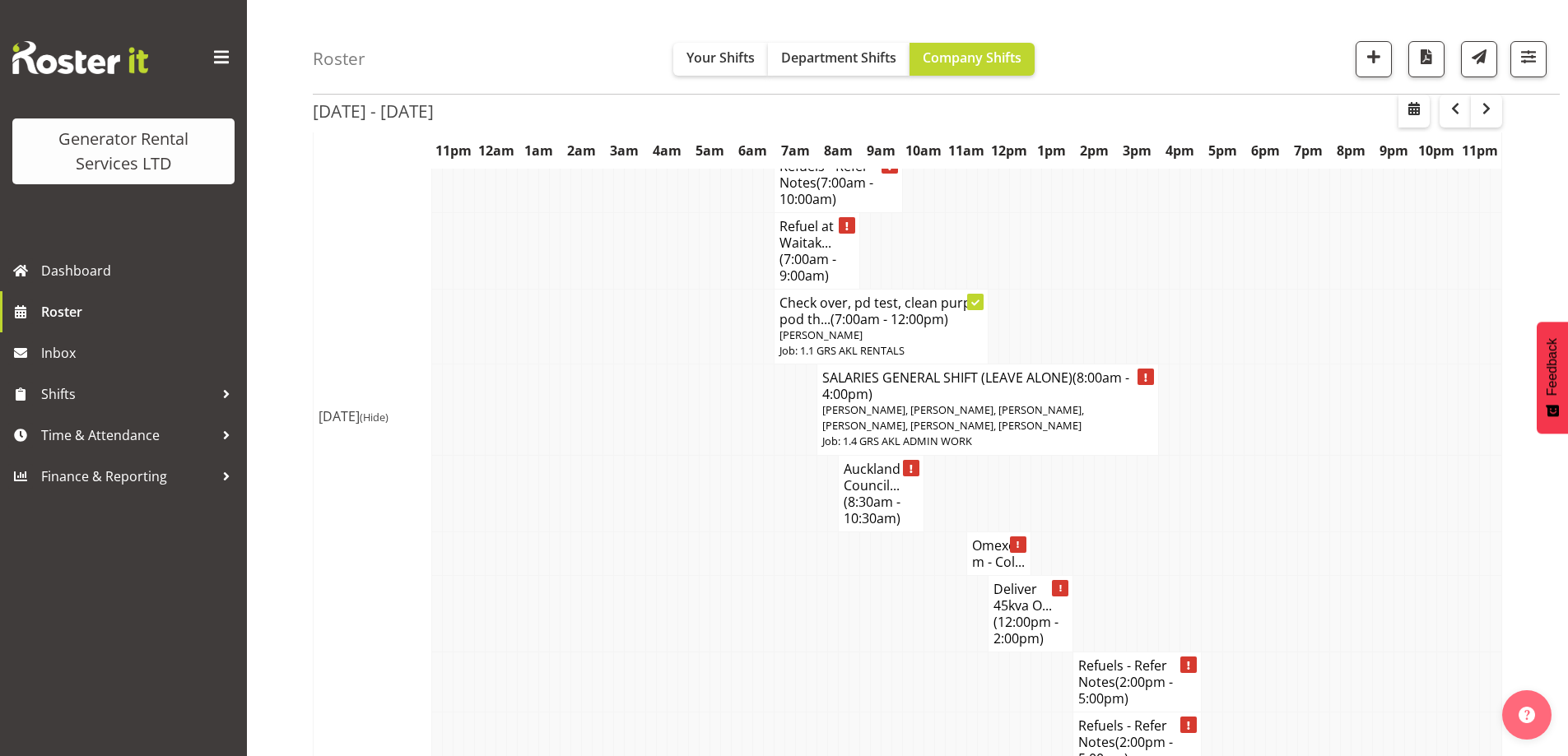
scroll to position [2872, 0]
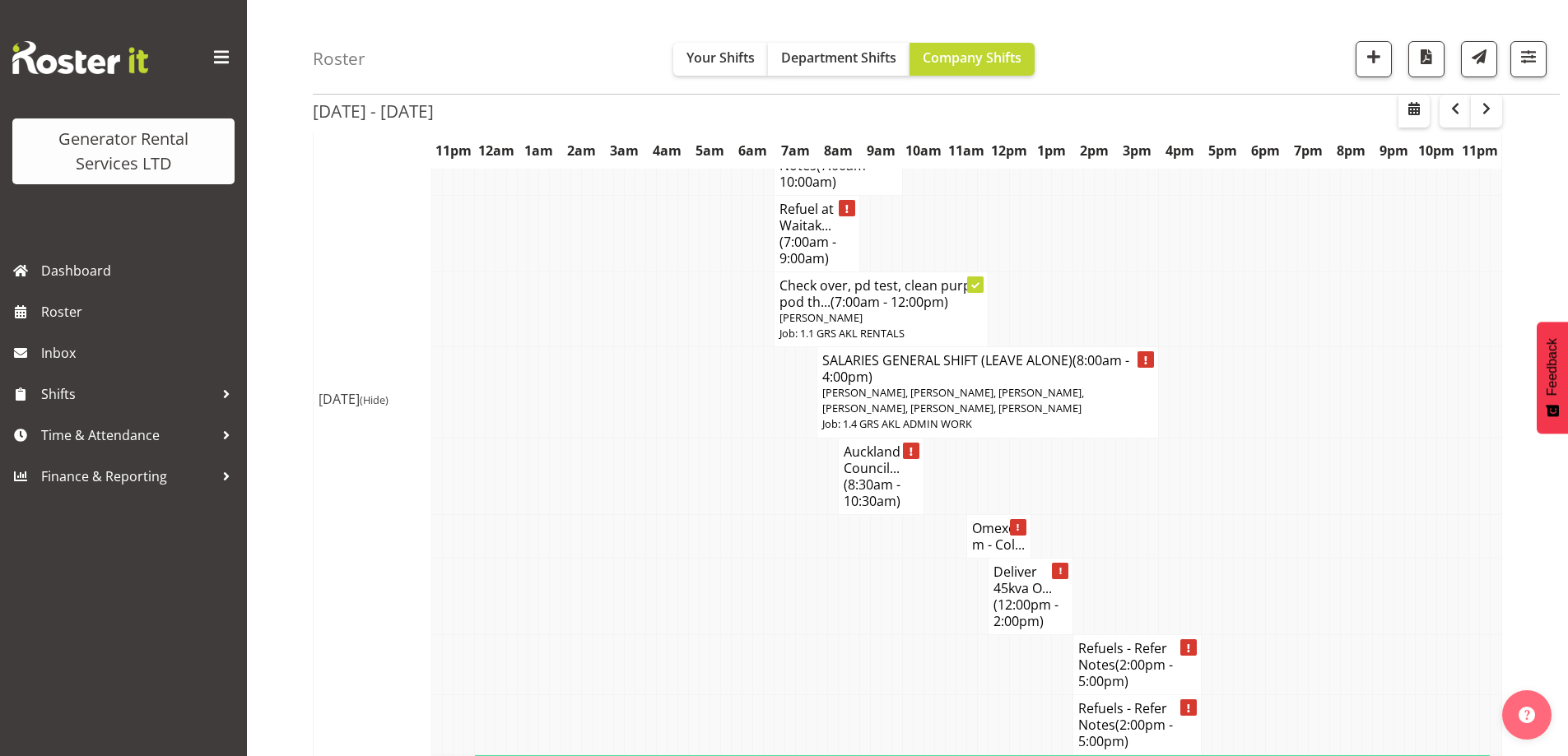
scroll to position [2873, 0]
click at [146, 315] on span "Roster" at bounding box center [139, 312] width 197 height 25
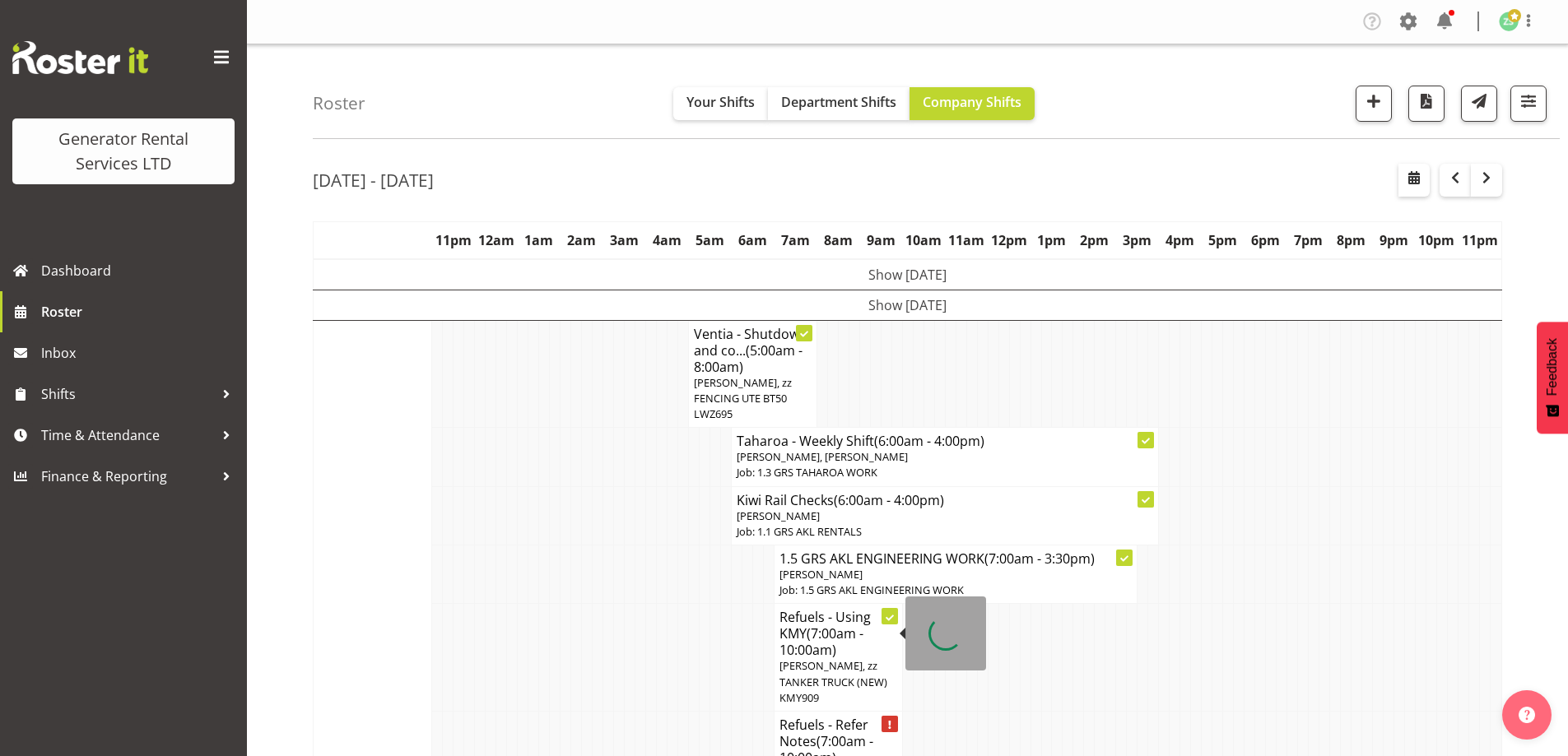
click at [652, 597] on td at bounding box center [651, 574] width 11 height 59
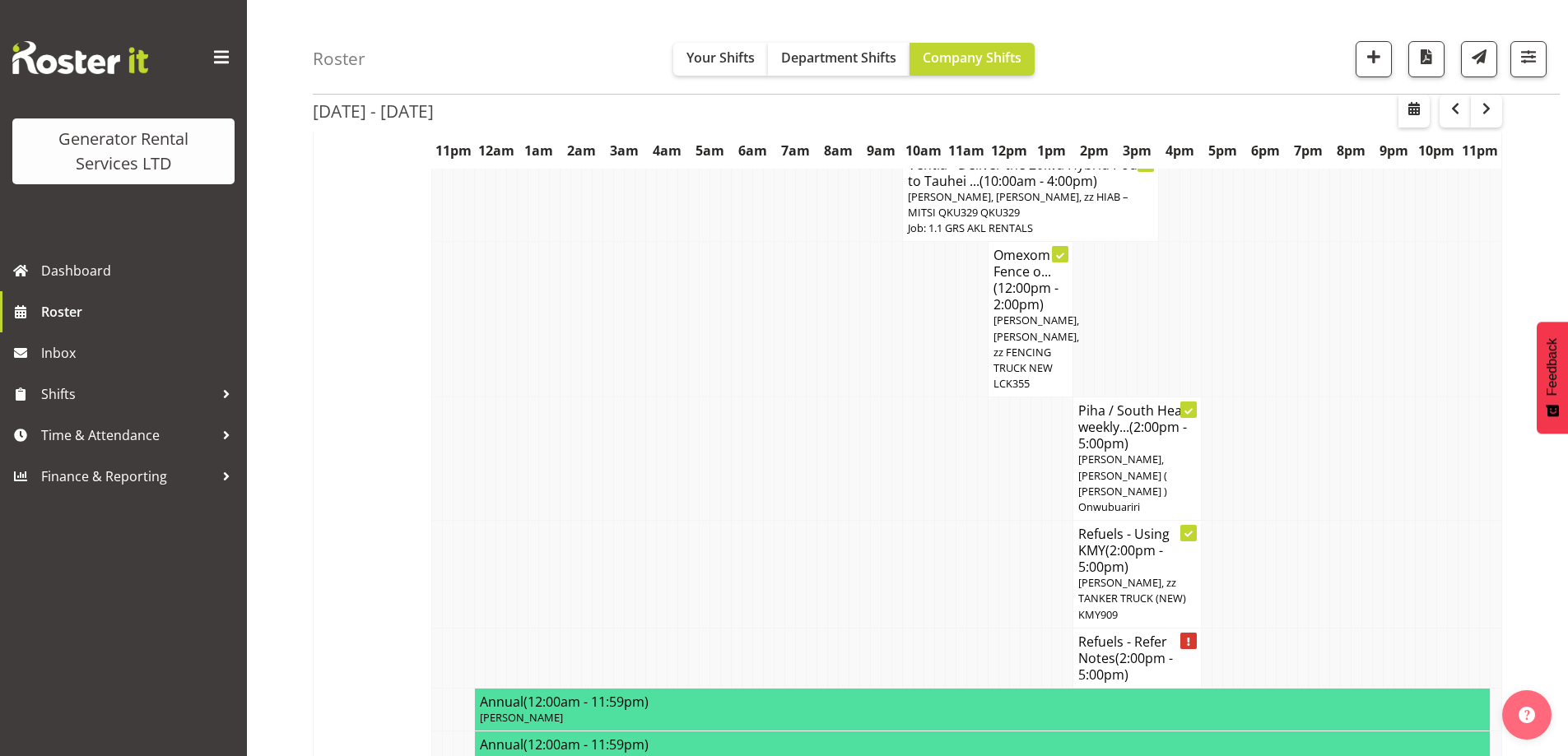
scroll to position [1234, 0]
